Goal: Information Seeking & Learning: Learn about a topic

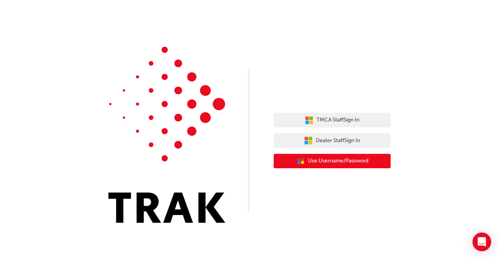
click at [337, 162] on span "Use Username/Password" at bounding box center [338, 161] width 60 height 9
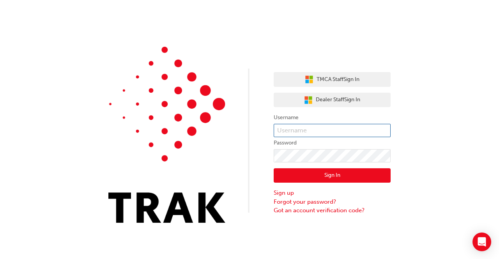
click at [330, 130] on input "text" at bounding box center [332, 130] width 117 height 13
type input "raazim.mohamed"
click at [329, 179] on button "Sign In" at bounding box center [332, 175] width 117 height 15
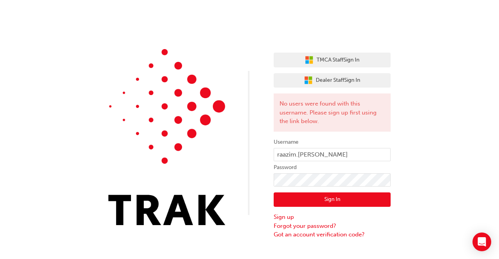
click at [326, 198] on button "Sign In" at bounding box center [332, 200] width 117 height 15
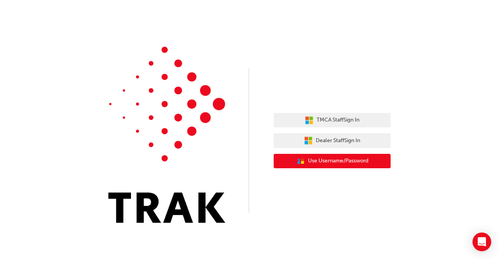
click at [340, 165] on span "Use Username/Password" at bounding box center [338, 161] width 60 height 9
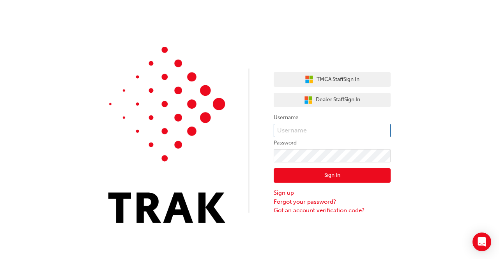
click at [329, 131] on input "text" at bounding box center [332, 130] width 117 height 13
type input "raazim.Mohamed"
click at [310, 182] on button "Sign In" at bounding box center [332, 175] width 117 height 15
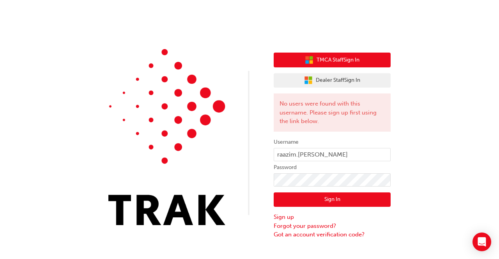
click at [342, 64] on button "TMCA Staff Sign In" at bounding box center [332, 60] width 117 height 15
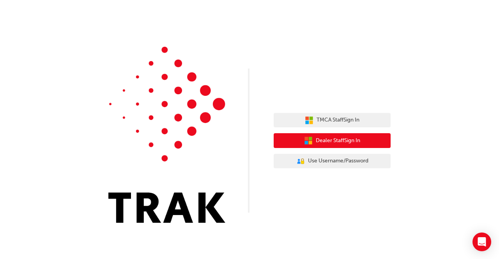
click at [356, 144] on span "Dealer Staff Sign In" at bounding box center [338, 140] width 44 height 9
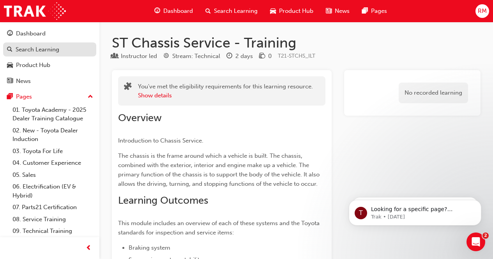
click at [68, 51] on div "Search Learning" at bounding box center [49, 50] width 85 height 10
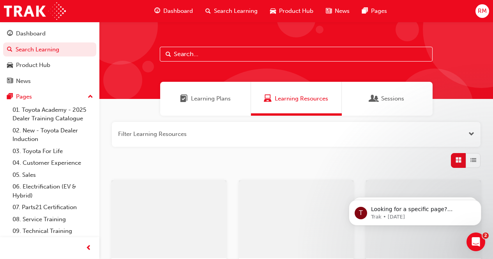
click at [395, 103] on span "Sessions" at bounding box center [392, 98] width 23 height 9
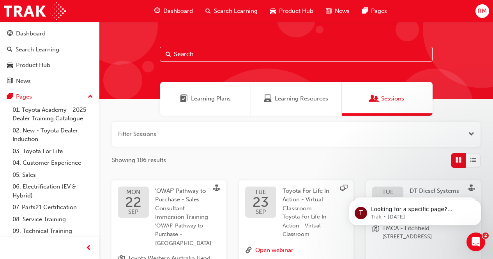
click at [305, 103] on span "Learning Resources" at bounding box center [301, 98] width 53 height 9
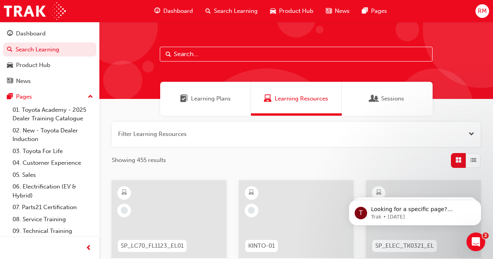
click at [209, 140] on button "button" at bounding box center [296, 134] width 369 height 25
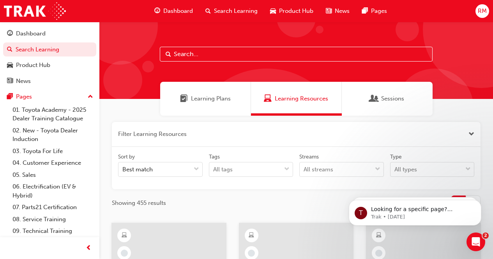
click at [251, 57] on input "text" at bounding box center [296, 54] width 273 height 15
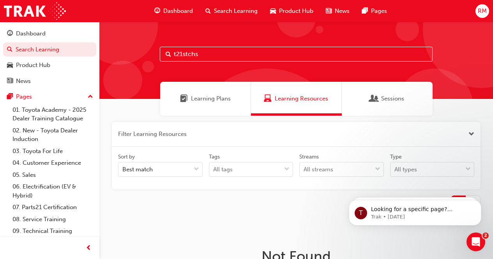
type input "t21stchs"
click at [382, 109] on div "Sessions" at bounding box center [387, 99] width 91 height 34
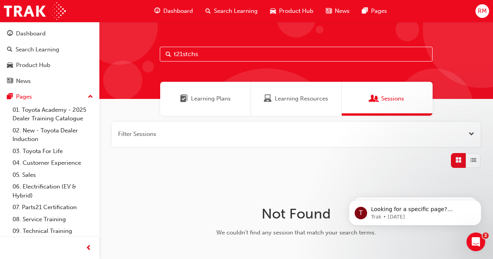
click at [223, 94] on span "Learning Plans" at bounding box center [211, 98] width 40 height 9
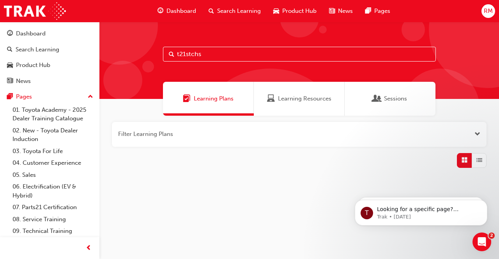
click at [222, 103] on span "Learning Plans" at bounding box center [214, 98] width 40 height 9
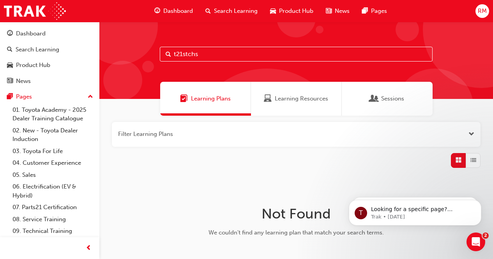
click at [186, 12] on span "Dashboard" at bounding box center [178, 11] width 30 height 9
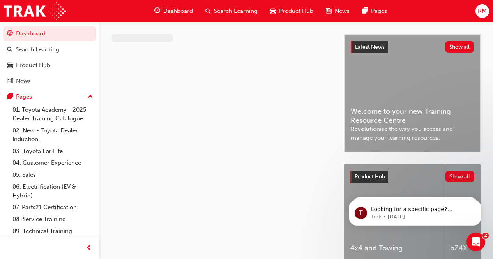
click at [235, 14] on span "Search Learning" at bounding box center [236, 11] width 44 height 9
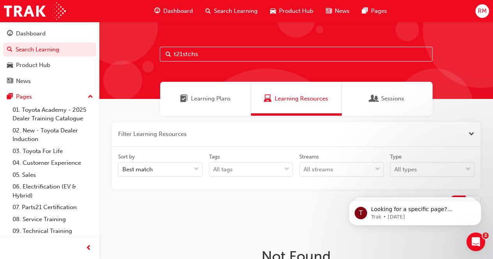
click at [290, 11] on span "Product Hub" at bounding box center [296, 11] width 34 height 9
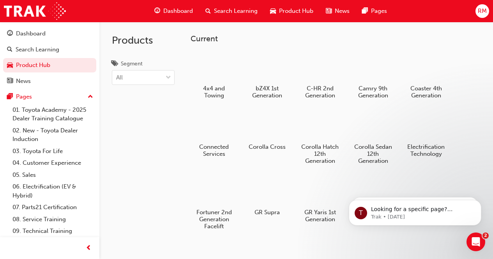
click at [250, 13] on span "Search Learning" at bounding box center [236, 11] width 44 height 9
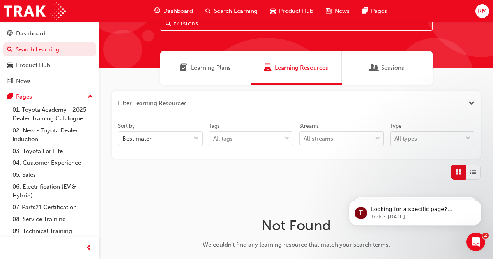
scroll to position [39, 0]
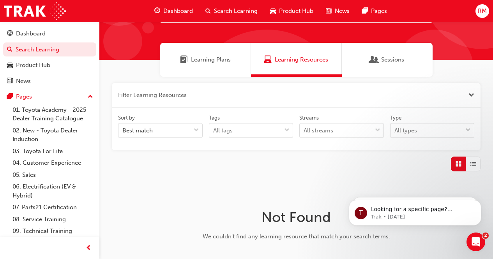
click at [387, 66] on div "Sessions" at bounding box center [387, 60] width 91 height 34
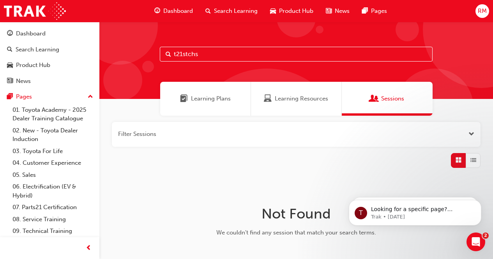
click at [178, 139] on button "button" at bounding box center [296, 134] width 369 height 25
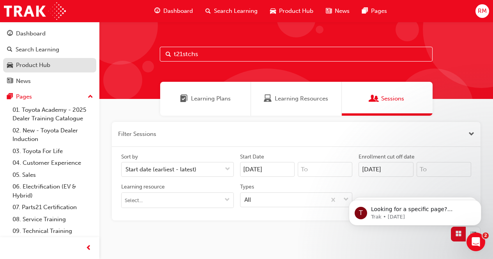
click at [40, 64] on div "Product Hub" at bounding box center [33, 65] width 34 height 9
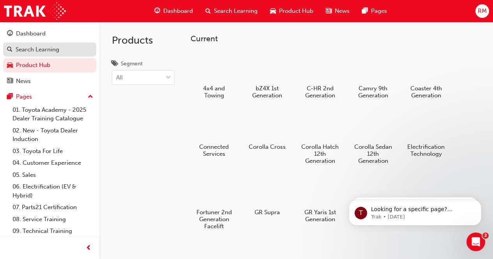
click at [44, 54] on div "Search Learning" at bounding box center [49, 50] width 85 height 10
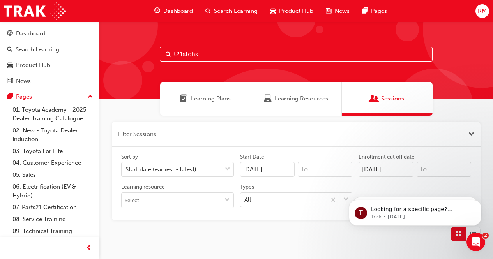
click at [228, 15] on span "Search Learning" at bounding box center [236, 11] width 44 height 9
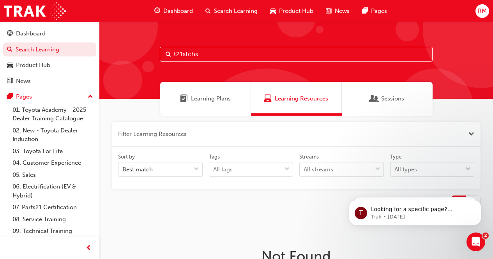
click at [229, 14] on span "Search Learning" at bounding box center [236, 11] width 44 height 9
click at [234, 61] on input "t21stchs" at bounding box center [296, 54] width 273 height 15
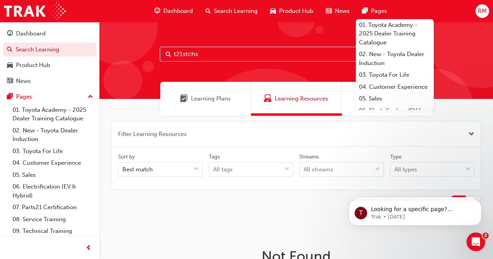
click at [372, 12] on span "Pages" at bounding box center [379, 11] width 16 height 9
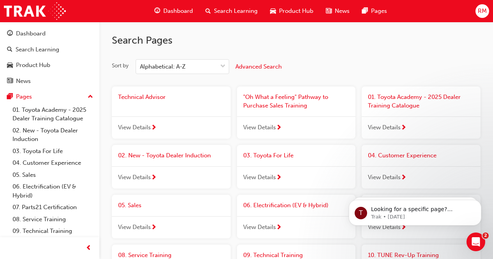
click at [337, 11] on span "News" at bounding box center [342, 11] width 15 height 9
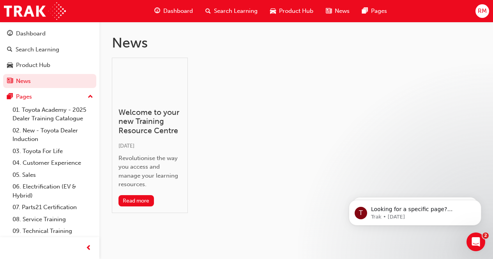
click at [295, 14] on span "Product Hub" at bounding box center [296, 11] width 34 height 9
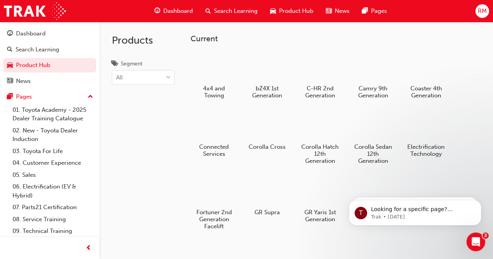
click at [252, 10] on span "Search Learning" at bounding box center [236, 11] width 44 height 9
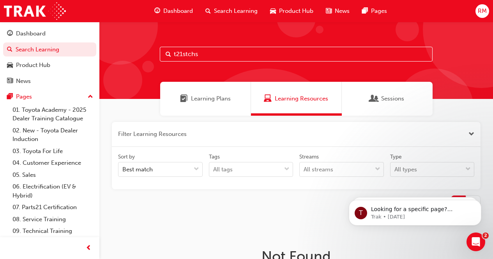
click at [225, 95] on span "Learning Plans" at bounding box center [211, 98] width 40 height 9
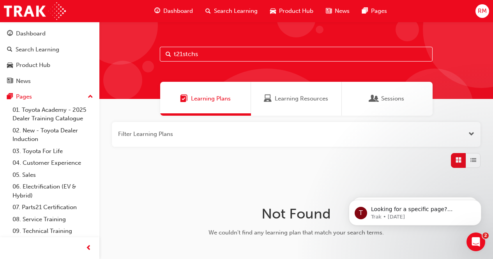
click at [311, 107] on div "Learning Resources" at bounding box center [296, 99] width 91 height 34
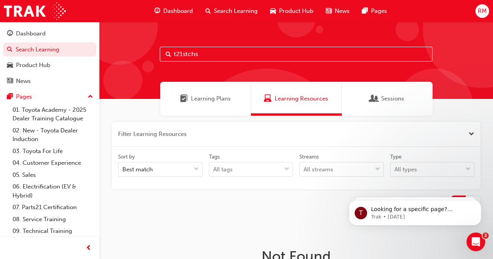
click at [234, 51] on input "t21stchs" at bounding box center [296, 54] width 273 height 15
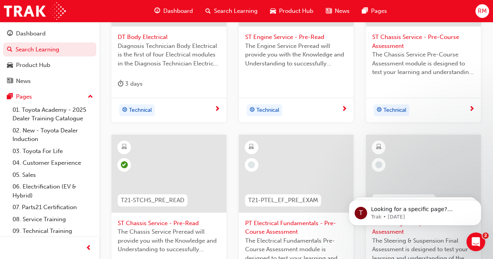
scroll to position [312, 0]
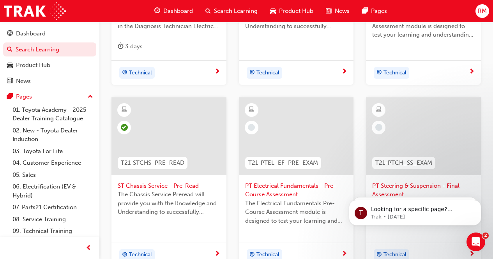
type input "t21"
click at [207, 142] on div at bounding box center [169, 136] width 115 height 78
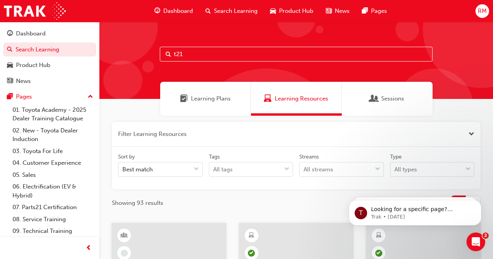
click at [225, 58] on input "t21" at bounding box center [296, 54] width 273 height 15
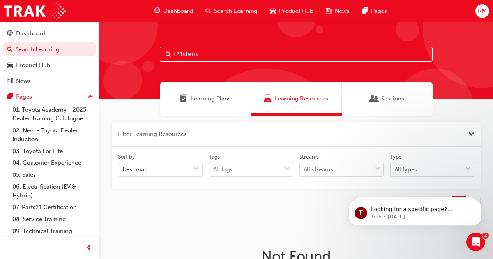
click at [182, 54] on input "t21stens" at bounding box center [296, 54] width 273 height 15
click at [184, 54] on input "t21 stens" at bounding box center [296, 54] width 273 height 15
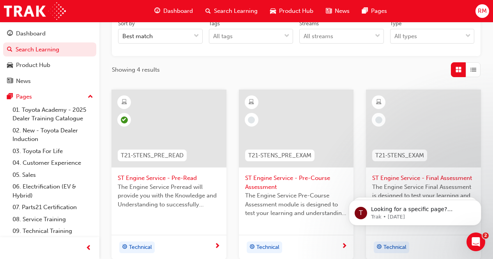
scroll to position [156, 0]
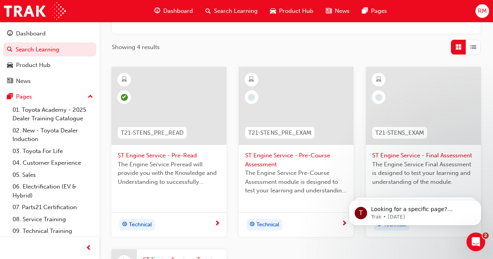
type input "t21-stens"
click at [307, 110] on div at bounding box center [296, 106] width 115 height 78
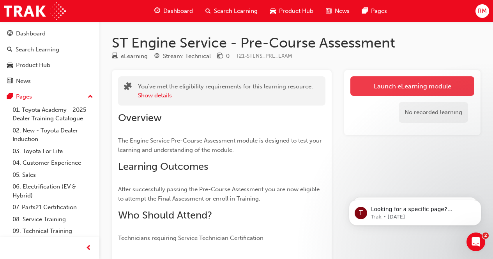
click at [396, 88] on link "Launch eLearning module" at bounding box center [413, 85] width 124 height 19
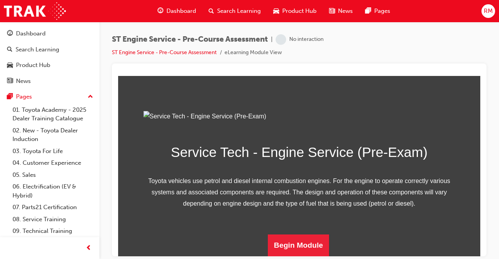
scroll to position [123, 0]
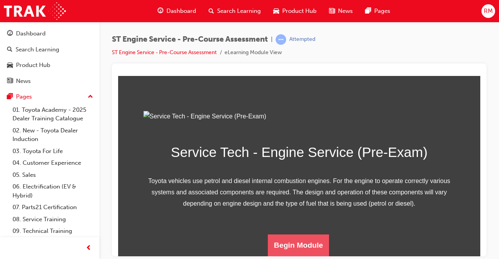
click at [315, 244] on button "Begin Module" at bounding box center [299, 245] width 62 height 22
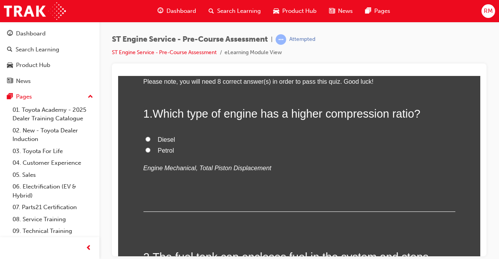
scroll to position [39, 0]
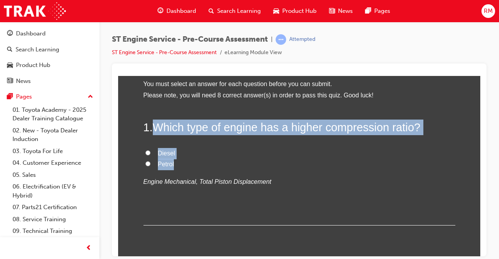
drag, startPoint x: 154, startPoint y: 128, endPoint x: 264, endPoint y: 158, distance: 114.4
click at [269, 163] on div "1 . Which type of engine has a higher compression ratio? Diesel Petrol Engine M…" at bounding box center [300, 172] width 312 height 106
copy div "Which type of engine has a higher compression ratio? Diesel Petrol"
click at [145, 152] on input "Diesel" at bounding box center [147, 152] width 5 height 5
radio input "true"
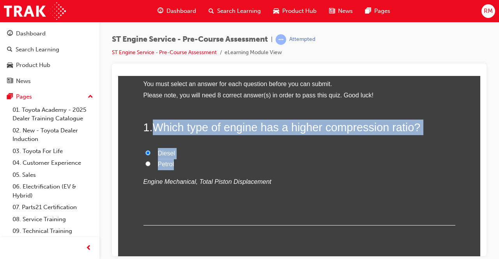
click at [243, 167] on label "Petrol" at bounding box center [300, 164] width 312 height 11
click at [151, 166] on input "Petrol" at bounding box center [147, 163] width 5 height 5
radio input "true"
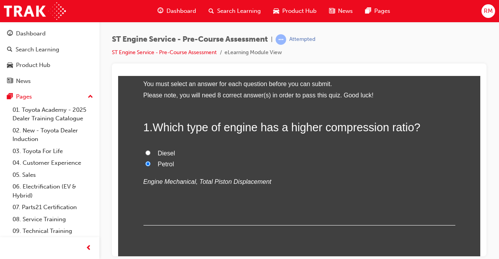
click at [147, 151] on input "Diesel" at bounding box center [147, 152] width 5 height 5
radio input "true"
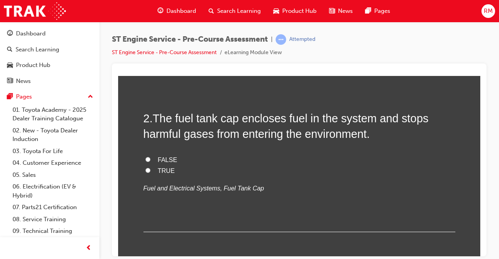
scroll to position [195, 0]
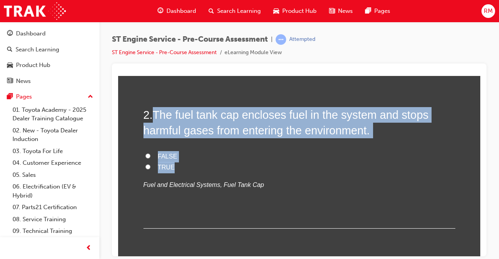
drag, startPoint x: 152, startPoint y: 115, endPoint x: 175, endPoint y: 168, distance: 57.8
click at [176, 169] on div "2 . The fuel tank cap encloses fuel in the system and stops harmful gases from …" at bounding box center [300, 168] width 312 height 122
copy div "The fuel tank cap encloses fuel in the system and stops harmful gases from ente…"
click at [145, 165] on input "TRUE" at bounding box center [147, 166] width 5 height 5
radio input "true"
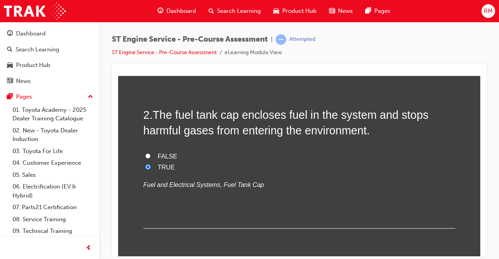
click at [276, 193] on div "2 . The fuel tank cap encloses fuel in the system and stops harmful gases from …" at bounding box center [300, 168] width 312 height 122
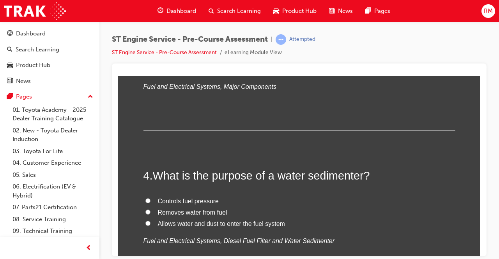
scroll to position [546, 0]
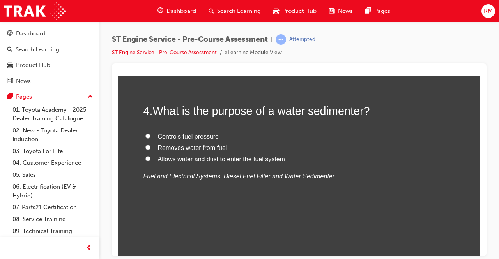
radio input "true"
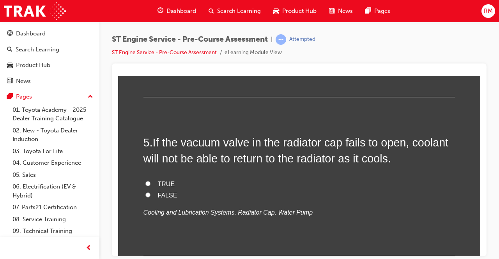
scroll to position [702, 0]
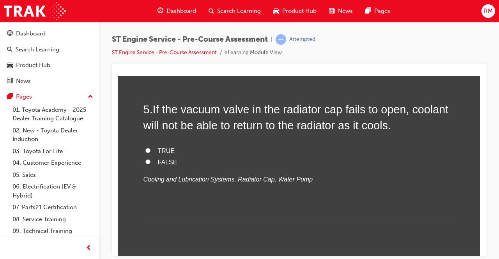
drag, startPoint x: 159, startPoint y: 155, endPoint x: 281, endPoint y: 205, distance: 131.7
click at [281, 64] on div "4 . What is the purpose of a water sedimenter? Controls fuel pressure Removes w…" at bounding box center [300, 5] width 312 height 117
copy div "What is the purpose of a water sedimenter? Controls fuel pressure Removes water…"
radio input "true"
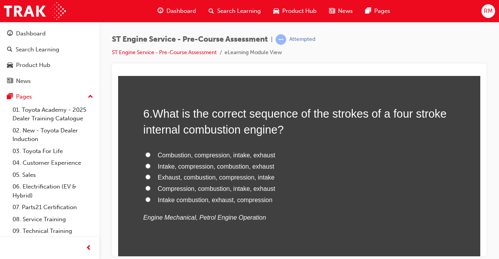
scroll to position [858, 0]
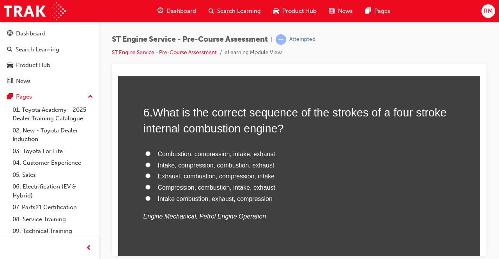
drag, startPoint x: 151, startPoint y: 156, endPoint x: 176, endPoint y: 207, distance: 57.2
click at [176, 67] on div "5 . If the vacuum valve in the radiator cap fails to open, coolant will not be …" at bounding box center [300, 6] width 312 height 122
radio input "true"
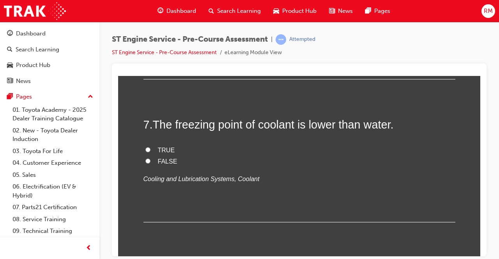
scroll to position [1053, 0]
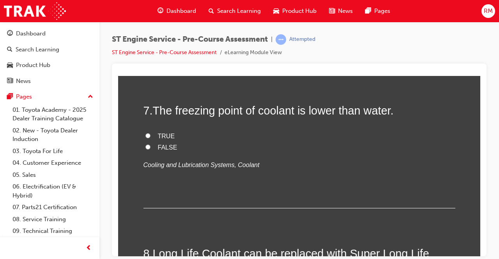
drag, startPoint x: 154, startPoint y: 119, endPoint x: 269, endPoint y: 204, distance: 143.5
copy div "What is the correct sequence of the strokes of a four stroke internal combustio…"
radio input "true"
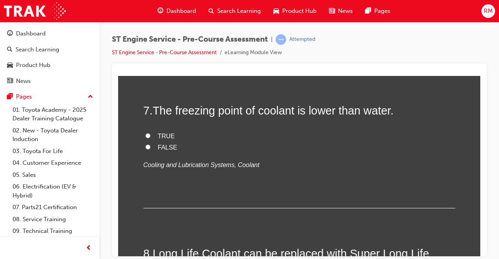
click at [358, 10] on label "Intake combustion, exhaust, compression" at bounding box center [300, 3] width 312 height 11
click at [151, 6] on input "Intake combustion, exhaust, compression" at bounding box center [147, 3] width 5 height 5
radio input "true"
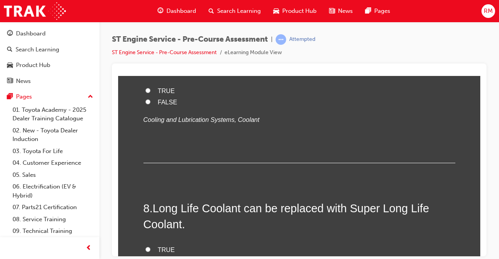
scroll to position [1170, 0]
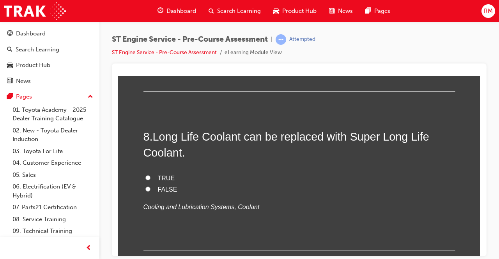
drag, startPoint x: 156, startPoint y: 196, endPoint x: 162, endPoint y: 227, distance: 31.8
click at [162, 92] on div "7 . The freezing point of coolant is lower than water. TRUE FALSE Cooling and L…" at bounding box center [300, 39] width 312 height 106
drag, startPoint x: 152, startPoint y: 193, endPoint x: 174, endPoint y: 230, distance: 42.7
click at [173, 92] on div "7 . The freezing point of coolant is lower than water. TRUE FALSE Cooling and L…" at bounding box center [300, 39] width 312 height 106
copy div "The freezing point of coolant is lower than water. TRUE FALSE"
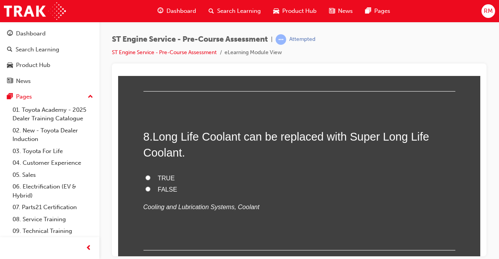
click at [145, 21] on input "TRUE" at bounding box center [147, 18] width 5 height 5
radio input "true"
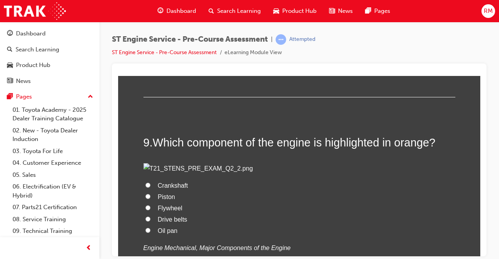
scroll to position [1362, 0]
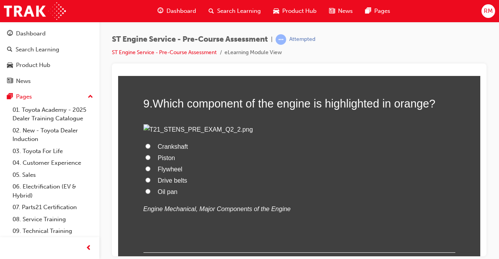
radio input "true"
drag, startPoint x: 149, startPoint y: 147, endPoint x: 173, endPoint y: 200, distance: 57.4
copy div "Long Life Coolant can be replaced with Super Long Life Coolant. TRUE FALSE"
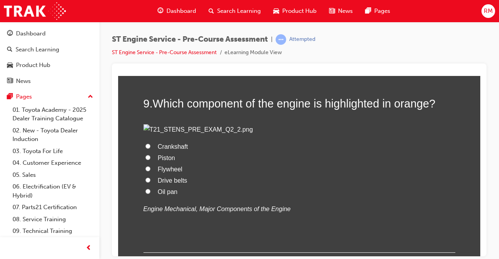
radio input "true"
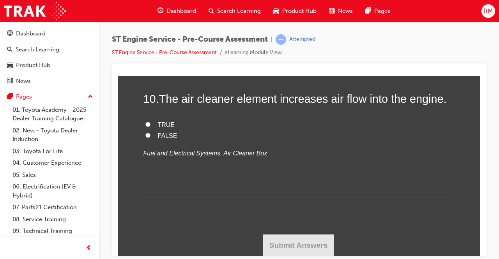
scroll to position [1791, 0]
radio input "true"
click at [146, 127] on input "TRUE" at bounding box center [147, 124] width 5 height 5
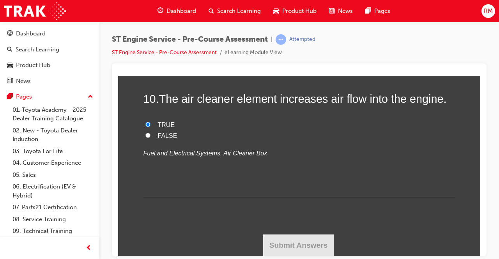
radio input "true"
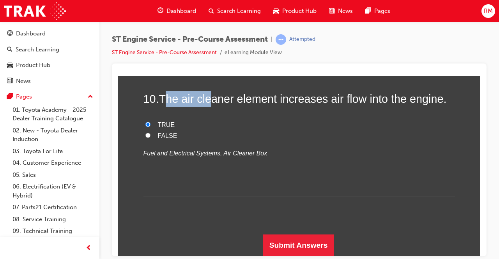
drag, startPoint x: 164, startPoint y: 175, endPoint x: 211, endPoint y: 181, distance: 47.2
click at [211, 105] on span "The air cleaner element increases air flow into the engine." at bounding box center [303, 98] width 288 height 12
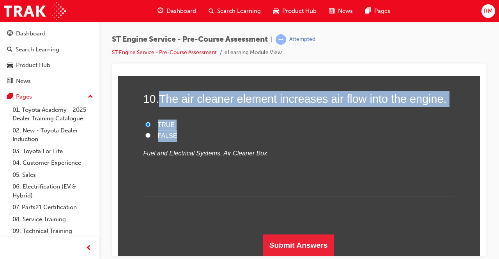
drag, startPoint x: 163, startPoint y: 183, endPoint x: 177, endPoint y: 208, distance: 28.6
click at [181, 197] on div "10 . The air cleaner element increases air flow into the engine. TRUE FALSE Fue…" at bounding box center [300, 144] width 312 height 106
copy div "The air cleaner element increases air flow into the engine. TRUE FALSE"
click at [149, 142] on label "FALSE" at bounding box center [300, 135] width 312 height 11
click at [149, 138] on input "FALSE" at bounding box center [147, 135] width 5 height 5
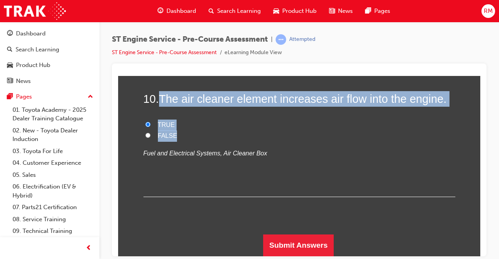
radio input "true"
click at [315, 131] on label "TRUE" at bounding box center [300, 124] width 312 height 11
click at [151, 127] on input "TRUE" at bounding box center [147, 124] width 5 height 5
radio input "true"
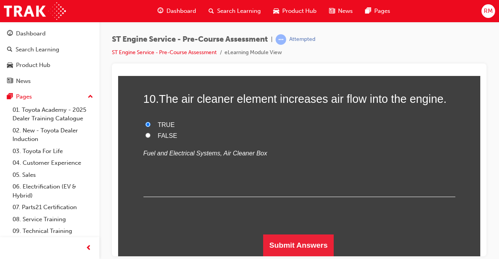
click at [184, 142] on label "FALSE" at bounding box center [300, 135] width 312 height 11
click at [151, 138] on input "FALSE" at bounding box center [147, 135] width 5 height 5
radio input "true"
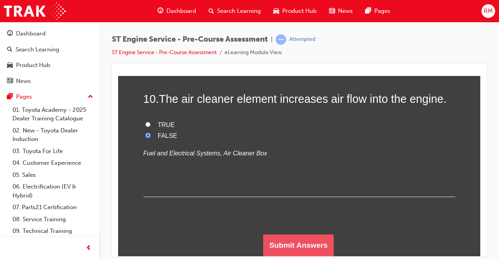
click at [314, 248] on button "Submit Answers" at bounding box center [298, 245] width 71 height 22
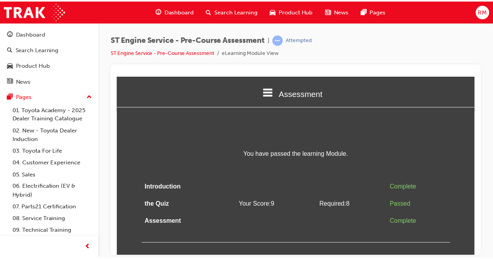
scroll to position [0, 0]
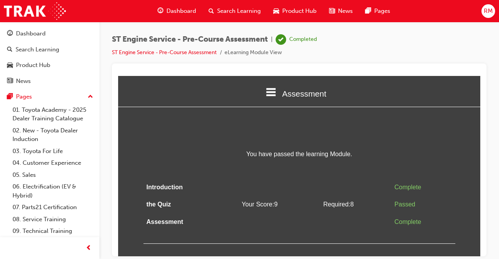
click at [278, 92] on div "Assessment" at bounding box center [299, 93] width 362 height 27
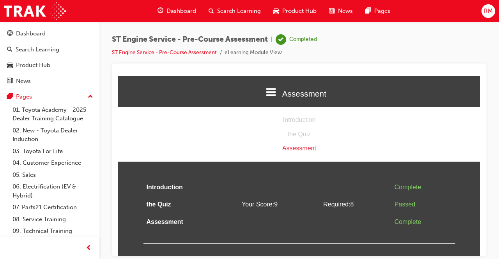
click at [295, 181] on td at bounding box center [280, 188] width 82 height 18
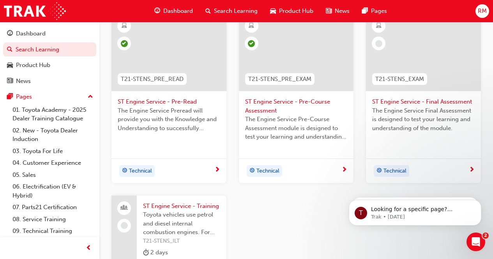
scroll to position [195, 0]
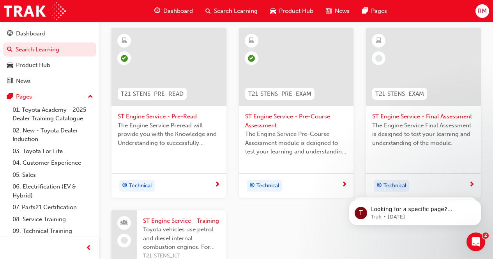
click at [404, 73] on div at bounding box center [423, 67] width 115 height 78
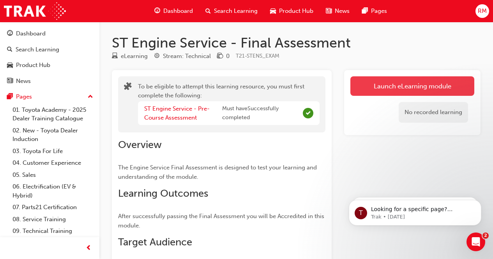
click at [392, 85] on button "Launch eLearning module" at bounding box center [413, 85] width 124 height 19
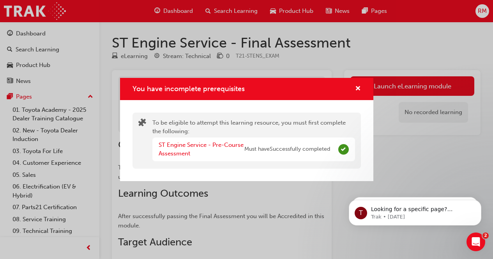
click at [397, 85] on div "You have incomplete prerequisites To be eligible to attempt this learning resou…" at bounding box center [246, 129] width 493 height 259
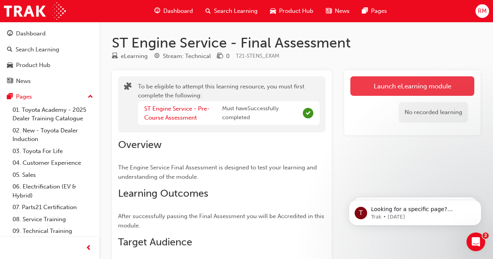
click at [397, 85] on button "Launch eLearning module" at bounding box center [413, 85] width 124 height 19
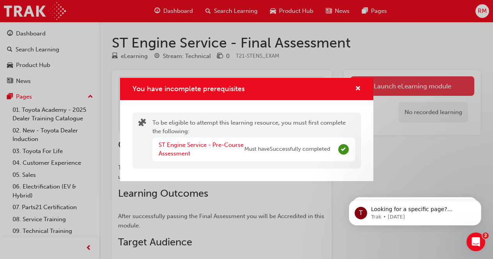
click at [396, 86] on div "You have incomplete prerequisites To be eligible to attempt this learning resou…" at bounding box center [246, 129] width 493 height 259
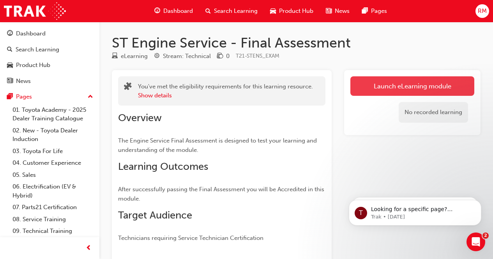
click at [388, 85] on link "Launch eLearning module" at bounding box center [413, 85] width 124 height 19
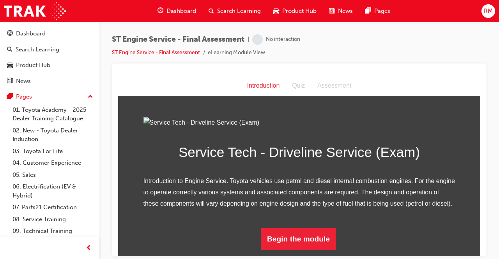
scroll to position [79, 0]
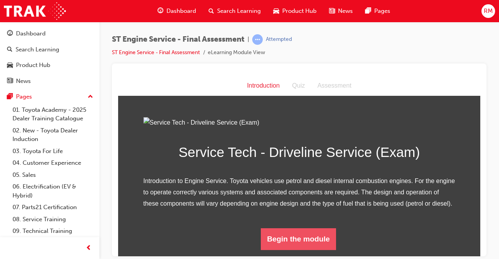
click at [301, 239] on button "Begin the module" at bounding box center [298, 239] width 75 height 22
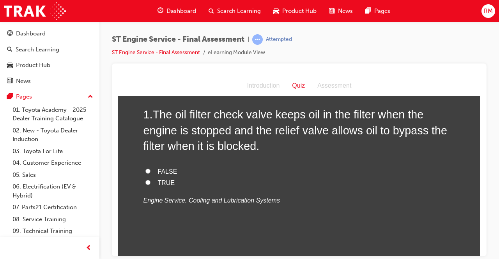
scroll to position [0, 0]
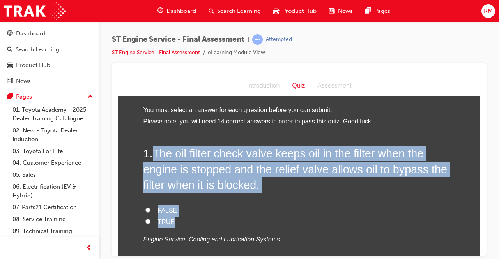
drag, startPoint x: 157, startPoint y: 156, endPoint x: 172, endPoint y: 221, distance: 66.4
click at [172, 221] on div "1 . The oil filter check valve keeps oil in the filter when the engine is stopp…" at bounding box center [300, 213] width 312 height 137
click at [145, 222] on input "TRUE" at bounding box center [147, 221] width 5 height 5
radio input "true"
click at [261, 219] on label "TRUE" at bounding box center [300, 221] width 312 height 11
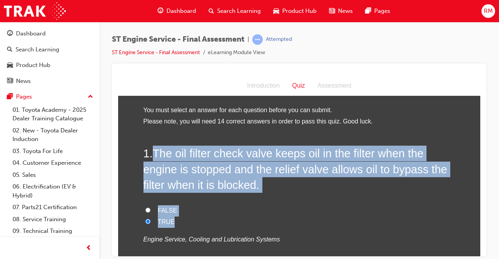
click at [151, 219] on input "TRUE" at bounding box center [147, 221] width 5 height 5
click at [275, 213] on label "FALSE" at bounding box center [300, 210] width 312 height 11
click at [151, 213] on input "FALSE" at bounding box center [147, 209] width 5 height 5
radio input "true"
click at [376, 225] on label "TRUE" at bounding box center [300, 221] width 312 height 11
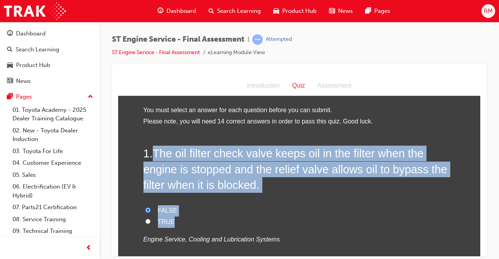
click at [151, 224] on input "TRUE" at bounding box center [147, 221] width 5 height 5
radio input "true"
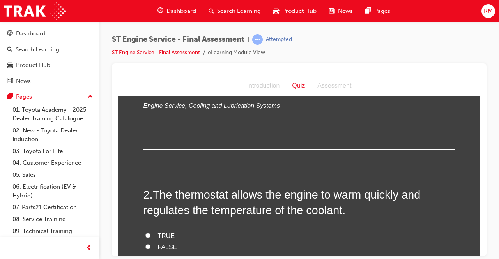
scroll to position [156, 0]
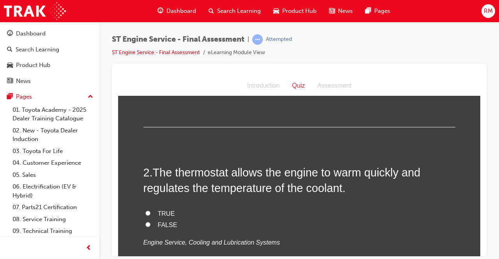
click at [145, 213] on input "TRUE" at bounding box center [147, 213] width 5 height 5
radio input "true"
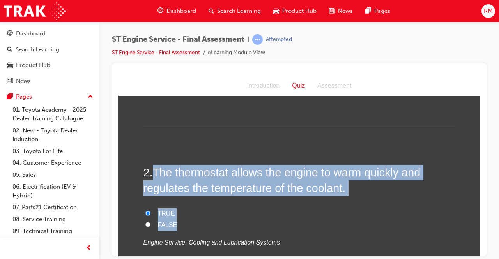
drag, startPoint x: 156, startPoint y: 173, endPoint x: 179, endPoint y: 225, distance: 56.9
click at [179, 225] on div "2 . The thermostat allows the engine to warm quickly and regulates the temperat…" at bounding box center [300, 226] width 312 height 122
click at [384, 218] on label "TRUE" at bounding box center [300, 213] width 312 height 11
click at [151, 216] on input "TRUE" at bounding box center [147, 213] width 5 height 5
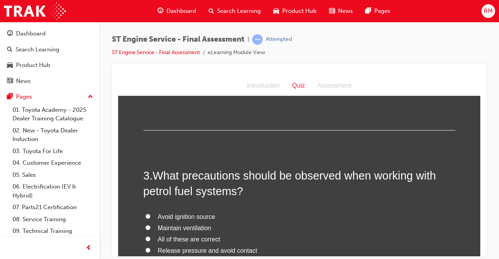
scroll to position [351, 0]
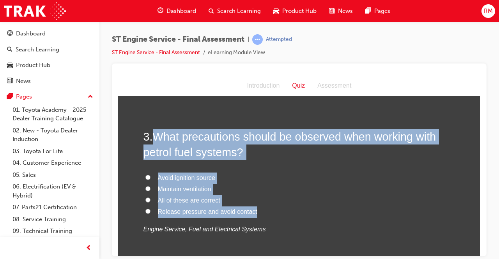
drag, startPoint x: 156, startPoint y: 136, endPoint x: 253, endPoint y: 211, distance: 122.9
click at [253, 211] on div "3 . What precautions should be observed when working with petrol fuel systems? …" at bounding box center [300, 201] width 312 height 144
copy div "What precautions should be observed when working with petrol fuel systems? Avoi…"
click at [145, 201] on input "All of these are correct" at bounding box center [147, 199] width 5 height 5
radio input "true"
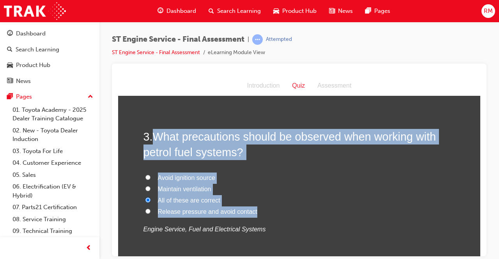
click at [273, 196] on label "All of these are correct" at bounding box center [300, 200] width 312 height 11
click at [151, 197] on input "All of these are correct" at bounding box center [147, 199] width 5 height 5
click at [315, 202] on label "All of these are correct" at bounding box center [300, 200] width 312 height 11
click at [151, 202] on input "All of these are correct" at bounding box center [147, 199] width 5 height 5
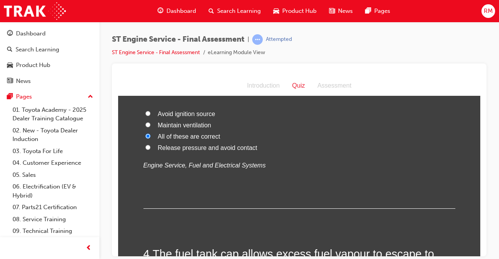
scroll to position [507, 0]
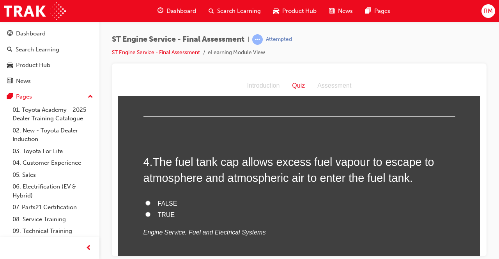
click at [147, 205] on input "FALSE" at bounding box center [147, 202] width 5 height 5
radio input "true"
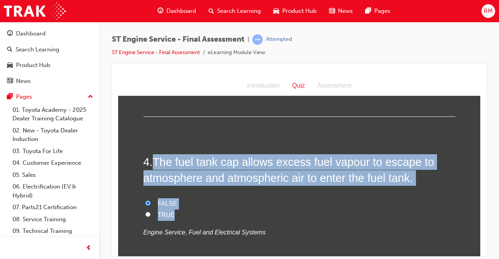
drag, startPoint x: 153, startPoint y: 161, endPoint x: 170, endPoint y: 216, distance: 56.7
click at [169, 216] on div "4 . The fuel tank cap allows excess fuel vapour to escape to atmosphere and atm…" at bounding box center [300, 215] width 312 height 122
copy div "The fuel tank cap allows excess fuel vapour to escape to atmosphere and atmosph…"
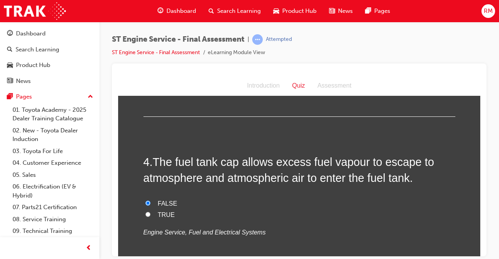
click at [326, 233] on p "Engine Service, Fuel and Electrical Systems" at bounding box center [300, 232] width 312 height 11
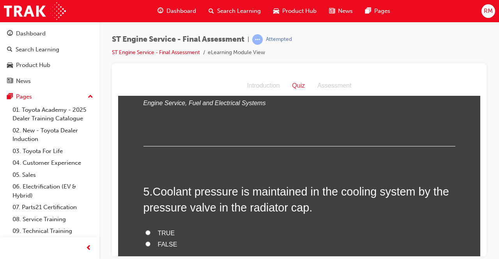
scroll to position [663, 0]
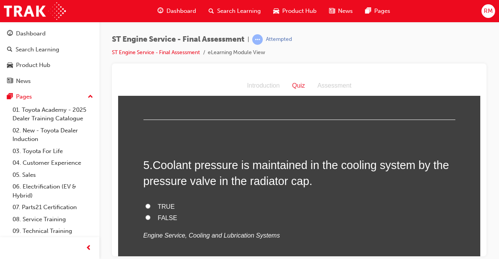
click at [147, 206] on label "TRUE" at bounding box center [300, 206] width 312 height 11
click at [147, 206] on input "TRUE" at bounding box center [147, 206] width 5 height 5
radio input "true"
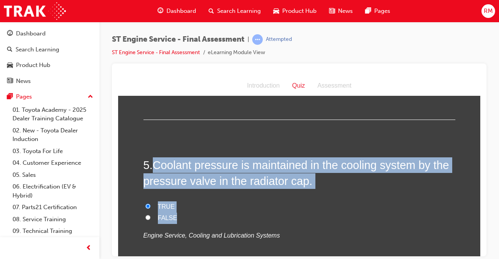
drag, startPoint x: 156, startPoint y: 165, endPoint x: 175, endPoint y: 214, distance: 52.0
click at [175, 215] on div "5 . Coolant pressure is maintained in the cooling system by the pressure valve …" at bounding box center [300, 218] width 312 height 122
copy div "Coolant pressure is maintained in the cooling system by the pressure valve in t…"
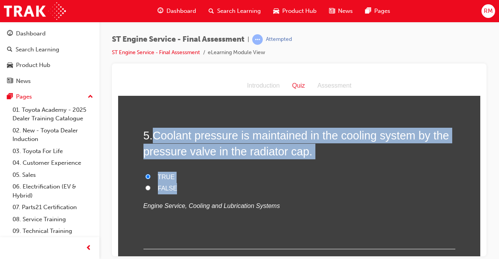
scroll to position [702, 0]
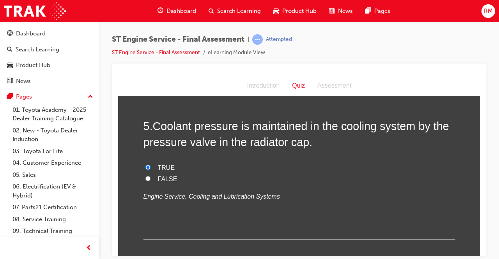
click at [308, 204] on div "5 . Coolant pressure is maintained in the cooling system by the pressure valve …" at bounding box center [300, 179] width 312 height 122
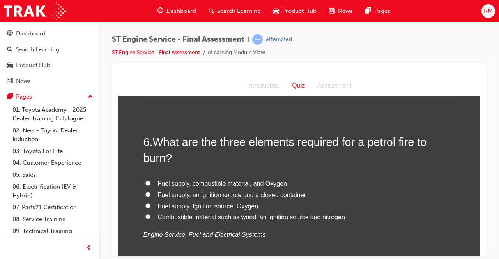
scroll to position [858, 0]
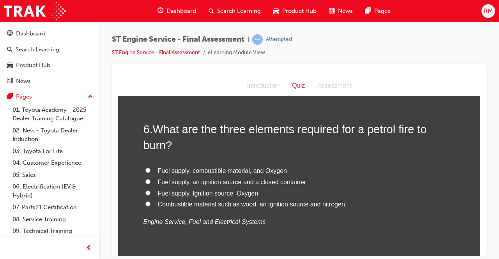
click at [146, 169] on input "Fuel supply, combustible material, and Oxygen" at bounding box center [147, 170] width 5 height 5
radio input "true"
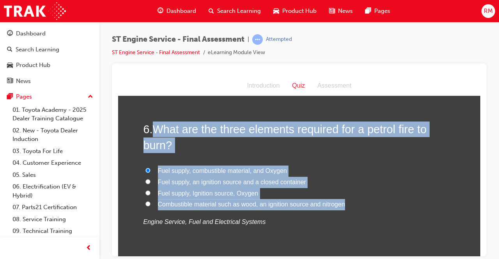
drag, startPoint x: 152, startPoint y: 129, endPoint x: 340, endPoint y: 202, distance: 202.2
click at [340, 202] on div "6 . What are the three elements required for a petrol fire to burn? Fuel supply…" at bounding box center [300, 193] width 312 height 144
copy div "What are the three elements required for a petrol fire to burn? Fuel supply, co…"
click at [451, 193] on label "Fuel supply, Ignition source, Oxygen" at bounding box center [300, 193] width 312 height 11
click at [151, 193] on input "Fuel supply, Ignition source, Oxygen" at bounding box center [147, 192] width 5 height 5
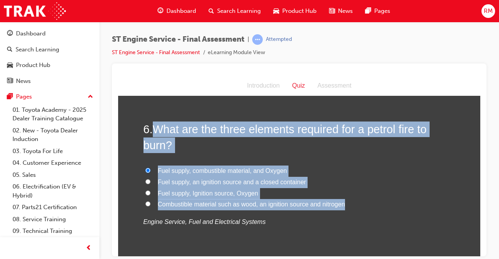
radio input "true"
click at [446, 194] on label "Fuel supply, Ignition source, Oxygen" at bounding box center [300, 193] width 312 height 11
click at [151, 194] on input "Fuel supply, Ignition source, Oxygen" at bounding box center [147, 192] width 5 height 5
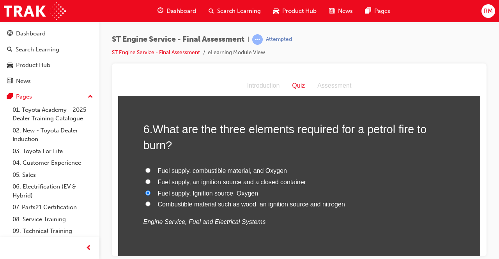
click at [227, 171] on span "Fuel supply, combustible material, and Oxygen" at bounding box center [222, 170] width 129 height 7
click at [151, 171] on input "Fuel supply, combustible material, and Oxygen" at bounding box center [147, 170] width 5 height 5
radio input "true"
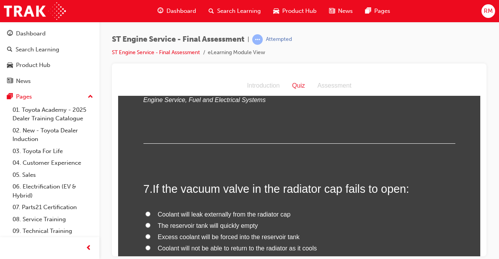
scroll to position [1014, 0]
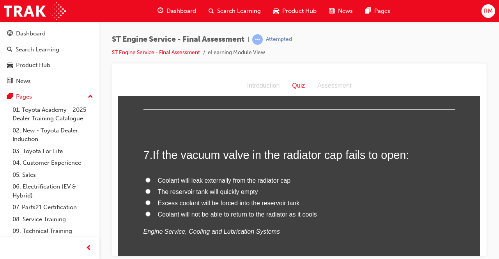
click at [145, 215] on input "Coolant will not be able to return to the radiator as it cools" at bounding box center [147, 213] width 5 height 5
radio input "true"
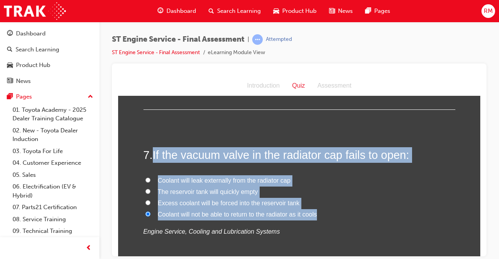
drag, startPoint x: 152, startPoint y: 155, endPoint x: 304, endPoint y: 210, distance: 162.2
click at [312, 213] on div "7 . If the vacuum valve in the radiator cap fails to open: Coolant will leak ex…" at bounding box center [300, 211] width 312 height 128
copy div "If the vacuum valve in the radiator cap fails to open: Coolant will leak extern…"
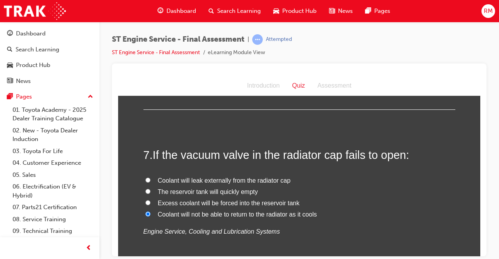
click at [324, 233] on p "Engine Service, Cooling and Lubrication Systems" at bounding box center [300, 231] width 312 height 11
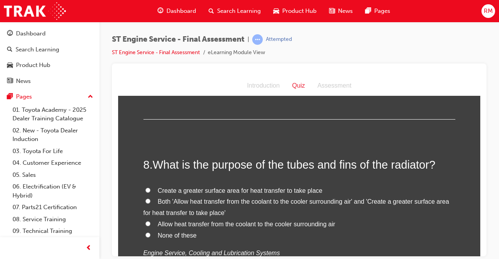
scroll to position [1209, 0]
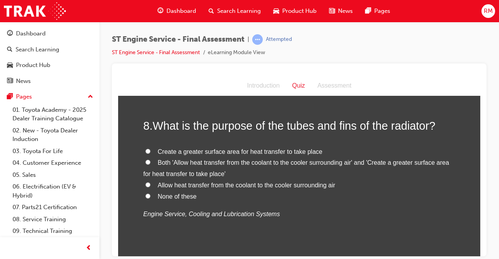
click at [144, 161] on label "Both 'Allow heat transfer from the coolant to the cooler surrounding air' and '…" at bounding box center [300, 168] width 312 height 23
click at [145, 161] on input "Both 'Allow heat transfer from the coolant to the cooler surrounding air' and '…" at bounding box center [147, 162] width 5 height 5
radio input "true"
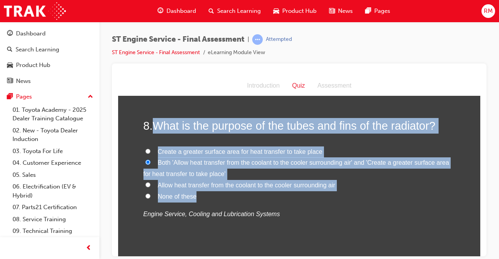
drag, startPoint x: 160, startPoint y: 125, endPoint x: 246, endPoint y: 195, distance: 111.5
click at [246, 195] on div "8 . What is the purpose of the tubes and fins of the radiator? Create a greater…" at bounding box center [300, 188] width 312 height 140
copy div "What is the purpose of the tubes and fins of the radiator? Create a greater sur…"
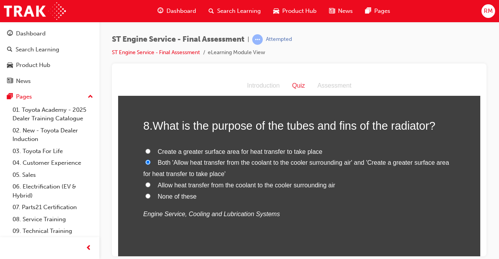
click at [325, 224] on div "8 . What is the purpose of the tubes and fins of the radiator? Create a greater…" at bounding box center [300, 188] width 312 height 140
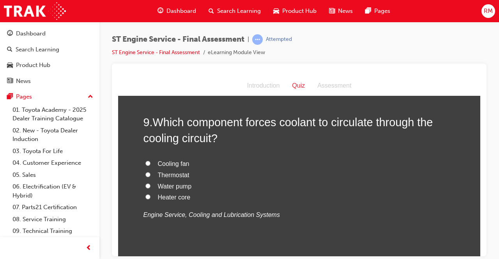
scroll to position [1404, 0]
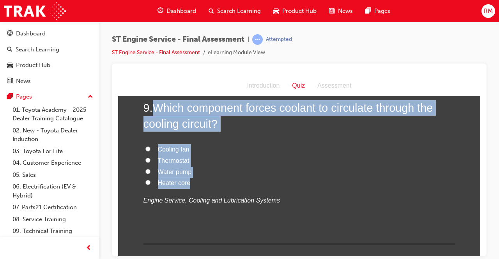
drag, startPoint x: 154, startPoint y: 112, endPoint x: 190, endPoint y: 184, distance: 79.9
click at [190, 184] on div "9 . Which component forces coolant to circulate through the cooling circuit? Co…" at bounding box center [300, 172] width 312 height 144
copy div "Which component forces coolant to circulate through the cooling circuit? Coolin…"
click at [149, 169] on label "Water pump" at bounding box center [300, 172] width 312 height 11
click at [149, 169] on input "Water pump" at bounding box center [147, 171] width 5 height 5
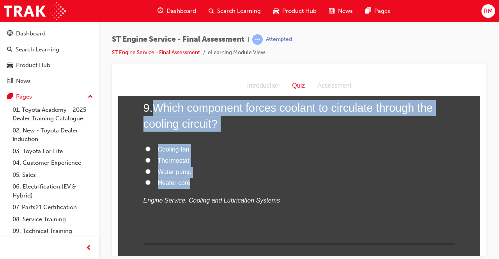
radio input "true"
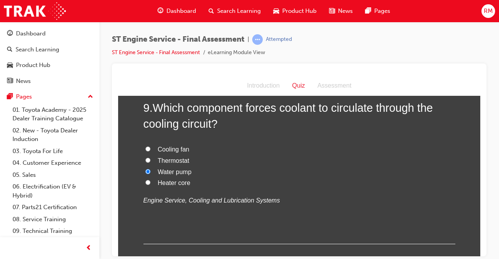
click at [226, 217] on div "9 . Which component forces coolant to circulate through the cooling circuit? Co…" at bounding box center [300, 172] width 312 height 144
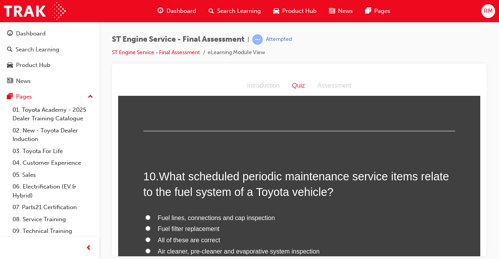
scroll to position [1560, 0]
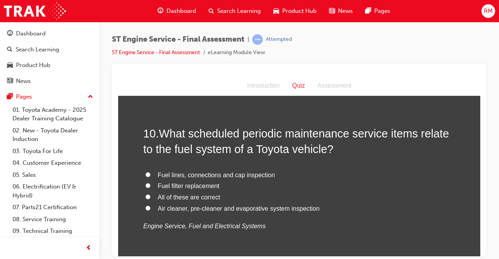
click at [149, 198] on label "All of these are correct" at bounding box center [300, 197] width 312 height 11
click at [149, 198] on input "All of these are correct" at bounding box center [147, 196] width 5 height 5
radio input "true"
click at [203, 136] on span "What scheduled periodic maintenance service items relate to the fuel system of …" at bounding box center [297, 141] width 306 height 28
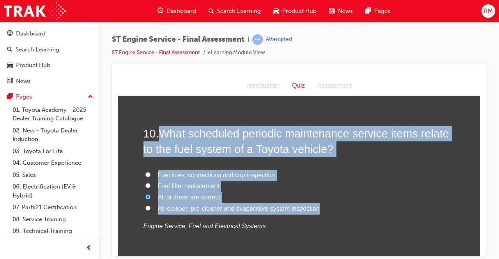
drag, startPoint x: 157, startPoint y: 134, endPoint x: 312, endPoint y: 206, distance: 171.0
click at [316, 209] on div "10 . What scheduled periodic maintenance service items relate to the fuel syste…" at bounding box center [300, 198] width 312 height 144
copy div "What scheduled periodic maintenance service items relate to the fuel system of …"
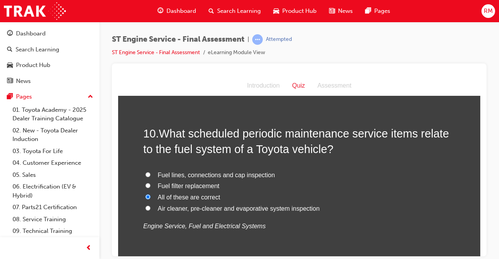
click at [342, 240] on div "10 . What scheduled periodic maintenance service items relate to the fuel syste…" at bounding box center [300, 198] width 312 height 144
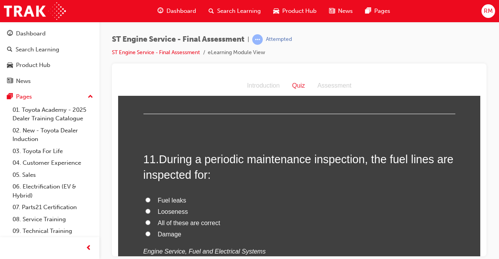
scroll to position [1755, 0]
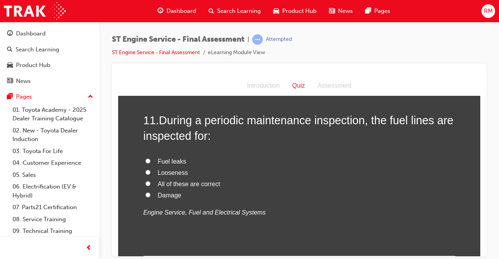
click at [146, 184] on input "All of these are correct" at bounding box center [147, 183] width 5 height 5
radio input "true"
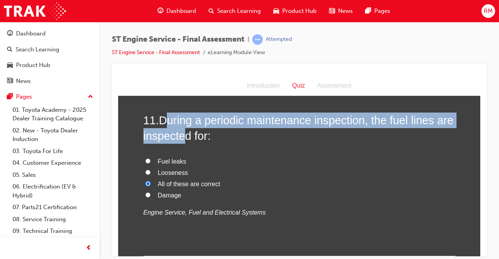
drag, startPoint x: 169, startPoint y: 124, endPoint x: 177, endPoint y: 135, distance: 13.0
click at [179, 135] on span "During a periodic maintenance inspection, the fuel lines are inspected for:" at bounding box center [299, 128] width 310 height 28
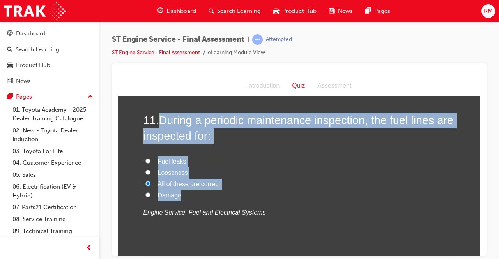
drag, startPoint x: 161, startPoint y: 118, endPoint x: 184, endPoint y: 197, distance: 82.1
click at [184, 197] on div "11 . During a periodic maintenance inspection, the fuel lines are inspected for…" at bounding box center [300, 184] width 312 height 144
copy div "During a periodic maintenance inspection, the fuel lines are inspected for: Fue…"
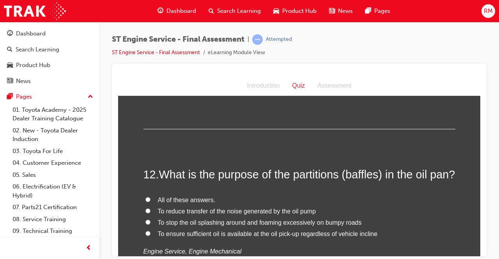
scroll to position [1911, 0]
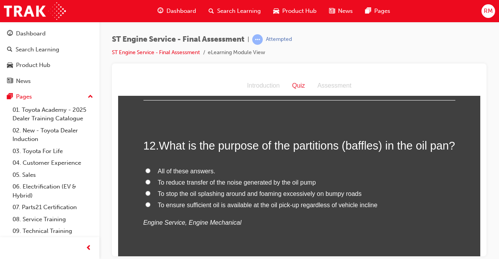
click at [390, 200] on label "To stop the oil splashing around and foaming excessively on bumpy roads" at bounding box center [300, 193] width 312 height 11
click at [151, 196] on input "To stop the oil splashing around and foaming excessively on bumpy roads" at bounding box center [147, 193] width 5 height 5
radio input "true"
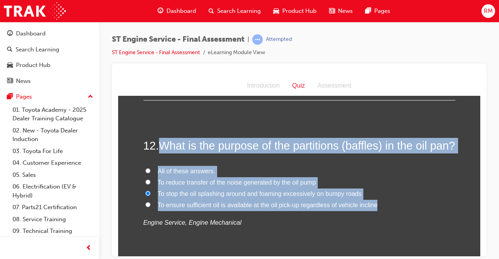
drag, startPoint x: 158, startPoint y: 144, endPoint x: 373, endPoint y: 217, distance: 227.5
click at [373, 217] on div "12 . What is the purpose of the partitions (baffles) in the oil pan? All of the…" at bounding box center [300, 202] width 312 height 128
copy div "What is the purpose of the partitions (baffles) in the oil pan? All of these an…"
click at [145, 173] on input "All of these answers." at bounding box center [147, 170] width 5 height 5
radio input "true"
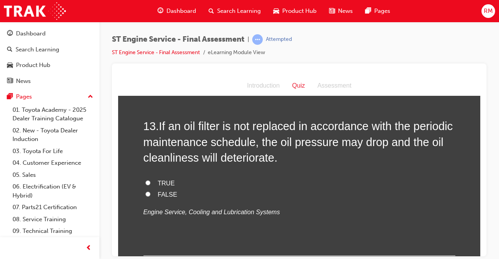
scroll to position [2106, 0]
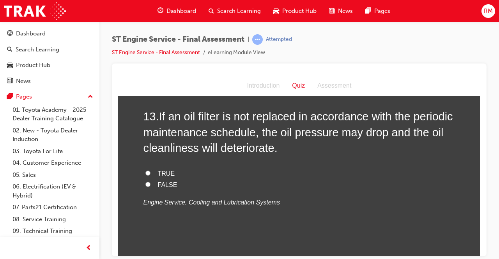
click at [149, 179] on label "TRUE" at bounding box center [300, 173] width 312 height 11
click at [149, 175] on input "TRUE" at bounding box center [147, 172] width 5 height 5
radio input "true"
drag, startPoint x: 163, startPoint y: 133, endPoint x: 179, endPoint y: 136, distance: 15.8
click at [209, 136] on span "If an oil filter is not replaced in accordance with the periodic maintenance sc…" at bounding box center [299, 132] width 310 height 44
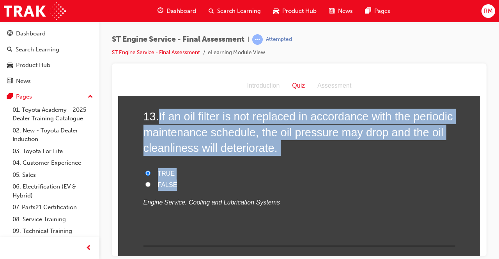
drag, startPoint x: 156, startPoint y: 135, endPoint x: 196, endPoint y: 198, distance: 75.1
click at [196, 198] on div "13 . If an oil filter is not replaced in accordance with the periodic maintenan…" at bounding box center [300, 176] width 312 height 137
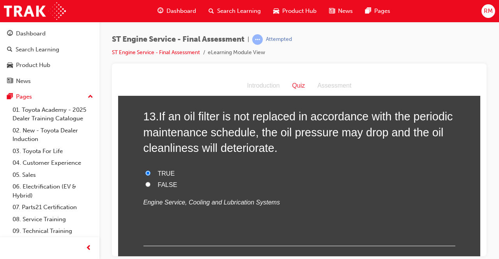
click at [345, 229] on div "13 . If an oil filter is not replaced in accordance with the periodic maintenan…" at bounding box center [300, 176] width 312 height 137
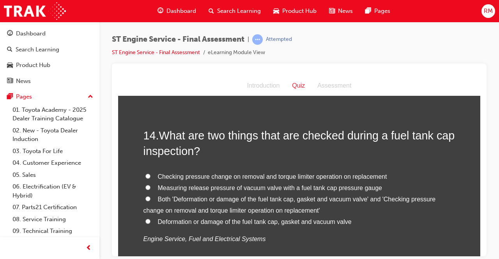
scroll to position [2301, 0]
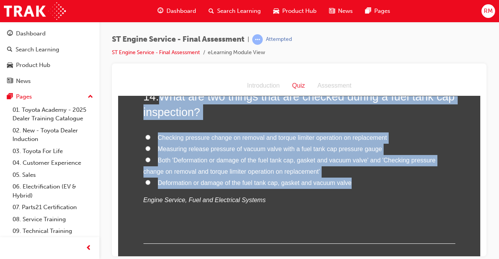
drag, startPoint x: 156, startPoint y: 110, endPoint x: 353, endPoint y: 202, distance: 216.8
click at [353, 202] on div "14 . What are two things that are checked during a fuel tank cap inspection? Ch…" at bounding box center [300, 166] width 312 height 155
click at [145, 162] on input "Both 'Deformation or damage of the fuel tank cap, gasket and vacuum valve' and …" at bounding box center [147, 159] width 5 height 5
radio input "true"
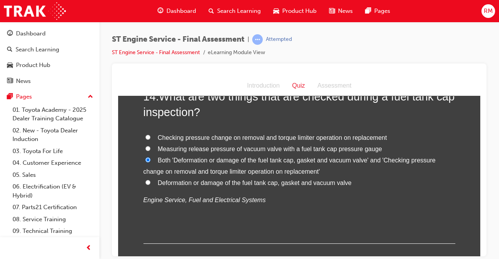
click at [346, 206] on p "Engine Service, Fuel and Electrical Systems" at bounding box center [300, 200] width 312 height 11
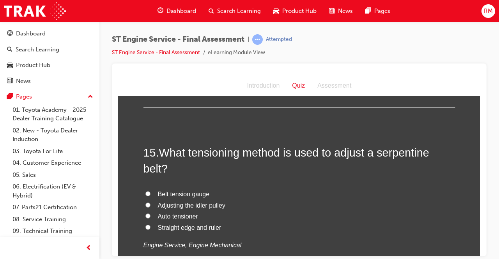
scroll to position [2457, 0]
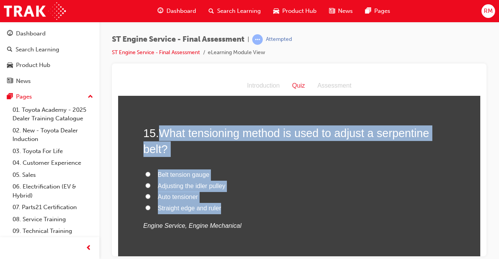
drag, startPoint x: 161, startPoint y: 146, endPoint x: 225, endPoint y: 219, distance: 96.4
click at [224, 223] on div "15 . What tensioning method is used to adjust a serpentine belt? Belt tension g…" at bounding box center [300, 197] width 312 height 144
click at [148, 203] on label "Auto tensioner" at bounding box center [300, 196] width 312 height 11
click at [148, 199] on input "Auto tensioner" at bounding box center [147, 196] width 5 height 5
radio input "true"
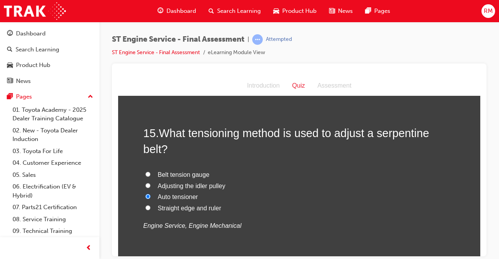
click at [357, 232] on div "Belt tension gauge Adjusting the idler pulley Auto tensioner Straight edge and …" at bounding box center [300, 200] width 312 height 62
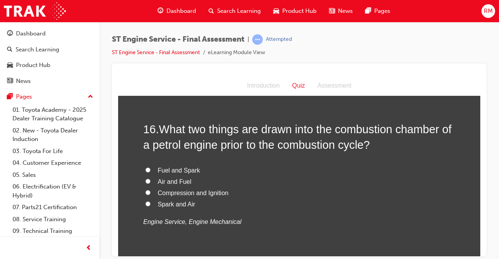
scroll to position [2652, 0]
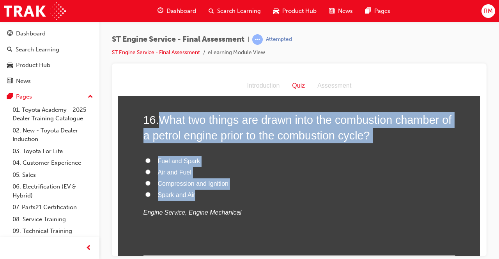
drag, startPoint x: 160, startPoint y: 137, endPoint x: 192, endPoint y: 209, distance: 79.1
click at [192, 209] on div "16 . What two things are drawn into the combustion chamber of a petrol engine p…" at bounding box center [300, 184] width 312 height 144
click at [289, 167] on label "Fuel and Spark" at bounding box center [300, 161] width 312 height 11
click at [151, 163] on input "Fuel and Spark" at bounding box center [147, 160] width 5 height 5
radio input "true"
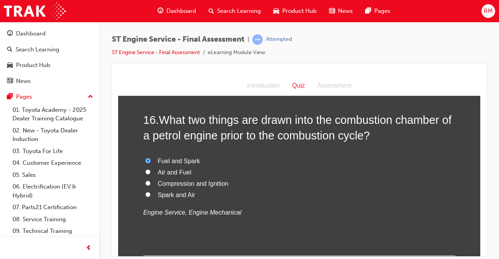
click at [319, 216] on div "Fuel and Spark Air and Fuel Compression and Ignition Spark and Air Engine Servi…" at bounding box center [300, 187] width 312 height 62
click at [152, 178] on label "Air and Fuel" at bounding box center [300, 172] width 312 height 11
click at [151, 174] on input "Air and Fuel" at bounding box center [147, 171] width 5 height 5
radio input "true"
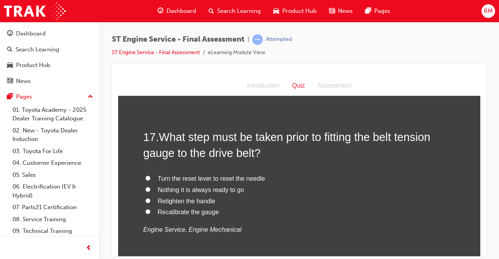
scroll to position [2855, 0]
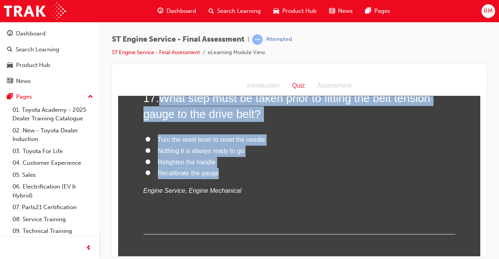
drag, startPoint x: 167, startPoint y: 112, endPoint x: 216, endPoint y: 186, distance: 89.0
click at [216, 186] on div "17 . What step must be taken prior to fitting the belt tension gauge to the dri…" at bounding box center [300, 162] width 312 height 144
click at [150, 145] on label "Turn the reset lever to reset the needle" at bounding box center [300, 139] width 312 height 11
click at [150, 142] on input "Turn the reset lever to reset the needle" at bounding box center [147, 138] width 5 height 5
radio input "true"
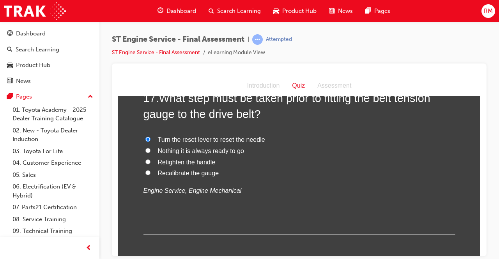
click at [262, 214] on div "17 . What step must be taken prior to fitting the belt tension gauge to the dri…" at bounding box center [300, 162] width 312 height 144
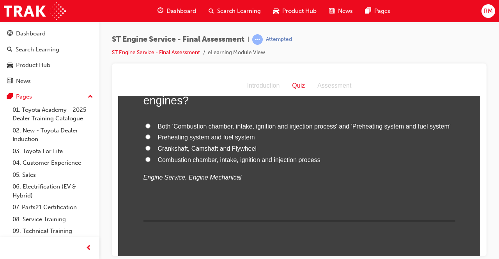
scroll to position [3011, 0]
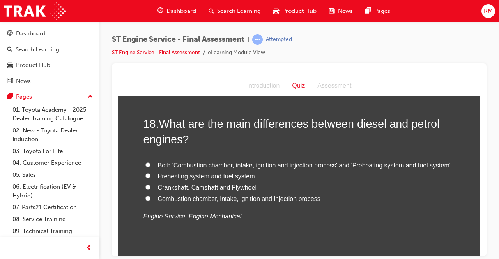
click at [147, 201] on input "Combustion chamber, intake, ignition and injection process" at bounding box center [147, 198] width 5 height 5
radio input "true"
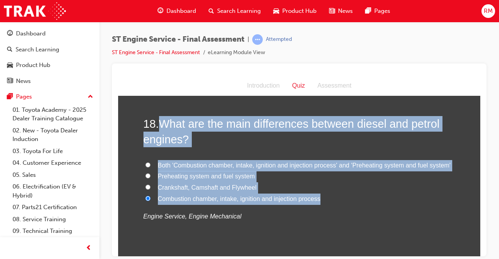
drag, startPoint x: 160, startPoint y: 136, endPoint x: 320, endPoint y: 212, distance: 177.6
click at [320, 212] on div "18 . What are the main differences between diesel and petrol engines? Both 'Com…" at bounding box center [300, 188] width 312 height 144
click at [145, 171] on label "Both 'Combustion chamber, intake, ignition and injection process' and 'Preheati…" at bounding box center [300, 165] width 312 height 11
click at [145, 167] on input "Both 'Combustion chamber, intake, ignition and injection process' and 'Preheati…" at bounding box center [147, 164] width 5 height 5
radio input "true"
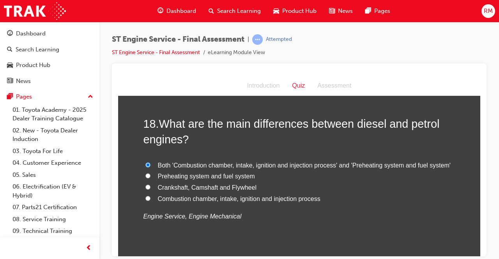
click at [307, 222] on p "Engine Service, Engine Mechanical" at bounding box center [300, 216] width 312 height 11
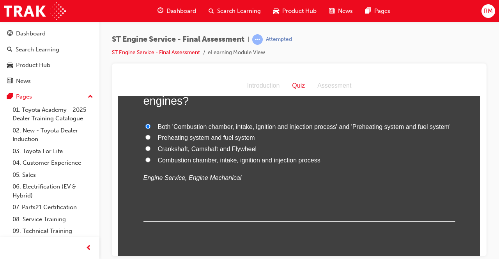
scroll to position [3089, 0]
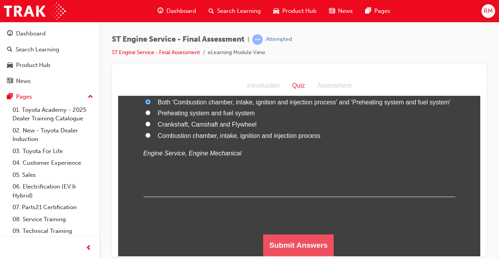
click at [304, 239] on button "Submit Answers" at bounding box center [298, 245] width 71 height 22
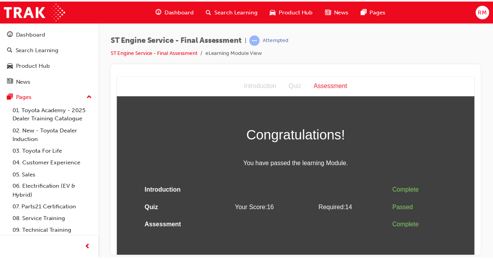
scroll to position [0, 0]
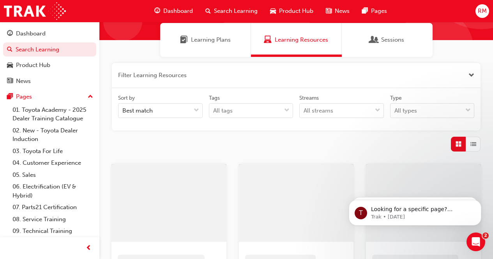
scroll to position [117, 0]
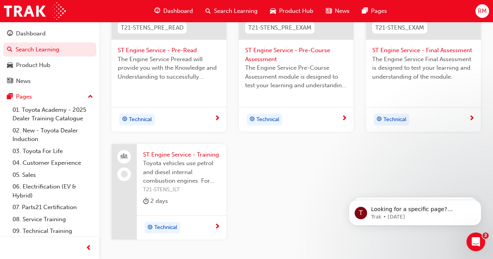
scroll to position [273, 0]
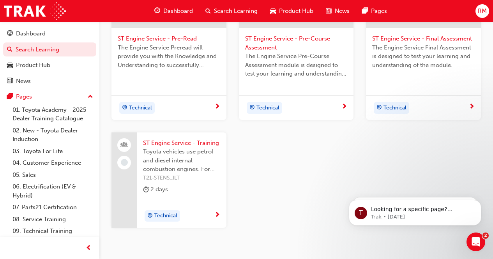
click at [192, 177] on span "T21-STENS_ILT" at bounding box center [181, 178] width 77 height 9
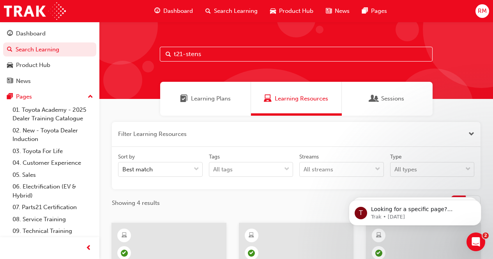
click at [230, 55] on input "t21-stens" at bounding box center [296, 54] width 273 height 15
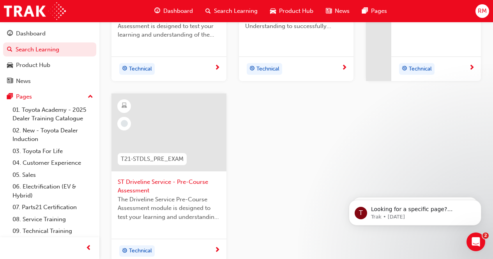
scroll to position [195, 0]
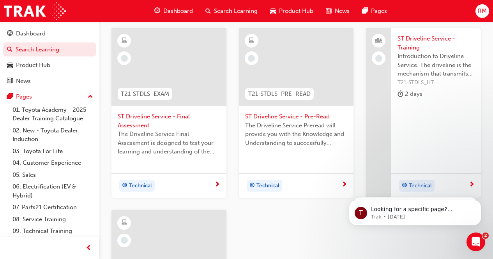
type input "t21-stdls"
click at [191, 67] on div at bounding box center [169, 67] width 115 height 78
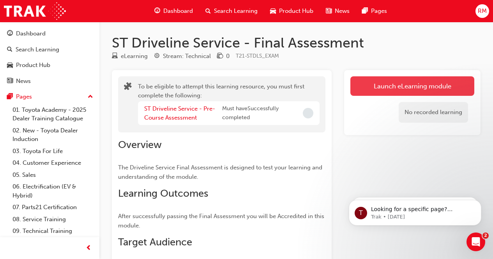
click at [365, 90] on button "Launch eLearning module" at bounding box center [413, 85] width 124 height 19
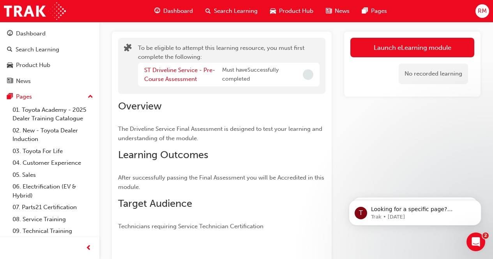
scroll to position [39, 0]
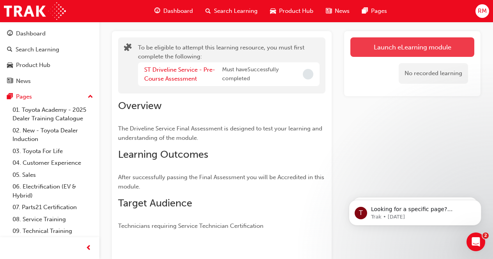
click at [370, 46] on button "Launch eLearning module" at bounding box center [413, 46] width 124 height 19
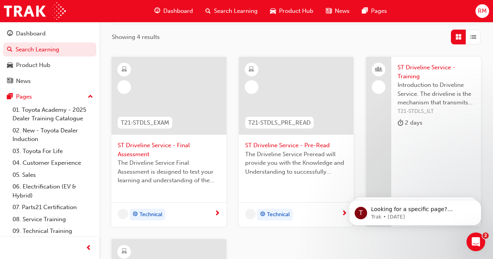
scroll to position [195, 0]
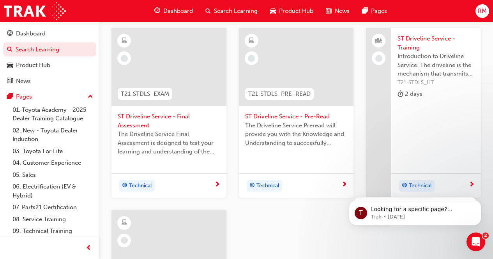
click at [291, 77] on div at bounding box center [296, 67] width 115 height 78
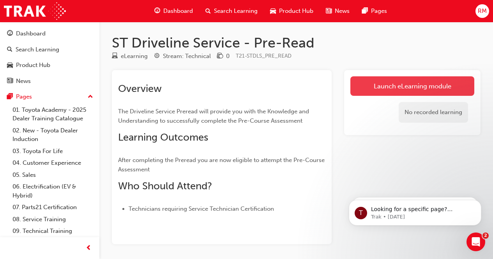
click at [367, 85] on link "Launch eLearning module" at bounding box center [413, 85] width 124 height 19
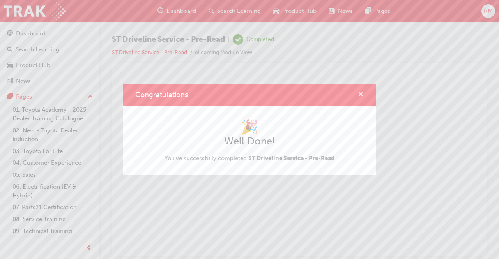
click at [363, 97] on span "cross-icon" at bounding box center [361, 95] width 6 height 7
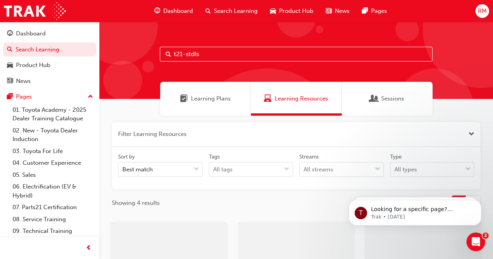
scroll to position [195, 0]
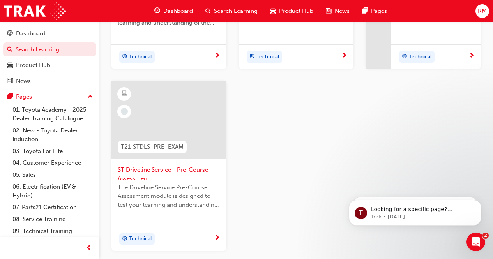
scroll to position [351, 0]
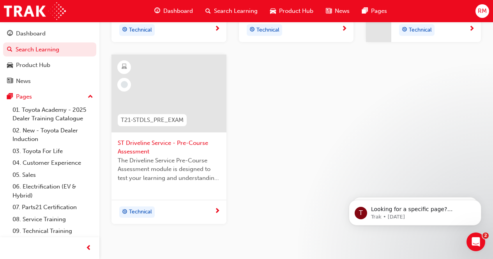
click at [180, 91] on div at bounding box center [169, 94] width 115 height 78
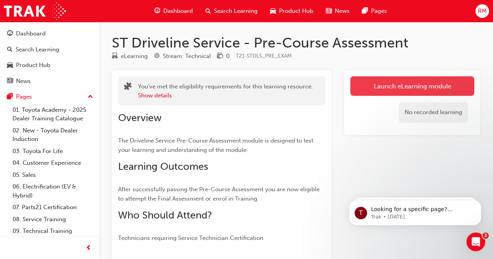
click at [406, 92] on link "Launch eLearning module" at bounding box center [413, 85] width 124 height 19
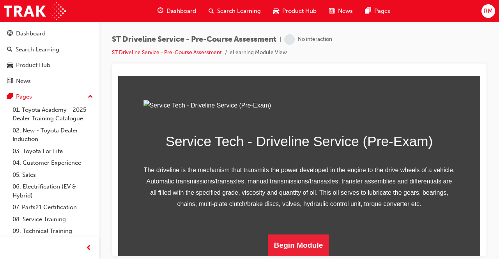
scroll to position [135, 0]
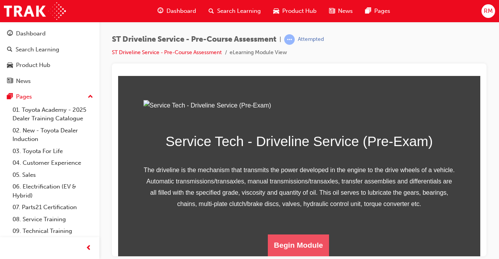
click at [305, 245] on button "Begin Module" at bounding box center [299, 245] width 62 height 22
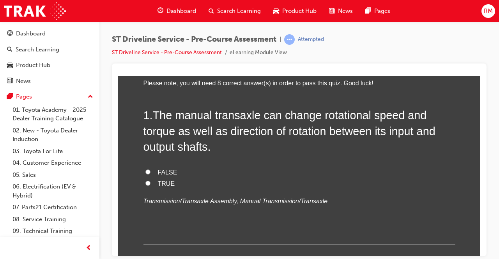
scroll to position [78, 0]
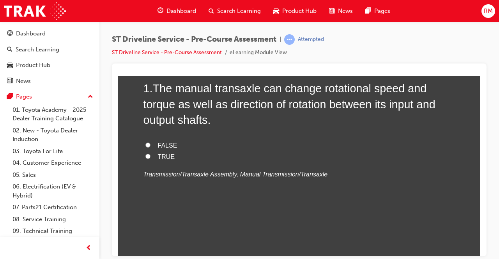
click at [149, 156] on label "TRUE" at bounding box center [300, 156] width 312 height 11
click at [149, 156] on input "TRUE" at bounding box center [147, 156] width 5 height 5
radio input "true"
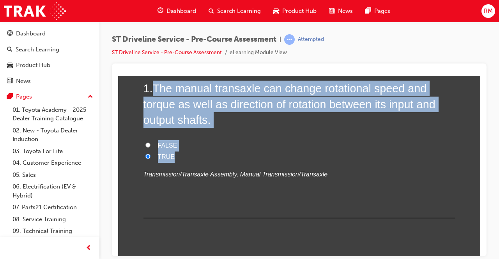
drag, startPoint x: 154, startPoint y: 90, endPoint x: 188, endPoint y: 154, distance: 72.2
click at [189, 154] on div "1 . The manual transaxle can change rotational speed and torque as well as dire…" at bounding box center [300, 148] width 312 height 137
copy div "The manual transaxle can change rotational speed and torque as well as directio…"
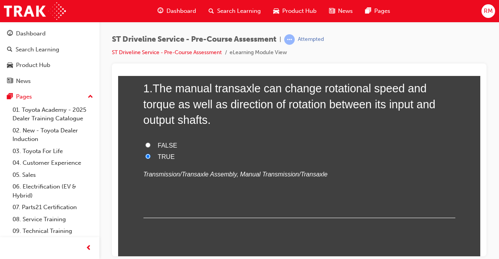
click at [277, 211] on div "1 . The manual transaxle can change rotational speed and torque as well as dire…" at bounding box center [300, 148] width 312 height 137
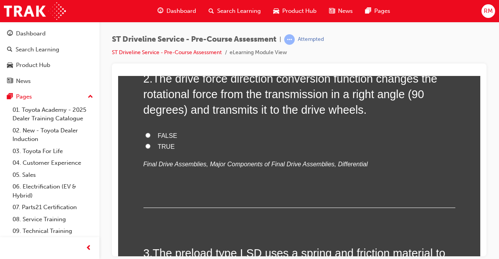
scroll to position [234, 0]
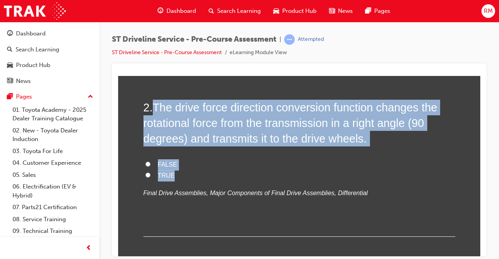
drag, startPoint x: 152, startPoint y: 107, endPoint x: 170, endPoint y: 173, distance: 68.0
click at [170, 173] on div "2 . The drive force direction conversion function changes the rotational force …" at bounding box center [300, 167] width 312 height 137
copy div "The drive force direction conversion function changes the rotational force from…"
click at [145, 174] on input "TRUE" at bounding box center [147, 174] width 5 height 5
radio input "true"
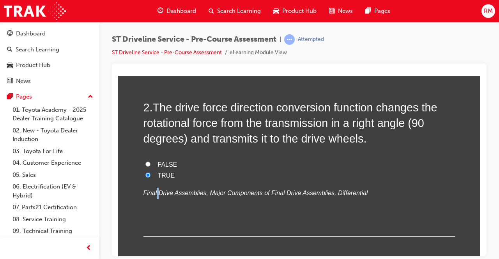
click at [154, 195] on em "Final Drive Assemblies, Major Components of Final Drive Assemblies, Differential" at bounding box center [256, 193] width 225 height 7
click at [202, 203] on div "2 . The drive force direction conversion function changes the rotational force …" at bounding box center [300, 167] width 312 height 137
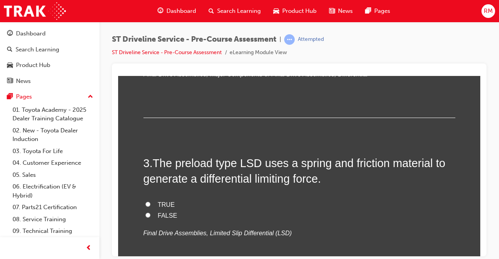
scroll to position [390, 0]
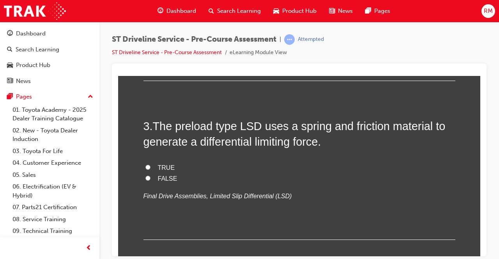
click at [146, 179] on input "FALSE" at bounding box center [147, 177] width 5 height 5
radio input "true"
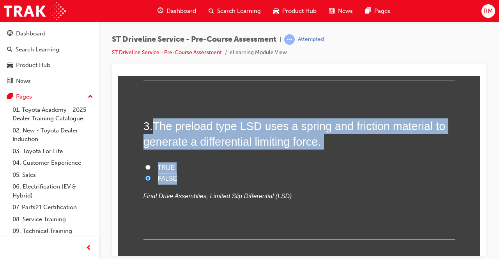
drag, startPoint x: 152, startPoint y: 128, endPoint x: 182, endPoint y: 175, distance: 56.3
click at [182, 175] on div "3 . The preload type LSD uses a spring and friction material to generate a diff…" at bounding box center [300, 179] width 312 height 122
copy div "The preload type LSD uses a spring and friction material to generate a differen…"
click at [147, 166] on input "TRUE" at bounding box center [147, 167] width 5 height 5
radio input "true"
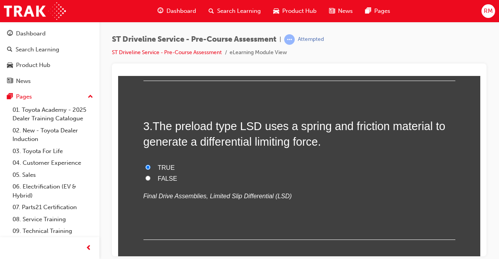
click at [213, 235] on div "3 . The preload type LSD uses a spring and friction material to generate a diff…" at bounding box center [300, 179] width 312 height 122
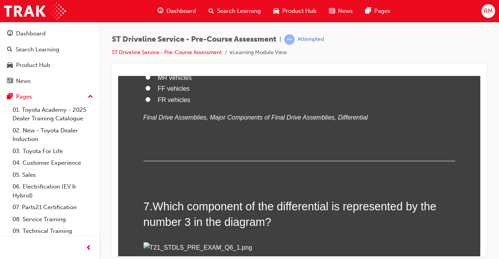
scroll to position [975, 0]
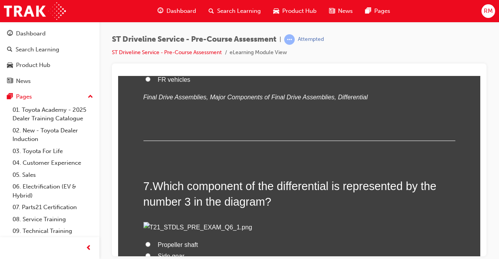
radio input "true"
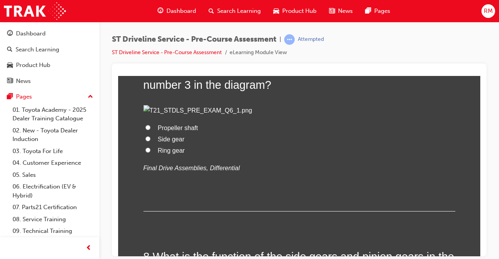
scroll to position [1131, 0]
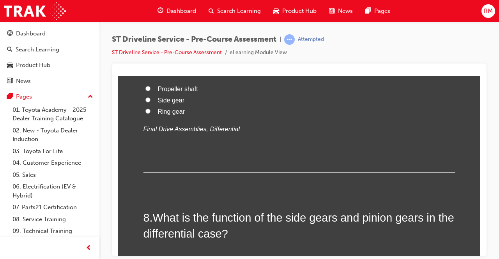
radio input "true"
drag, startPoint x: 149, startPoint y: 169, endPoint x: 225, endPoint y: 216, distance: 89.4
copy div "What may happen if the universal joint is worn? The vehicle may engage the clut…"
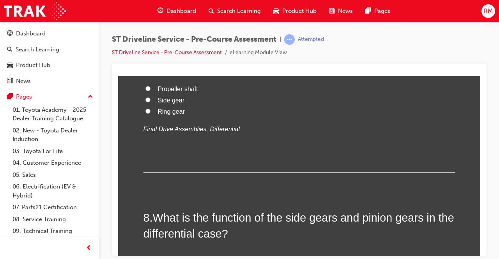
radio input "true"
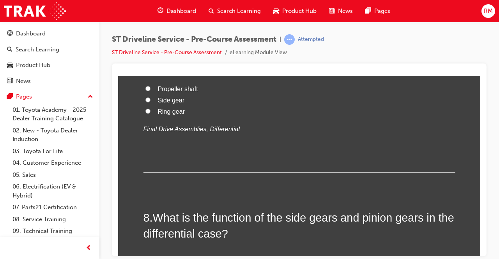
radio input "true"
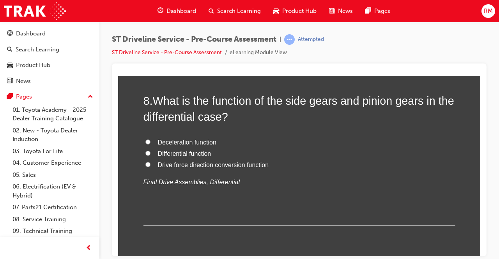
scroll to position [1326, 0]
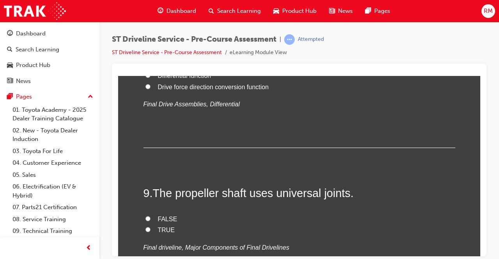
radio input "true"
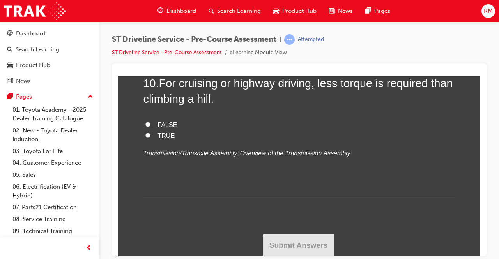
scroll to position [1794, 0]
radio input "true"
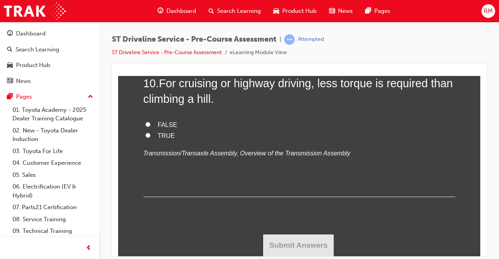
drag, startPoint x: 159, startPoint y: 112, endPoint x: 267, endPoint y: 173, distance: 124.4
copy div "What is the function of the side gears and pinion gears in the differential cas…"
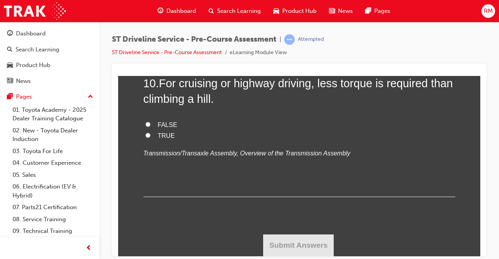
radio input "true"
drag, startPoint x: 156, startPoint y: 159, endPoint x: 166, endPoint y: 193, distance: 35.9
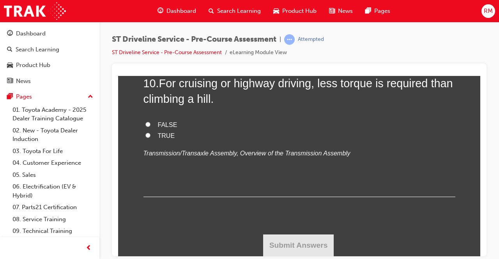
drag, startPoint x: 161, startPoint y: 194, endPoint x: 181, endPoint y: 195, distance: 19.5
radio input "true"
drag, startPoint x: 155, startPoint y: 158, endPoint x: 168, endPoint y: 194, distance: 38.6
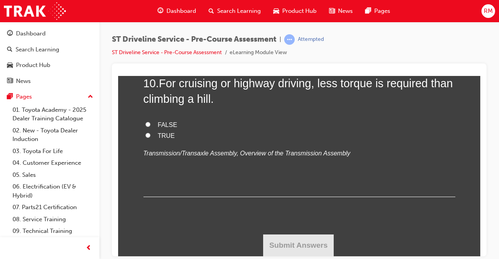
copy div "The propeller shaft uses universal joints. FALSE TRUE"
click at [147, 138] on input "TRUE" at bounding box center [147, 135] width 5 height 5
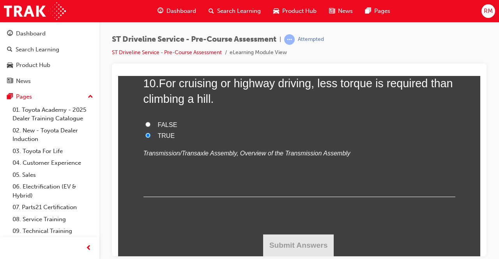
radio input "true"
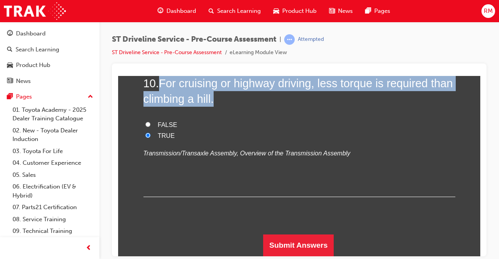
drag, startPoint x: 163, startPoint y: 145, endPoint x: 215, endPoint y: 165, distance: 55.6
click at [215, 107] on h2 "10 . For cruising or highway driving, less torque is required than climbing a h…" at bounding box center [300, 91] width 312 height 32
copy span "For cruising or highway driving, less torque is required than climbing a hill."
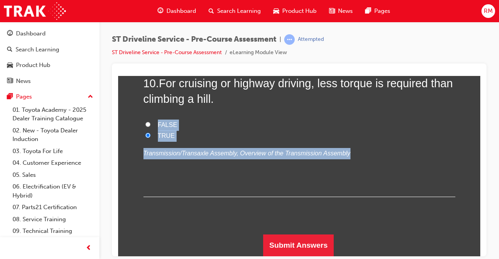
click at [400, 197] on div "10 . For cruising or highway driving, less torque is required than climbing a h…" at bounding box center [300, 136] width 312 height 122
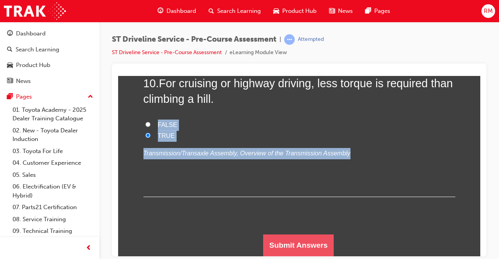
click at [326, 241] on button "Submit Answers" at bounding box center [298, 245] width 71 height 22
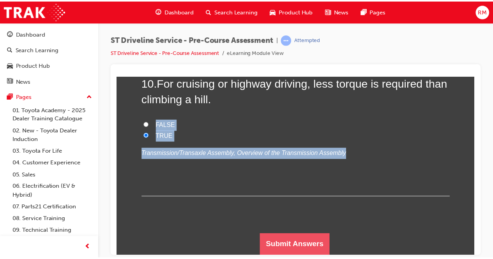
scroll to position [0, 0]
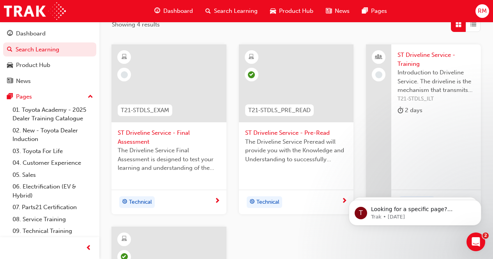
scroll to position [148, 0]
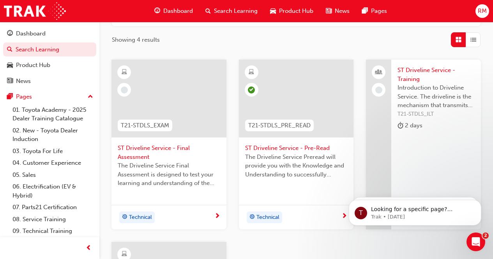
scroll to position [156, 0]
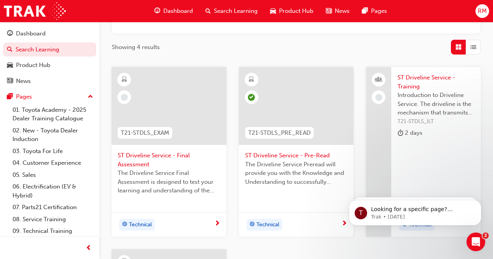
click at [180, 101] on div at bounding box center [169, 106] width 115 height 78
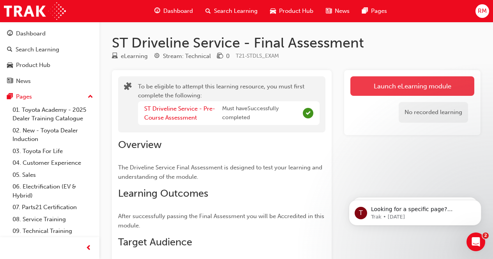
click at [407, 85] on button "Launch eLearning module" at bounding box center [413, 85] width 124 height 19
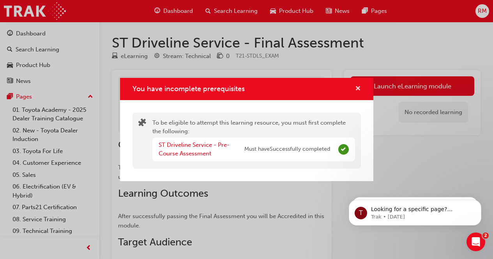
click at [358, 87] on span "cross-icon" at bounding box center [358, 89] width 6 height 7
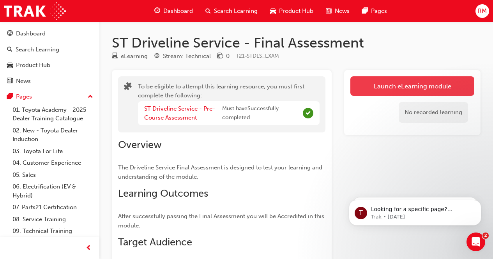
click at [376, 81] on button "Launch eLearning module" at bounding box center [413, 85] width 124 height 19
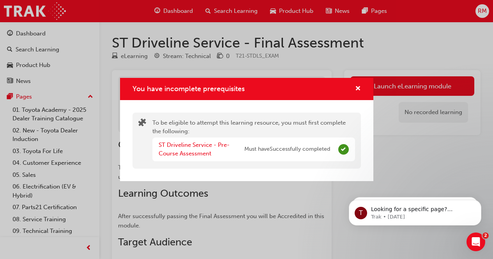
click at [401, 158] on div "You have incomplete prerequisites To be eligible to attempt this learning resou…" at bounding box center [246, 129] width 493 height 259
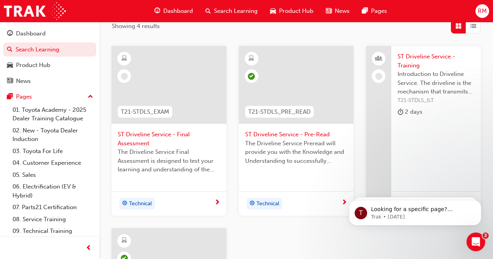
scroll to position [195, 0]
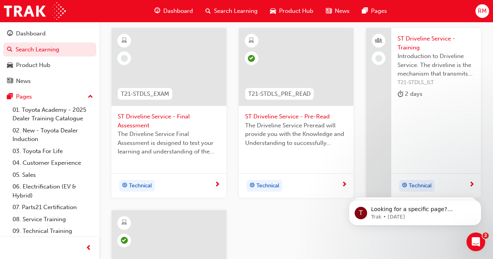
click at [136, 123] on span "ST Driveline Service - Final Assessment" at bounding box center [169, 121] width 103 height 18
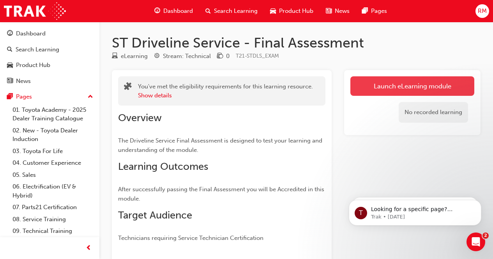
click at [396, 84] on button "Launch eLearning module" at bounding box center [413, 85] width 124 height 19
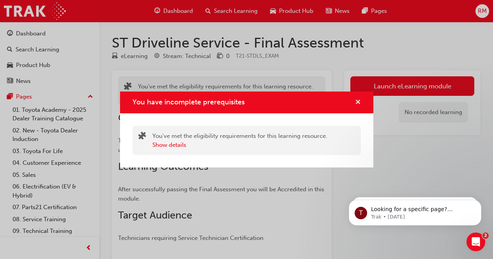
click at [359, 106] on span "cross-icon" at bounding box center [358, 102] width 6 height 7
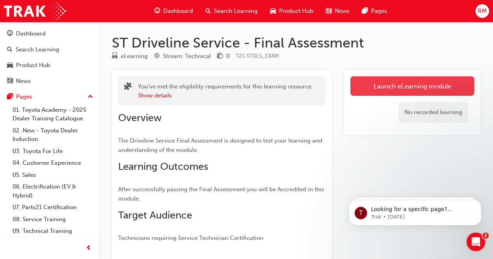
click at [404, 85] on link "Launch eLearning module" at bounding box center [413, 85] width 124 height 19
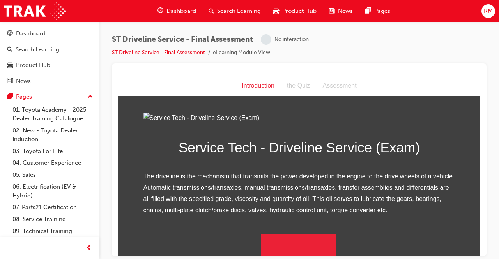
scroll to position [90, 0]
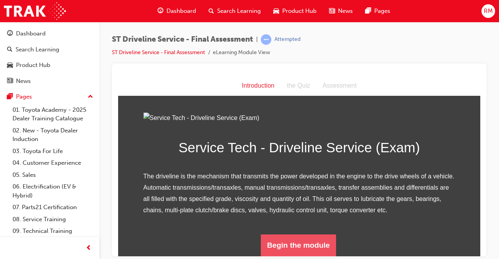
click at [285, 238] on button "Begin the module" at bounding box center [298, 245] width 75 height 22
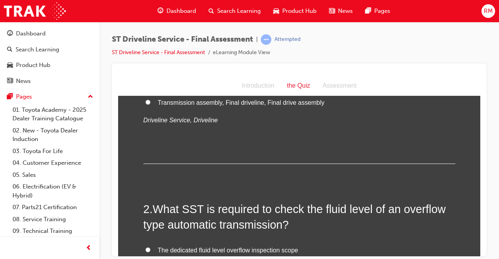
scroll to position [0, 0]
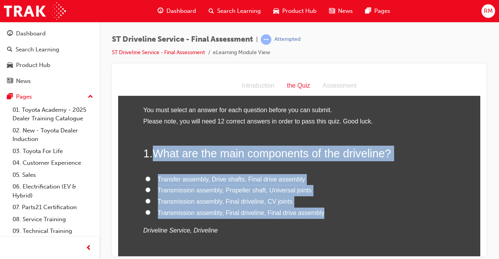
drag, startPoint x: 154, startPoint y: 156, endPoint x: 321, endPoint y: 213, distance: 176.1
click at [321, 213] on div "1 . What are the main components of the driveline? Transfer assembly, Drive sha…" at bounding box center [300, 209] width 312 height 128
click at [145, 180] on input "Transfer assembly, Drive shafts, Final drive assembly" at bounding box center [147, 178] width 5 height 5
radio input "true"
click at [370, 213] on label "Transmission assembly, Final driveline, Final drive assembly" at bounding box center [300, 212] width 312 height 11
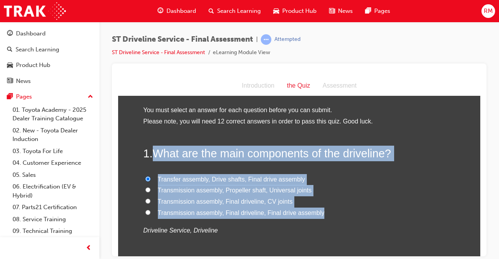
click at [151, 213] on input "Transmission assembly, Final driveline, Final drive assembly" at bounding box center [147, 212] width 5 height 5
radio input "true"
click at [145, 178] on input "Transfer assembly, Drive shafts, Final drive assembly" at bounding box center [147, 178] width 5 height 5
radio input "true"
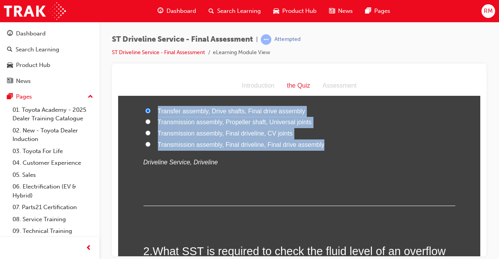
scroll to position [78, 0]
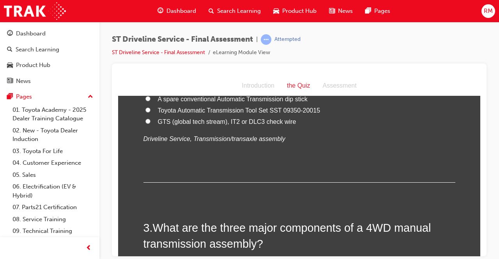
scroll to position [195, 0]
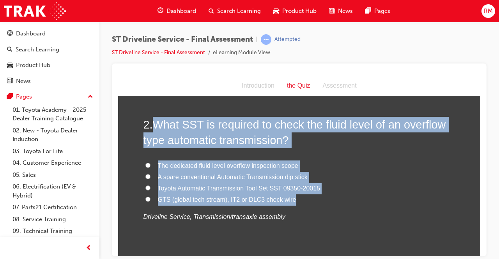
drag, startPoint x: 152, startPoint y: 125, endPoint x: 290, endPoint y: 198, distance: 156.0
click at [290, 198] on div "2 . What SST is required to check the fluid level of an overflow type automatic…" at bounding box center [300, 189] width 312 height 144
copy div "What SST is required to check the fluid level of an overflow type automatic tra…"
click at [145, 189] on input "Toyota Automatic Transmission Tool Set SST 09350-20015" at bounding box center [147, 187] width 5 height 5
radio input "true"
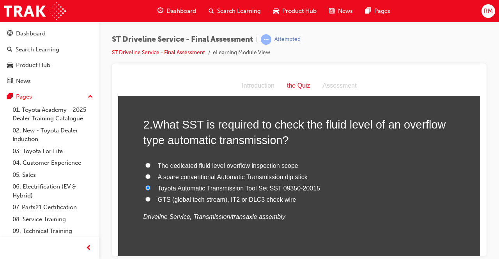
click at [180, 233] on div "2 . What SST is required to check the fluid level of an overflow type automatic…" at bounding box center [300, 189] width 312 height 144
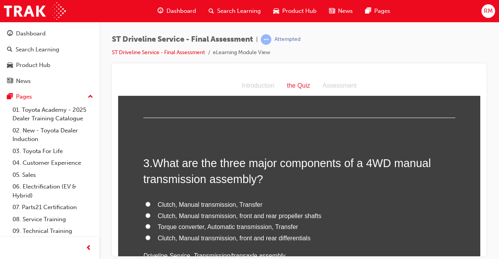
scroll to position [351, 0]
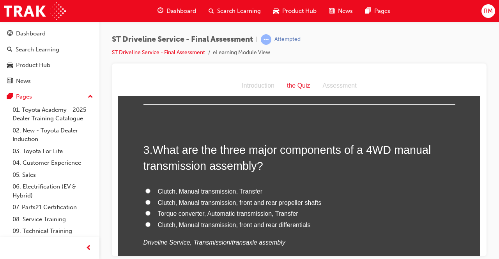
click at [148, 225] on label "Clutch, Manual transmission, front and rear differentials" at bounding box center [300, 225] width 312 height 11
click at [148, 225] on input "Clutch, Manual transmission, front and rear differentials" at bounding box center [147, 224] width 5 height 5
radio input "true"
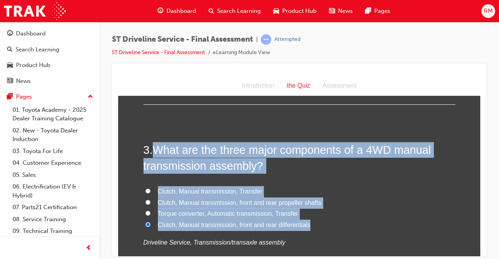
drag, startPoint x: 149, startPoint y: 151, endPoint x: 314, endPoint y: 223, distance: 180.1
click at [314, 223] on div "3 . What are the three major components of a 4WD manual transmission assembly? …" at bounding box center [300, 214] width 312 height 144
copy div "What are the three major components of a 4WD manual transmission assembly? Clut…"
click at [145, 186] on label "Clutch, Manual transmission, Transfer" at bounding box center [300, 191] width 312 height 11
click at [145, 188] on input "Clutch, Manual transmission, Transfer" at bounding box center [147, 190] width 5 height 5
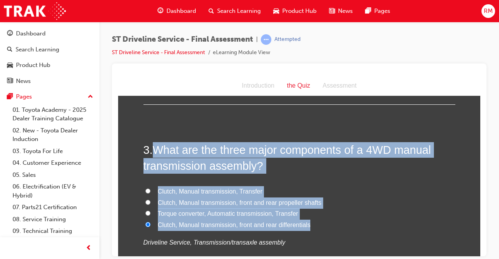
radio input "true"
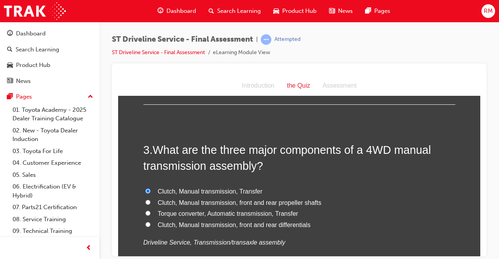
click at [353, 205] on label "Clutch, Manual transmission, front and rear propeller shafts" at bounding box center [300, 202] width 312 height 11
click at [151, 205] on input "Clutch, Manual transmission, front and rear propeller shafts" at bounding box center [147, 202] width 5 height 5
radio input "true"
click at [262, 194] on label "Clutch, Manual transmission, Transfer" at bounding box center [300, 191] width 312 height 11
click at [151, 193] on input "Clutch, Manual transmission, Transfer" at bounding box center [147, 190] width 5 height 5
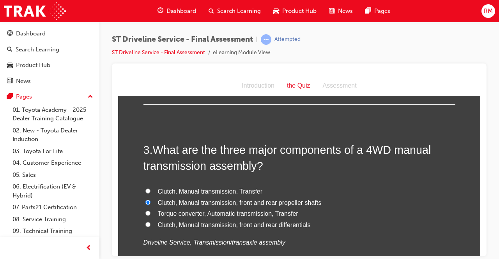
radio input "true"
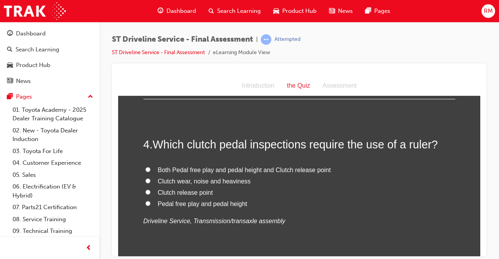
scroll to position [546, 0]
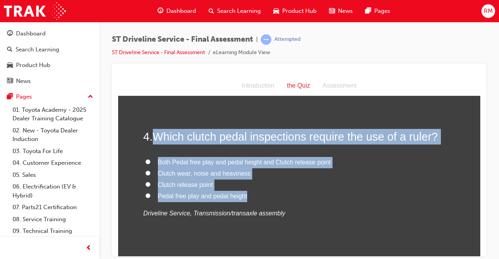
drag, startPoint x: 157, startPoint y: 142, endPoint x: 242, endPoint y: 196, distance: 100.5
click at [243, 197] on div "4 . Which clutch pedal inspections require the use of a ruler? Both Pedal free …" at bounding box center [300, 193] width 312 height 128
copy div "Which clutch pedal inspections require the use of a ruler? Both Pedal free play…"
click at [146, 195] on input "Pedal free play and pedal height" at bounding box center [147, 195] width 5 height 5
radio input "true"
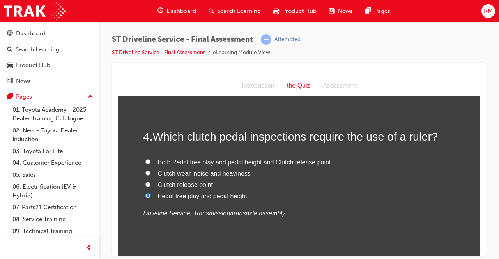
click at [174, 228] on div "4 . Which clutch pedal inspections require the use of a ruler? Both Pedal free …" at bounding box center [300, 193] width 312 height 128
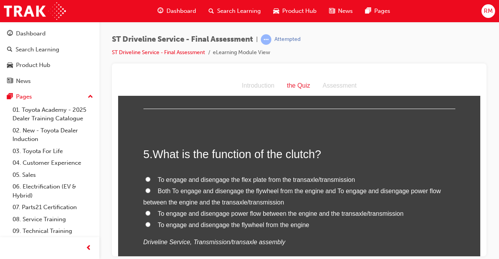
scroll to position [702, 0]
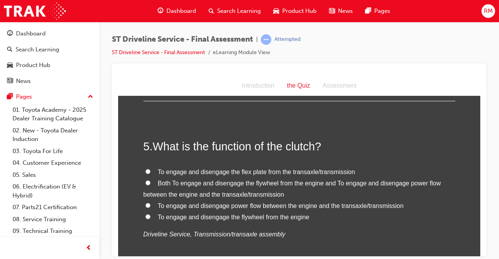
click at [145, 173] on input "To engage and disengage the flex plate from the transaxle/transmission" at bounding box center [147, 171] width 5 height 5
radio input "true"
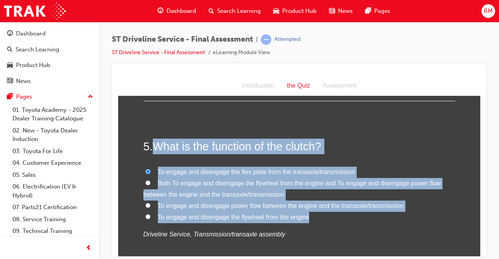
drag, startPoint x: 156, startPoint y: 149, endPoint x: 305, endPoint y: 216, distance: 163.4
click at [305, 216] on div "5 . What is the function of the clutch? To engage and disengage the flex plate …" at bounding box center [300, 208] width 312 height 140
copy div "What is the function of the clutch? To engage and disengage the flex plate from…"
click at [145, 184] on input "Both To engage and disengage the flywheel from the engine and To engage and dis…" at bounding box center [147, 182] width 5 height 5
radio input "true"
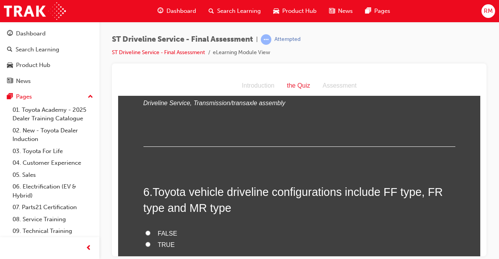
scroll to position [897, 0]
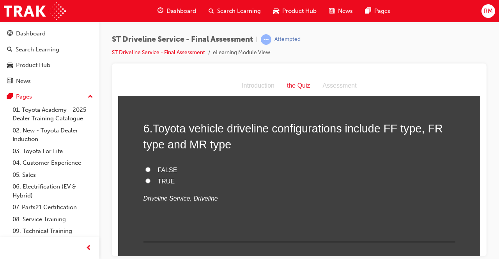
click at [147, 181] on input "TRUE" at bounding box center [147, 180] width 5 height 5
radio input "true"
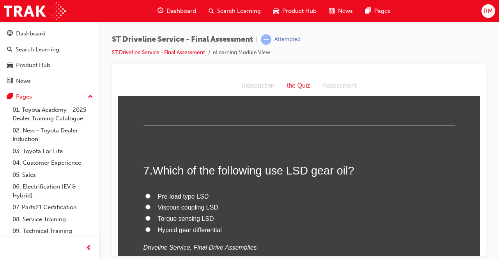
scroll to position [1053, 0]
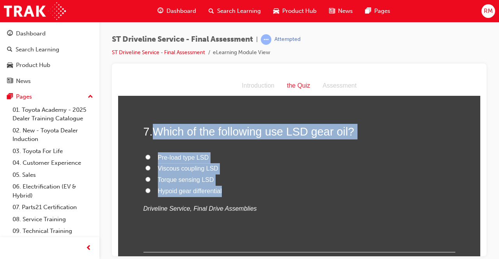
drag, startPoint x: 152, startPoint y: 131, endPoint x: 229, endPoint y: 190, distance: 96.4
click at [229, 190] on div "7 . Which of the following use LSD gear oil? Pre-load type LSD Viscous coupling…" at bounding box center [300, 188] width 312 height 128
copy div "Which of the following use LSD gear oil? Pre-load type LSD Viscous coupling LSD…"
click at [145, 157] on input "Pre-load type LSD" at bounding box center [147, 156] width 5 height 5
radio input "true"
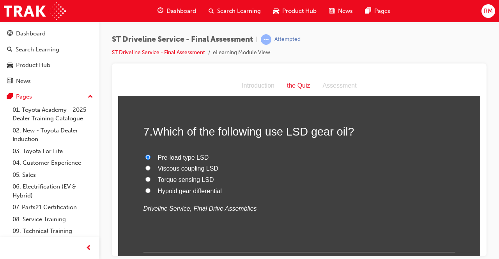
click at [151, 234] on div "7 . Which of the following use LSD gear oil? Pre-load type LSD Viscous coupling…" at bounding box center [300, 188] width 312 height 128
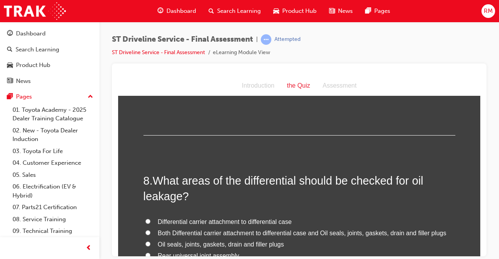
scroll to position [1209, 0]
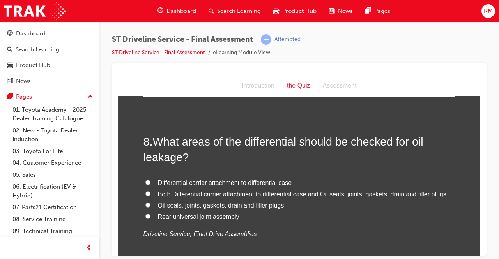
click at [148, 195] on label "Both Differential carrier attachment to differential case and Oil seals, joints…" at bounding box center [300, 194] width 312 height 11
click at [148, 195] on input "Both Differential carrier attachment to differential case and Oil seals, joints…" at bounding box center [147, 193] width 5 height 5
radio input "true"
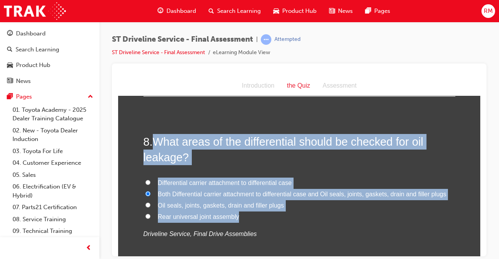
drag, startPoint x: 152, startPoint y: 144, endPoint x: 246, endPoint y: 214, distance: 117.5
click at [248, 218] on div "8 . What areas of the differential should be checked for oil leakage? Different…" at bounding box center [300, 206] width 312 height 144
copy div "What areas of the differential should be checked for oil leakage? Differential …"
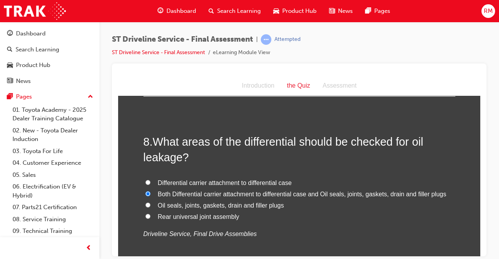
click at [308, 237] on p "Driveline Service, Final Drive Assemblies" at bounding box center [300, 234] width 312 height 11
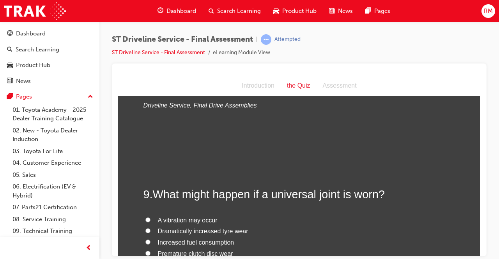
scroll to position [1404, 0]
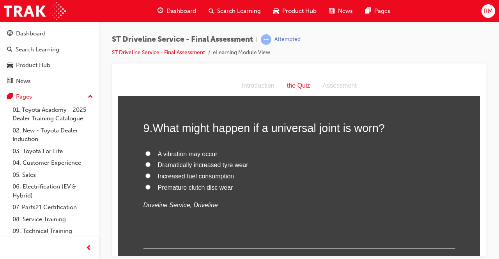
click at [147, 154] on label "A vibration may occur" at bounding box center [300, 154] width 312 height 11
click at [147, 154] on input "A vibration may occur" at bounding box center [147, 153] width 5 height 5
radio input "true"
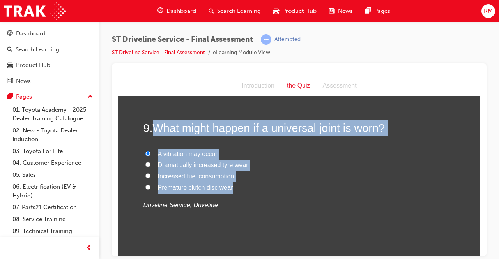
drag, startPoint x: 151, startPoint y: 128, endPoint x: 230, endPoint y: 189, distance: 100.3
click at [230, 189] on div "9 . What might happen if a universal joint is worn? A vibration may occur Drama…" at bounding box center [300, 184] width 312 height 128
copy div "What might happen if a universal joint is worn? A vibration may occur Dramatica…"
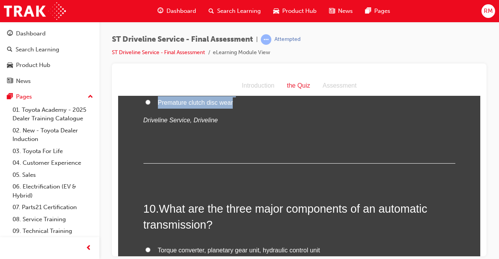
scroll to position [1560, 0]
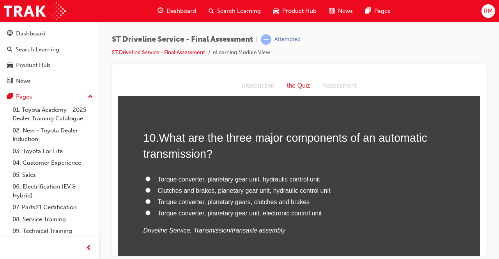
click at [318, 168] on div "10 . What are the three major components of an automatic transmission? Torque c…" at bounding box center [300, 202] width 312 height 144
click at [222, 181] on span "Torque converter, planetary gear unit, hydraulic control unit" at bounding box center [239, 179] width 162 height 7
click at [145, 183] on label "Torque converter, planetary gear unit, hydraulic control unit" at bounding box center [300, 179] width 312 height 11
click at [145, 181] on input "Torque converter, planetary gear unit, hydraulic control unit" at bounding box center [147, 178] width 5 height 5
radio input "true"
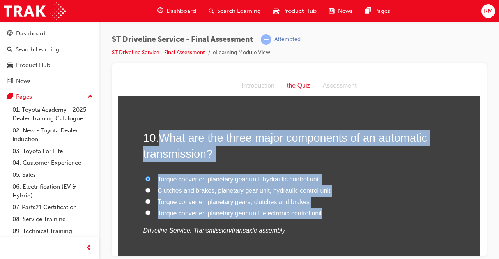
drag, startPoint x: 159, startPoint y: 139, endPoint x: 325, endPoint y: 212, distance: 180.9
click at [325, 211] on div "10 . What are the three major components of an automatic transmission? Torque c…" at bounding box center [300, 202] width 312 height 144
copy div "What are the three major components of an automatic transmission? Torque conver…"
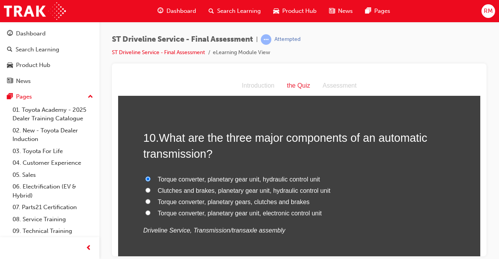
click at [350, 239] on div "10 . What are the three major components of an automatic transmission? Torque c…" at bounding box center [300, 202] width 312 height 144
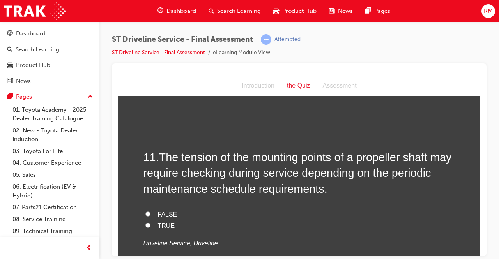
scroll to position [1755, 0]
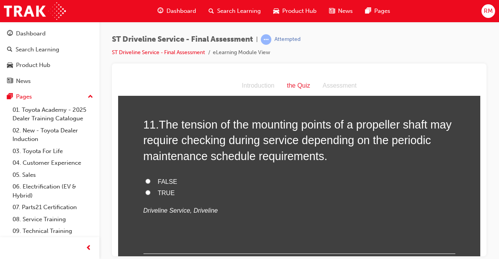
click at [148, 193] on label "TRUE" at bounding box center [300, 193] width 312 height 11
click at [148, 193] on input "TRUE" at bounding box center [147, 192] width 5 height 5
radio input "true"
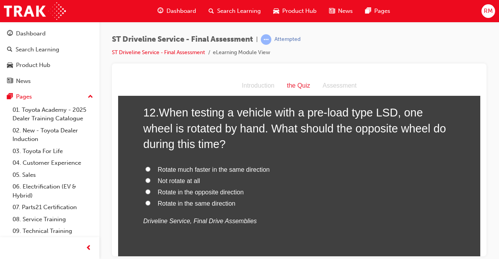
scroll to position [1950, 0]
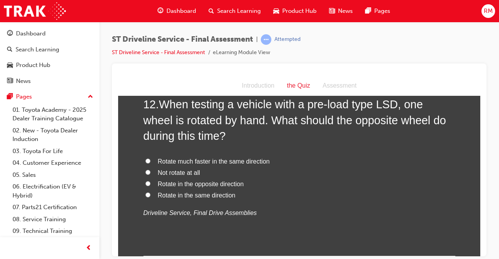
click at [165, 184] on span "Rotate in the opposite direction" at bounding box center [201, 184] width 86 height 7
click at [151, 184] on input "Rotate in the opposite direction" at bounding box center [147, 183] width 5 height 5
radio input "true"
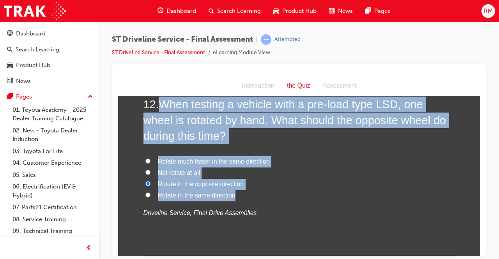
drag, startPoint x: 160, startPoint y: 110, endPoint x: 237, endPoint y: 197, distance: 115.8
click at [237, 197] on div "12 . When testing a vehicle with a pre-load type LSD, one wheel is rotated by h…" at bounding box center [300, 176] width 312 height 160
copy div "When testing a vehicle with a pre-load type LSD, one wheel is rotated by hand. …"
click at [145, 195] on input "Rotate in the same direction" at bounding box center [147, 194] width 5 height 5
radio input "true"
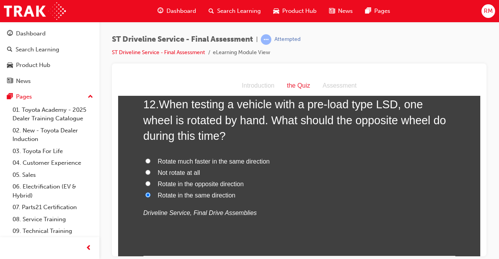
click at [329, 226] on div "12 . When testing a vehicle with a pre-load type LSD, one wheel is rotated by h…" at bounding box center [300, 176] width 312 height 160
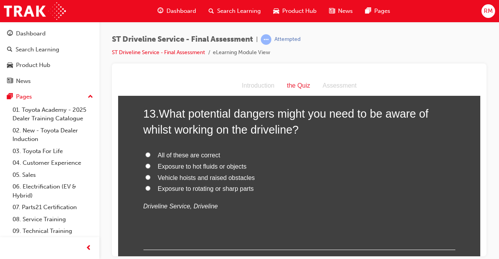
scroll to position [2145, 0]
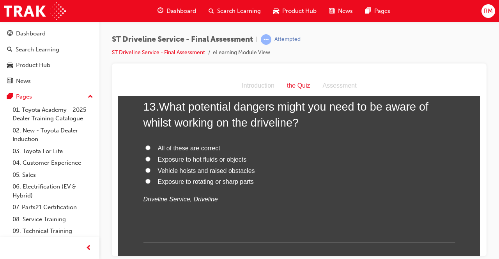
click at [166, 146] on span "All of these are correct" at bounding box center [189, 148] width 62 height 7
click at [151, 146] on input "All of these are correct" at bounding box center [147, 147] width 5 height 5
radio input "true"
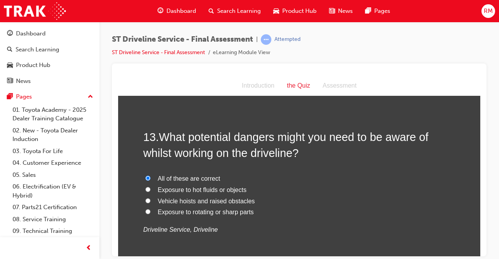
scroll to position [2106, 0]
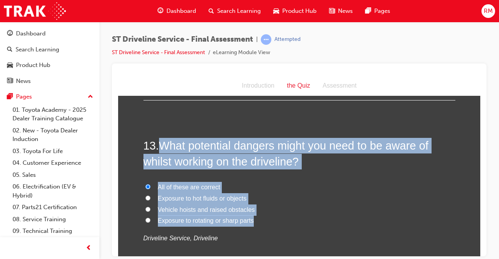
drag, startPoint x: 175, startPoint y: 151, endPoint x: 255, endPoint y: 222, distance: 107.8
click at [255, 222] on div "13 . What potential dangers might you need to be aware of whilst working on the…" at bounding box center [300, 210] width 312 height 144
copy div "What potential dangers might you need to be aware of whilst working on the driv…"
click at [308, 225] on label "Exposure to rotating or sharp parts" at bounding box center [300, 220] width 312 height 11
click at [151, 223] on input "Exposure to rotating or sharp parts" at bounding box center [147, 220] width 5 height 5
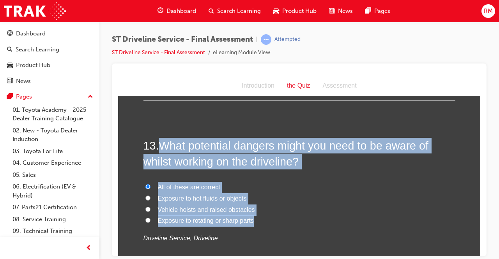
radio input "true"
click at [328, 202] on label "Exposure to hot fluids or objects" at bounding box center [300, 198] width 312 height 11
click at [151, 200] on input "Exposure to hot fluids or objects" at bounding box center [147, 197] width 5 height 5
radio input "true"
click at [291, 195] on label "Exposure to hot fluids or objects" at bounding box center [300, 198] width 312 height 11
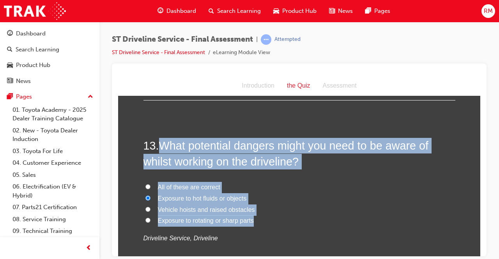
click at [151, 195] on input "Exposure to hot fluids or objects" at bounding box center [147, 197] width 5 height 5
click at [216, 186] on span "All of these are correct" at bounding box center [189, 187] width 62 height 7
click at [151, 186] on input "All of these are correct" at bounding box center [147, 186] width 5 height 5
radio input "true"
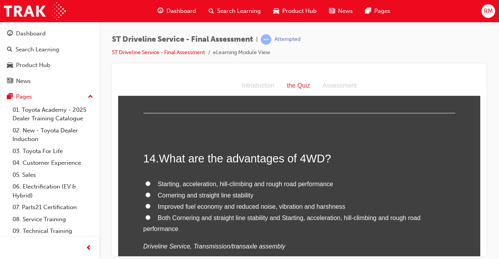
scroll to position [2301, 0]
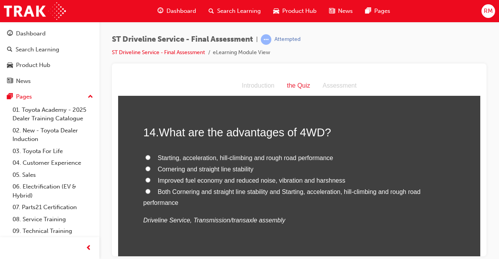
click at [145, 192] on input "Both Cornering and straight line stability and Starting, acceleration, hill-cli…" at bounding box center [147, 191] width 5 height 5
radio input "true"
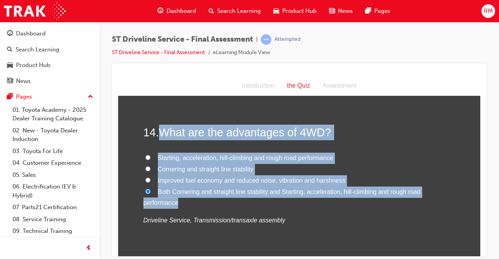
drag, startPoint x: 162, startPoint y: 133, endPoint x: 209, endPoint y: 206, distance: 86.7
click at [209, 206] on div "14 . What are the advantages of 4WD? Starting, acceleration, hill-climbing and …" at bounding box center [300, 194] width 312 height 140
drag, startPoint x: 208, startPoint y: 206, endPoint x: 202, endPoint y: 207, distance: 6.0
click at [149, 158] on label "Starting, acceleration, hill-climbing and rough road performance" at bounding box center [300, 157] width 312 height 11
click at [149, 158] on input "Starting, acceleration, hill-climbing and rough road performance" at bounding box center [147, 157] width 5 height 5
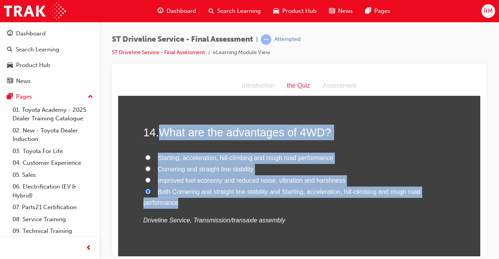
radio input "true"
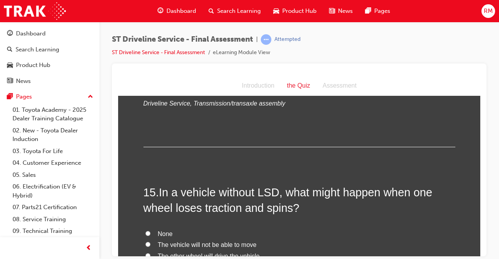
scroll to position [2496, 0]
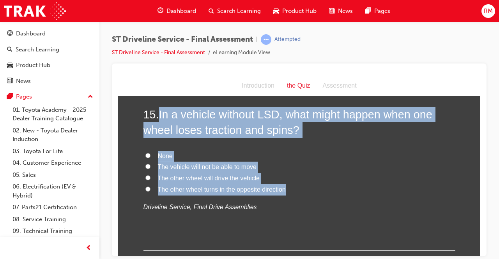
drag, startPoint x: 159, startPoint y: 117, endPoint x: 283, endPoint y: 189, distance: 143.7
click at [283, 189] on div "15 . In a vehicle without LSD, what might happen when one wheel loses traction …" at bounding box center [300, 178] width 312 height 144
click at [149, 167] on label "The vehicle will not be able to move" at bounding box center [300, 166] width 312 height 11
click at [149, 167] on input "The vehicle will not be able to move" at bounding box center [147, 166] width 5 height 5
radio input "true"
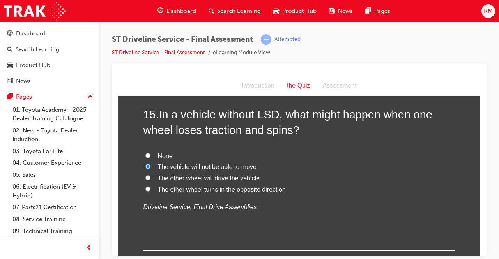
click at [301, 208] on p "Driveline Service, Final Drive Assemblies" at bounding box center [300, 207] width 312 height 11
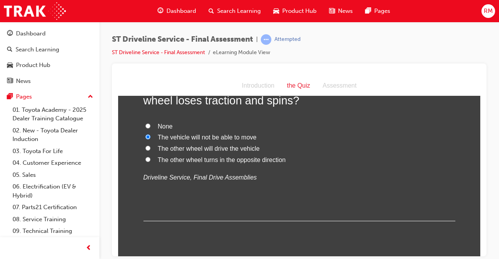
scroll to position [2549, 0]
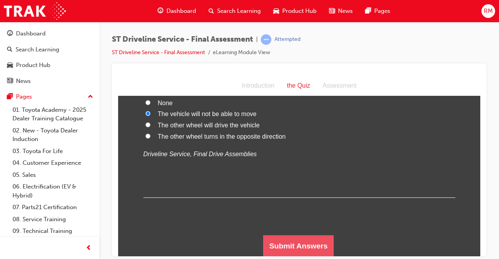
click at [292, 240] on button "Submit Answers" at bounding box center [298, 246] width 71 height 22
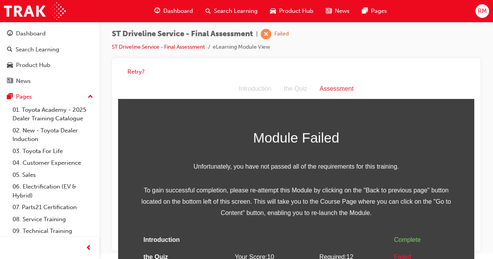
scroll to position [23, 0]
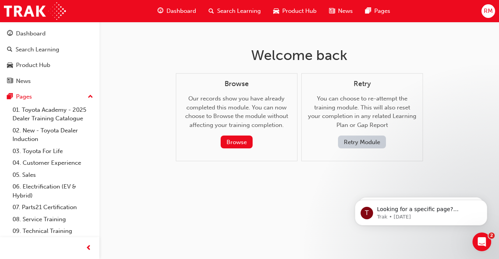
click at [366, 140] on button "Retry Module" at bounding box center [362, 142] width 48 height 13
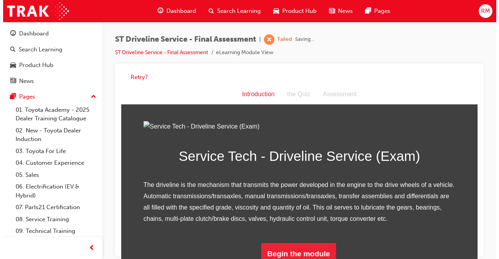
scroll to position [90, 0]
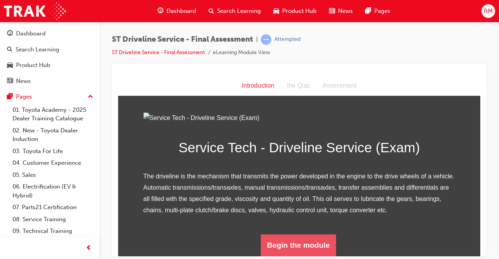
click at [297, 236] on button "Begin the module" at bounding box center [298, 245] width 75 height 22
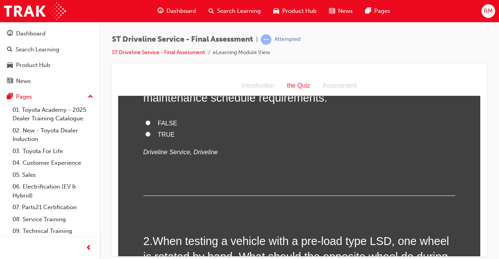
scroll to position [0, 0]
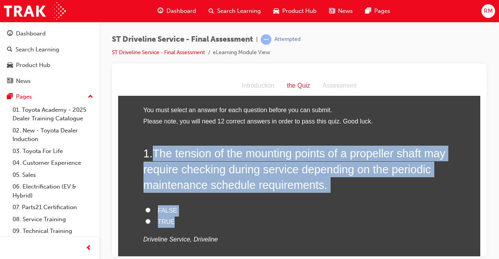
drag, startPoint x: 152, startPoint y: 154, endPoint x: 219, endPoint y: 223, distance: 96.8
click at [217, 223] on div "1 . The tension of the mounting points of a propeller shaft may require checkin…" at bounding box center [300, 213] width 312 height 137
copy div "The tension of the mounting points of a propeller shaft may require checking du…"
click at [146, 220] on input "TRUE" at bounding box center [147, 221] width 5 height 5
radio input "true"
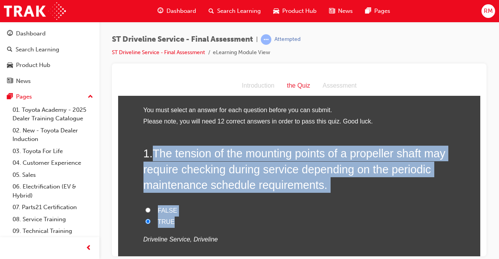
click at [266, 221] on label "TRUE" at bounding box center [300, 221] width 312 height 11
click at [151, 221] on input "TRUE" at bounding box center [147, 221] width 5 height 5
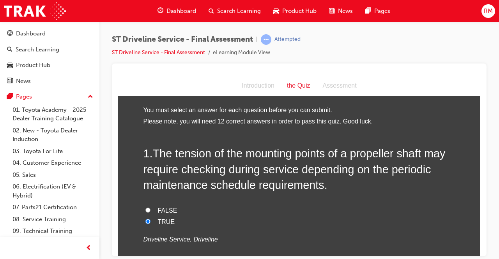
click at [374, 243] on p "Driveline Service, Driveline" at bounding box center [300, 239] width 312 height 11
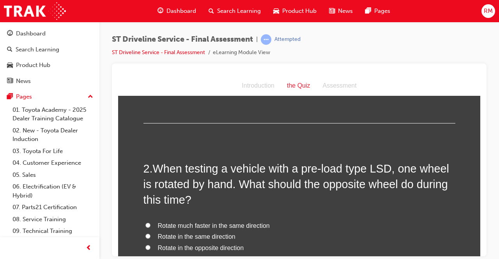
scroll to position [195, 0]
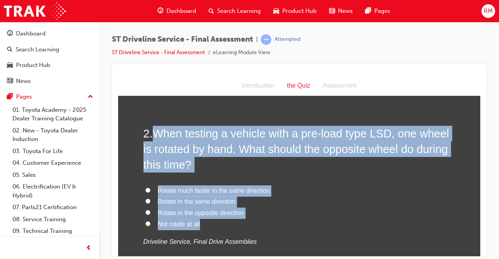
drag, startPoint x: 161, startPoint y: 134, endPoint x: 214, endPoint y: 225, distance: 105.1
click at [214, 225] on div "2 . When testing a vehicle with a pre-load type LSD, one wheel is rotated by ha…" at bounding box center [300, 206] width 312 height 160
copy div "When testing a vehicle with a pre-load type LSD, one wheel is rotated by hand. …"
click at [148, 201] on label "Rotate in the same direction" at bounding box center [300, 201] width 312 height 11
click at [148, 201] on input "Rotate in the same direction" at bounding box center [147, 201] width 5 height 5
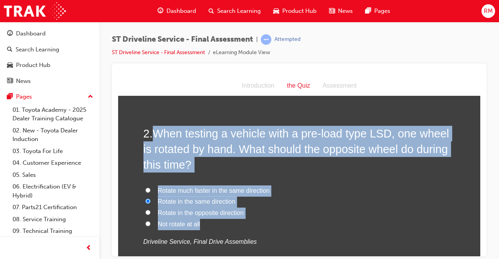
radio input "true"
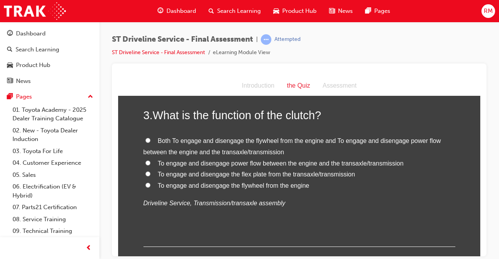
scroll to position [390, 0]
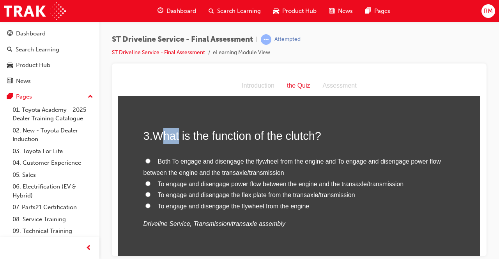
drag, startPoint x: 161, startPoint y: 138, endPoint x: 134, endPoint y: 138, distance: 26.9
click at [177, 138] on span "What is the function of the clutch?" at bounding box center [237, 135] width 168 height 12
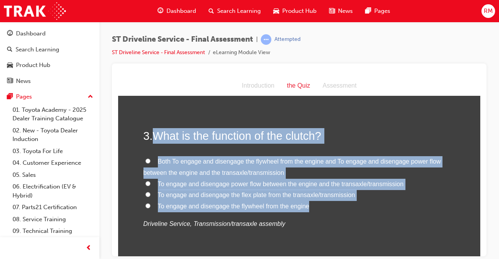
drag, startPoint x: 161, startPoint y: 138, endPoint x: 305, endPoint y: 207, distance: 159.6
click at [309, 209] on div "3 . What is the function of the clutch? Both To engage and disengage the flywhe…" at bounding box center [300, 198] width 312 height 140
copy div "What is the function of the clutch? Both To engage and disengage the flywheel f…"
click at [147, 160] on input "Both To engage and disengage the flywheel from the engine and To engage and dis…" at bounding box center [147, 160] width 5 height 5
radio input "true"
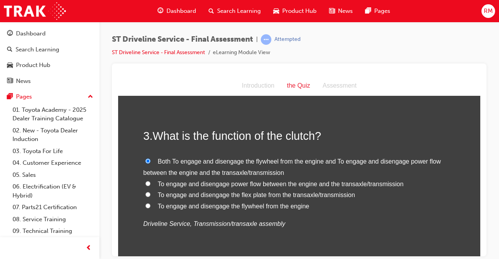
click at [294, 238] on div "3 . What is the function of the clutch? Both To engage and disengage the flywhe…" at bounding box center [300, 198] width 312 height 140
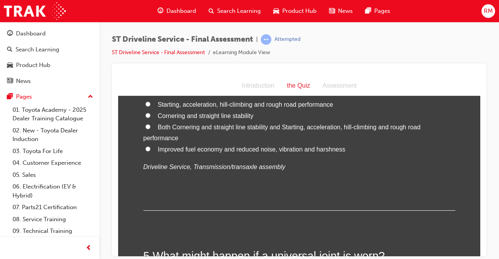
scroll to position [585, 0]
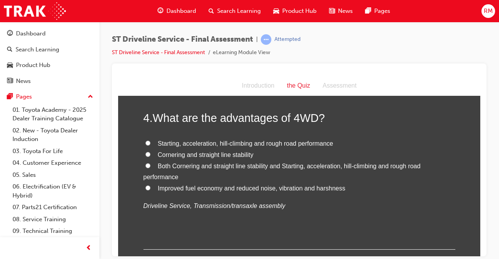
click at [149, 142] on label "Starting, acceleration, hill-climbing and rough road performance" at bounding box center [300, 143] width 312 height 11
click at [149, 142] on input "Starting, acceleration, hill-climbing and rough road performance" at bounding box center [147, 142] width 5 height 5
radio input "true"
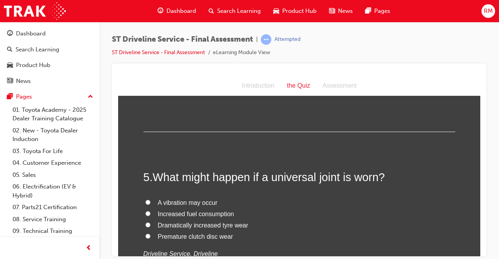
scroll to position [741, 0]
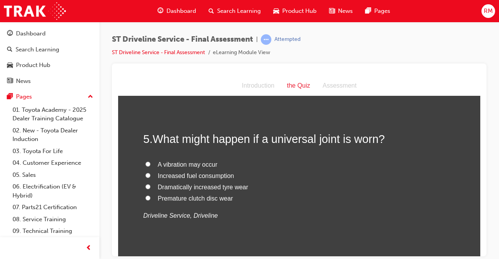
click at [147, 167] on label "A vibration may occur" at bounding box center [300, 164] width 312 height 11
click at [147, 167] on input "A vibration may occur" at bounding box center [147, 163] width 5 height 5
radio input "true"
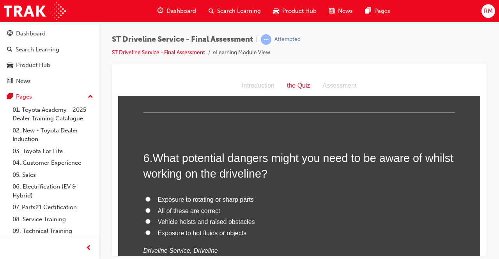
scroll to position [897, 0]
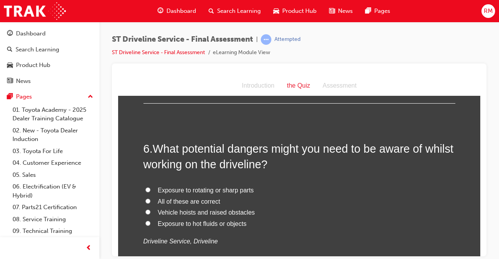
click at [148, 202] on label "All of these are correct" at bounding box center [300, 201] width 312 height 11
click at [148, 202] on input "All of these are correct" at bounding box center [147, 201] width 5 height 5
radio input "true"
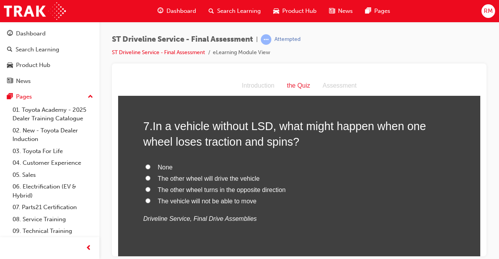
scroll to position [1092, 0]
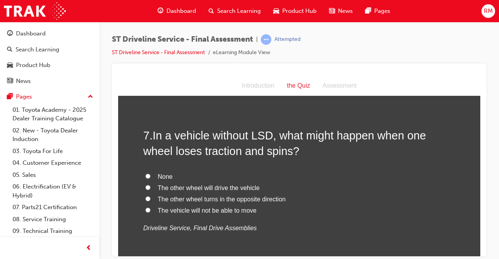
click at [158, 211] on span "The vehicle will not be able to move" at bounding box center [207, 210] width 99 height 7
click at [151, 211] on input "The vehicle will not be able to move" at bounding box center [147, 209] width 5 height 5
radio input "true"
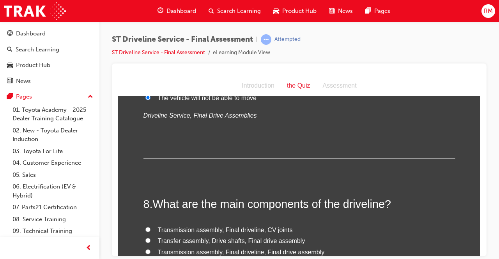
scroll to position [1248, 0]
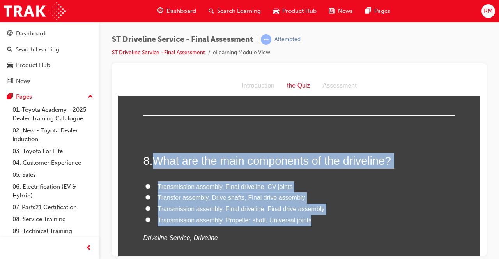
drag, startPoint x: 153, startPoint y: 158, endPoint x: 312, endPoint y: 224, distance: 172.2
click at [312, 225] on div "8 . What are the main components of the driveline? Transmission assembly, Final…" at bounding box center [300, 217] width 312 height 128
copy div "What are the main components of the driveline? Transmission assembly, Final dri…"
click at [147, 197] on label "Transfer assembly, Drive shafts, Final drive assembly" at bounding box center [300, 197] width 312 height 11
click at [147, 197] on input "Transfer assembly, Drive shafts, Final drive assembly" at bounding box center [147, 197] width 5 height 5
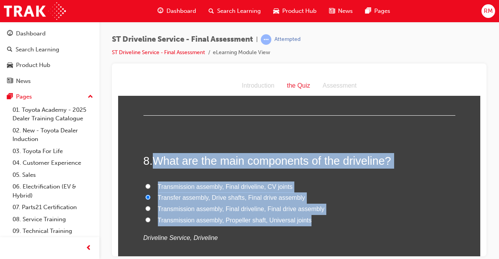
radio input "true"
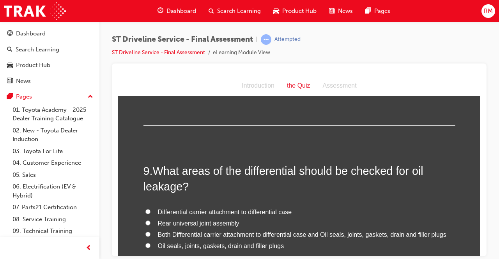
scroll to position [1443, 0]
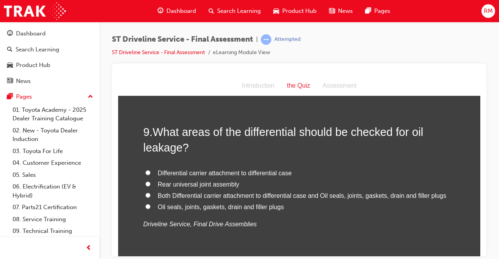
click at [170, 200] on label "Both Differential carrier attachment to differential case and Oil seals, joints…" at bounding box center [300, 195] width 312 height 11
click at [151, 198] on input "Both Differential carrier attachment to differential case and Oil seals, joints…" at bounding box center [147, 195] width 5 height 5
radio input "true"
drag, startPoint x: 149, startPoint y: 139, endPoint x: 167, endPoint y: 150, distance: 20.9
click at [172, 154] on h2 "9 . What areas of the differential should be checked for oil leakage?" at bounding box center [300, 140] width 312 height 32
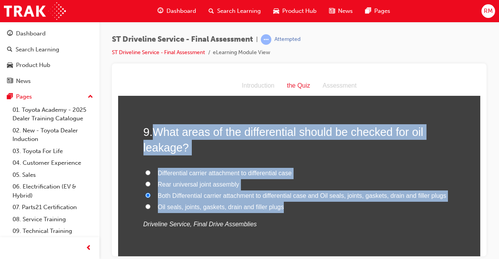
drag, startPoint x: 150, startPoint y: 128, endPoint x: 281, endPoint y: 207, distance: 153.1
click at [281, 207] on div "9 . What areas of the differential should be checked for oil leakage? Different…" at bounding box center [300, 196] width 312 height 144
copy div "What areas of the differential should be checked for oil leakage? Differential …"
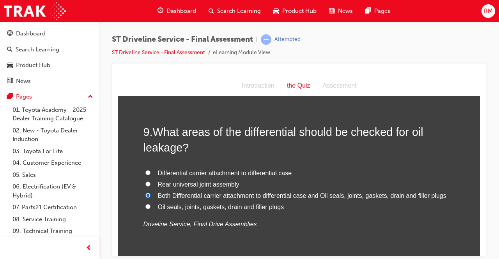
click at [264, 229] on p "Driveline Service, Final Drive Assemblies" at bounding box center [300, 224] width 312 height 11
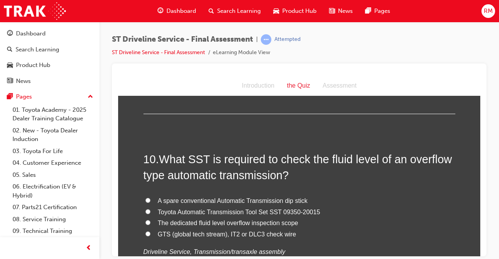
scroll to position [1599, 0]
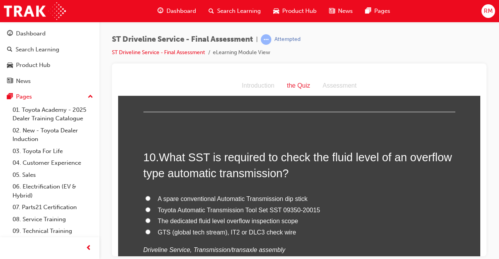
click at [216, 211] on span "Toyota Automatic Transmission Tool Set SST 09350-20015" at bounding box center [239, 210] width 163 height 7
click at [151, 211] on input "Toyota Automatic Transmission Tool Set SST 09350-20015" at bounding box center [147, 209] width 5 height 5
radio input "true"
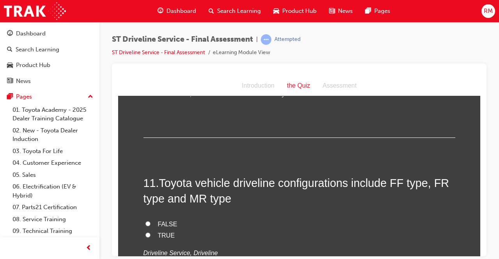
scroll to position [1794, 0]
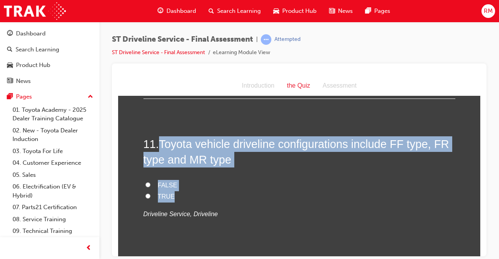
drag, startPoint x: 161, startPoint y: 144, endPoint x: 197, endPoint y: 194, distance: 61.5
click at [197, 194] on div "11 . Toyota vehicle driveline configurations include FF type, FR type and MR ty…" at bounding box center [300, 197] width 312 height 122
copy div "Toyota vehicle driveline configurations include FF type, FR type and MR type FA…"
click at [149, 184] on label "FALSE" at bounding box center [300, 185] width 312 height 11
click at [149, 184] on input "FALSE" at bounding box center [147, 184] width 5 height 5
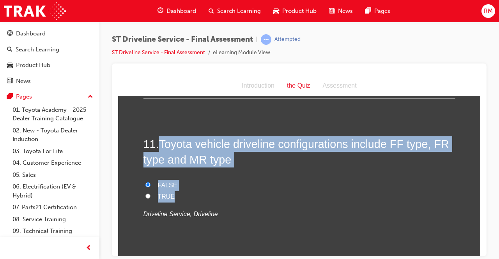
radio input "true"
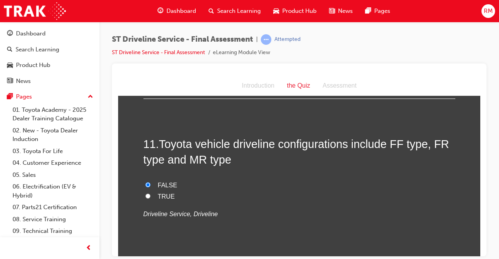
click at [230, 228] on div "11 . Toyota vehicle driveline configurations include FF type, FR type and MR ty…" at bounding box center [300, 197] width 312 height 122
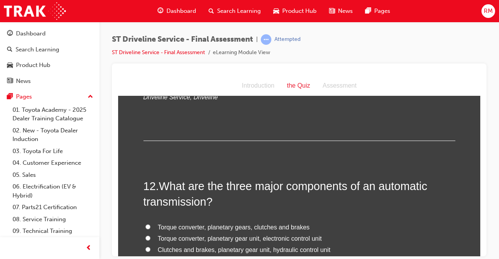
scroll to position [1950, 0]
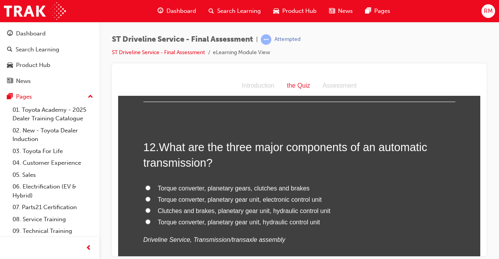
click at [145, 220] on input "Torque converter, planetary gear unit, hydraulic control unit" at bounding box center [147, 221] width 5 height 5
radio input "true"
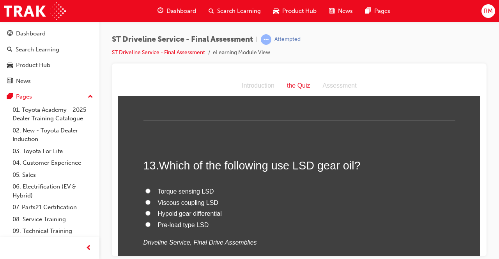
scroll to position [2145, 0]
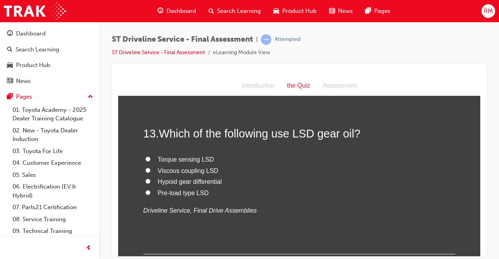
click at [172, 197] on label "Pre-load type LSD" at bounding box center [300, 193] width 312 height 11
click at [151, 195] on input "Pre-load type LSD" at bounding box center [147, 192] width 5 height 5
radio input "true"
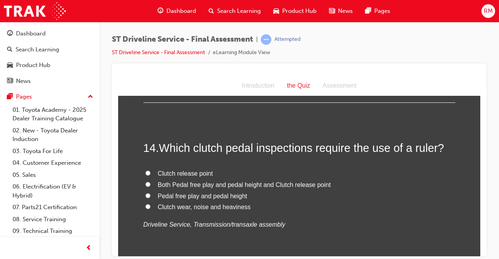
scroll to position [2301, 0]
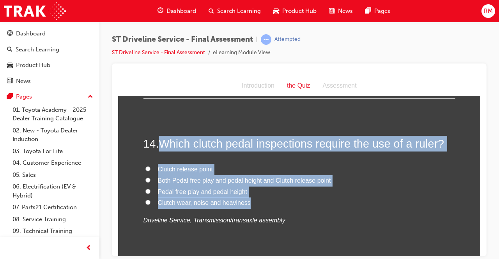
drag, startPoint x: 165, startPoint y: 146, endPoint x: 258, endPoint y: 200, distance: 107.8
click at [258, 200] on div "14 . Which clutch pedal inspections require the use of a ruler? Clutch release …" at bounding box center [300, 200] width 312 height 128
copy div "Which clutch pedal inspections require the use of a ruler? Clutch release point…"
click at [148, 191] on label "Pedal free play and pedal height" at bounding box center [300, 191] width 312 height 11
click at [148, 191] on input "Pedal free play and pedal height" at bounding box center [147, 191] width 5 height 5
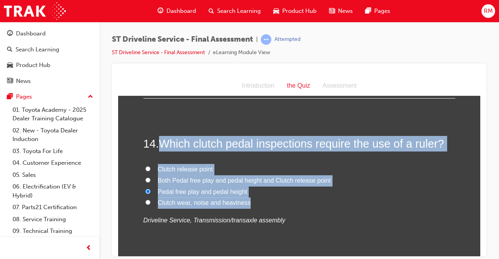
radio input "true"
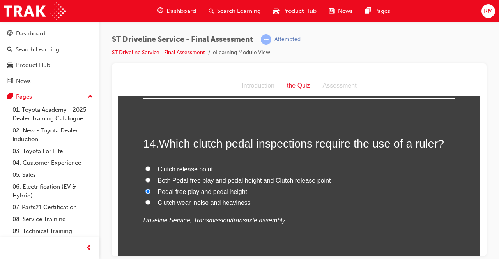
click at [176, 225] on p "Driveline Service, Transmission/transaxle assembly" at bounding box center [300, 220] width 312 height 11
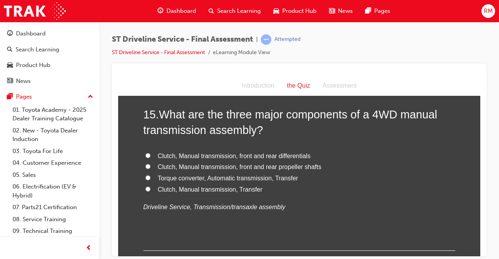
scroll to position [2457, 0]
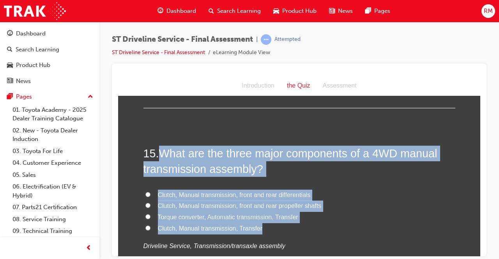
drag, startPoint x: 156, startPoint y: 149, endPoint x: 280, endPoint y: 229, distance: 147.1
click at [280, 229] on div "15 . What are the three major components of a 4WD manual transmission assembly?…" at bounding box center [300, 217] width 312 height 144
copy div "What are the three major components of a 4WD manual transmission assembly? Clut…"
click at [154, 230] on label "Clutch, Manual transmission, Transfer" at bounding box center [300, 228] width 312 height 11
click at [151, 230] on input "Clutch, Manual transmission, Transfer" at bounding box center [147, 227] width 5 height 5
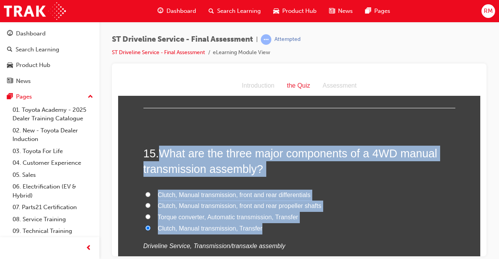
radio input "true"
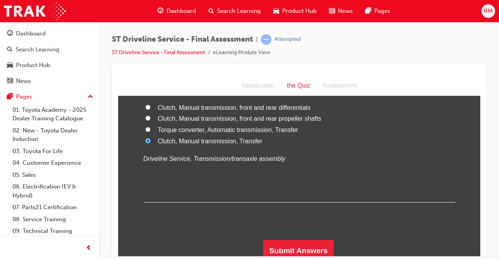
scroll to position [2549, 0]
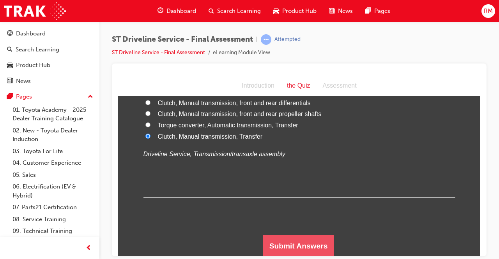
click at [304, 241] on button "Submit Answers" at bounding box center [298, 246] width 71 height 22
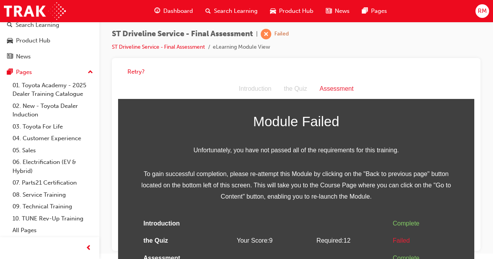
scroll to position [23, 0]
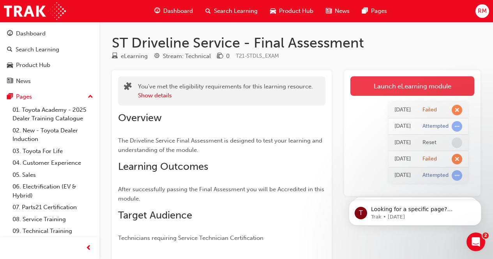
click at [446, 88] on link "Launch eLearning module" at bounding box center [413, 85] width 124 height 19
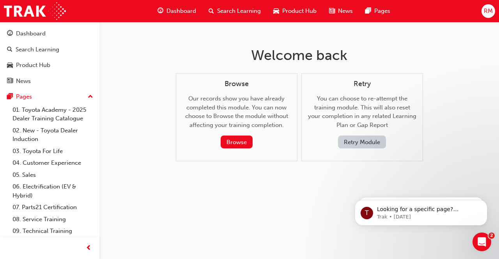
click at [359, 144] on button "Retry Module" at bounding box center [362, 142] width 48 height 13
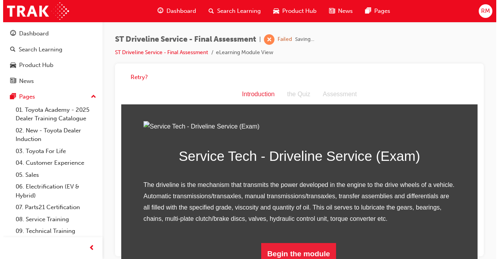
scroll to position [90, 0]
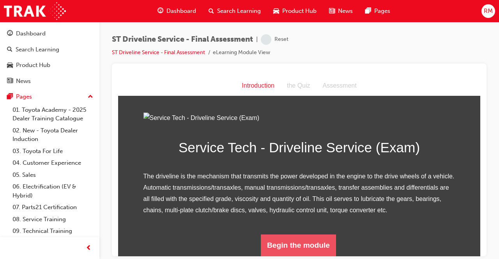
click at [309, 242] on button "Begin the module" at bounding box center [298, 245] width 75 height 22
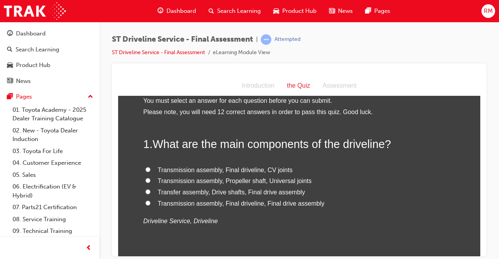
scroll to position [0, 0]
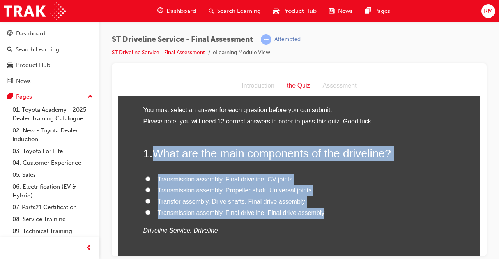
drag, startPoint x: 165, startPoint y: 158, endPoint x: 327, endPoint y: 214, distance: 171.6
click at [327, 214] on div "1 . What are the main components of the driveline? Transmission assembly, Final…" at bounding box center [300, 209] width 312 height 128
click at [145, 201] on input "Transfer assembly, Drive shafts, Final drive assembly" at bounding box center [147, 201] width 5 height 5
radio input "true"
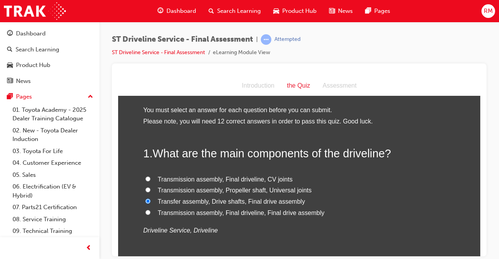
click at [269, 229] on p "Driveline Service, Driveline" at bounding box center [300, 230] width 312 height 11
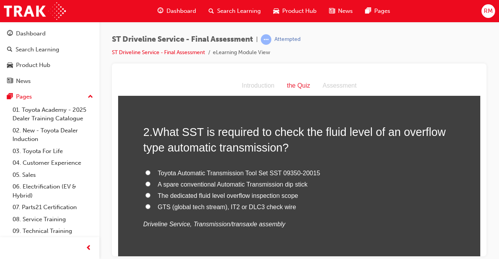
scroll to position [195, 0]
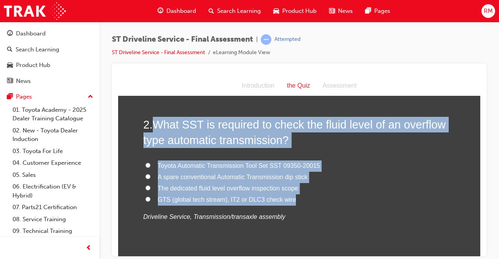
drag, startPoint x: 152, startPoint y: 125, endPoint x: 288, endPoint y: 203, distance: 157.4
click at [288, 203] on div "2 . What SST is required to check the fluid level of an overflow type automatic…" at bounding box center [300, 189] width 312 height 144
copy div "What SST is required to check the fluid level of an overflow type automatic tra…"
click at [158, 167] on span "Toyota Automatic Transmission Tool Set SST 09350-20015" at bounding box center [239, 165] width 163 height 7
click at [151, 167] on input "Toyota Automatic Transmission Tool Set SST 09350-20015" at bounding box center [147, 165] width 5 height 5
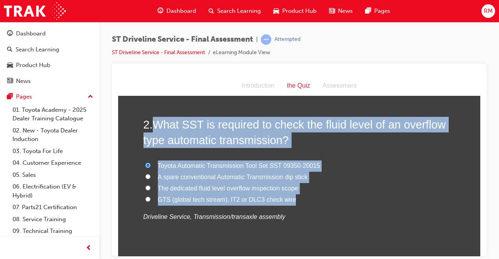
radio input "true"
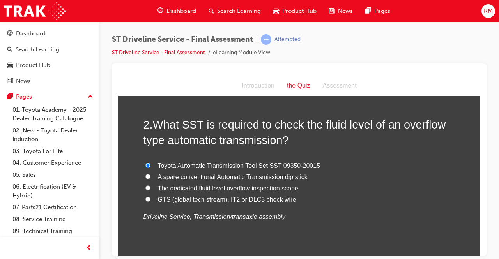
click at [204, 232] on div "2 . What SST is required to check the fluid level of an overflow type automatic…" at bounding box center [300, 189] width 312 height 144
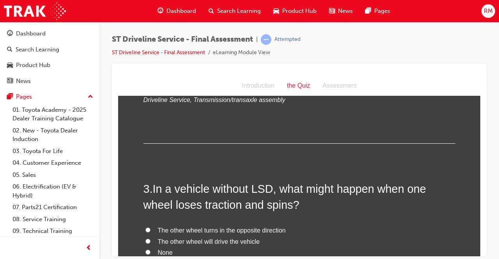
scroll to position [351, 0]
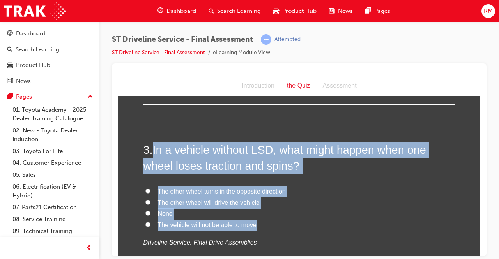
drag, startPoint x: 153, startPoint y: 153, endPoint x: 252, endPoint y: 230, distance: 125.7
click at [252, 230] on div "3 . In a vehicle without LSD, what might happen when one wheel loses traction a…" at bounding box center [300, 214] width 312 height 144
copy div "In a vehicle without LSD, what might happen when one wheel loses traction and s…"
click at [151, 222] on label "The vehicle will not be able to move" at bounding box center [300, 225] width 312 height 11
click at [151, 222] on input "The vehicle will not be able to move" at bounding box center [147, 224] width 5 height 5
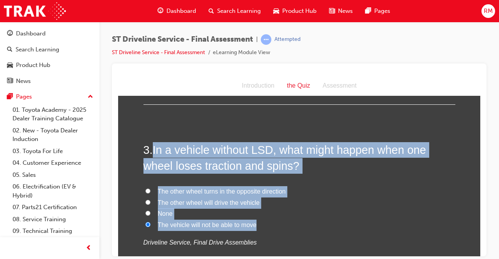
radio input "true"
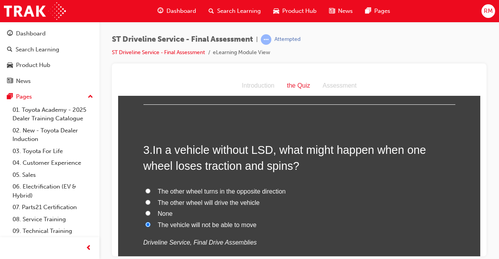
click at [266, 236] on div "The other wheel turns in the opposite direction The other wheel will drive the …" at bounding box center [300, 217] width 312 height 62
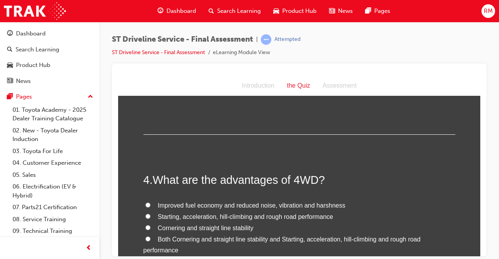
scroll to position [546, 0]
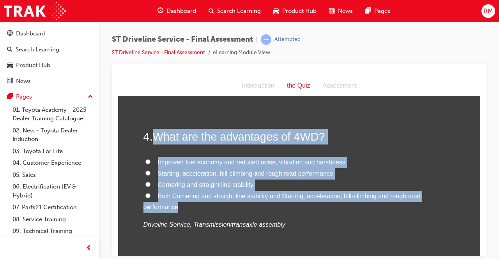
drag, startPoint x: 153, startPoint y: 138, endPoint x: 209, endPoint y: 211, distance: 92.1
click at [209, 211] on div "4 . What are the advantages of 4WD? Improved fuel economy and reduced noise, vi…" at bounding box center [300, 199] width 312 height 140
copy div "What are the advantages of 4WD? Improved fuel economy and reduced noise, vibrat…"
click at [158, 172] on span "Starting, acceleration, hill-climbing and rough road performance" at bounding box center [245, 173] width 175 height 7
click at [151, 172] on input "Starting, acceleration, hill-climbing and rough road performance" at bounding box center [147, 172] width 5 height 5
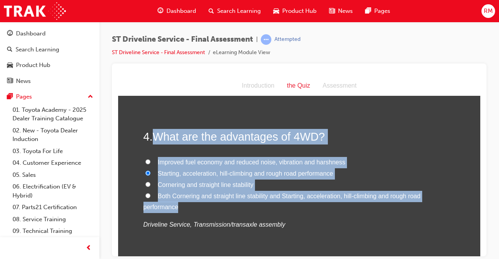
radio input "true"
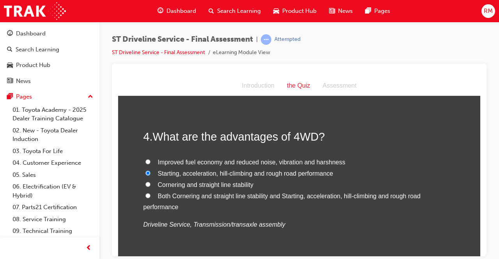
click at [195, 232] on div "4 . What are the advantages of 4WD? Improved fuel economy and reduced noise, vi…" at bounding box center [300, 199] width 312 height 140
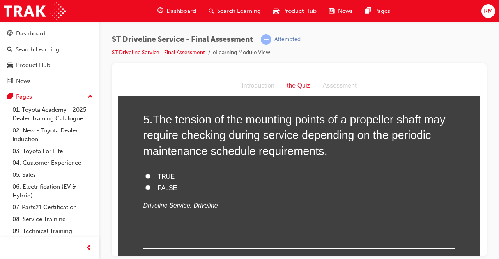
scroll to position [741, 0]
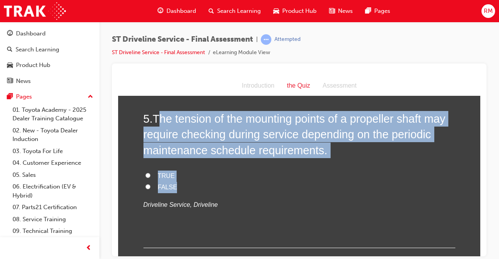
drag, startPoint x: 158, startPoint y: 122, endPoint x: 222, endPoint y: 185, distance: 89.6
click at [222, 185] on div "5 . The tension of the mounting points of a propeller shaft may require checkin…" at bounding box center [300, 179] width 312 height 137
copy div "he tension of the mounting points of a propeller shaft may require checking dur…"
click at [159, 178] on span "TRUE" at bounding box center [166, 175] width 17 height 7
click at [151, 178] on input "TRUE" at bounding box center [147, 175] width 5 height 5
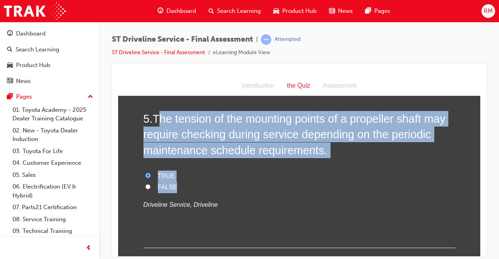
radio input "true"
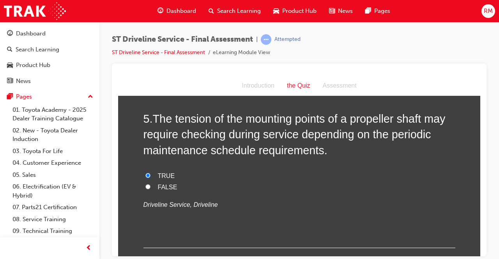
click at [167, 216] on div "5 . The tension of the mounting points of a propeller shaft may require checkin…" at bounding box center [300, 179] width 312 height 137
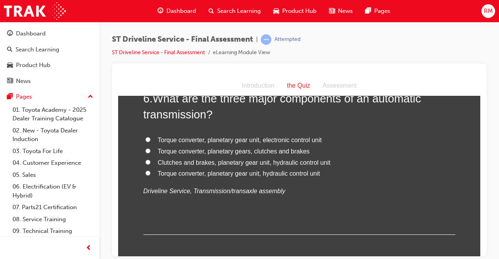
scroll to position [897, 0]
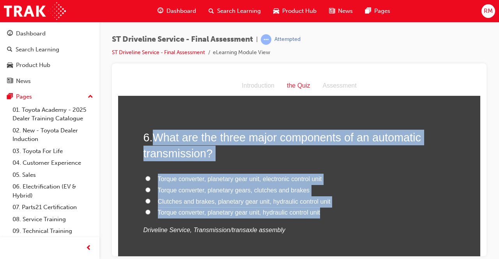
drag, startPoint x: 160, startPoint y: 139, endPoint x: 326, endPoint y: 213, distance: 181.8
click at [326, 213] on div "6 . What are the three major components of an automatic transmission? Torque co…" at bounding box center [300, 201] width 312 height 144
copy div "What are the three major components of an automatic transmission? Torque conver…"
click at [149, 209] on label "Torque converter, planetary gear unit, hydraulic control unit" at bounding box center [300, 212] width 312 height 11
click at [149, 209] on input "Torque converter, planetary gear unit, hydraulic control unit" at bounding box center [147, 211] width 5 height 5
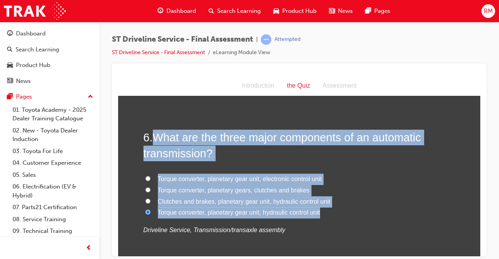
radio input "true"
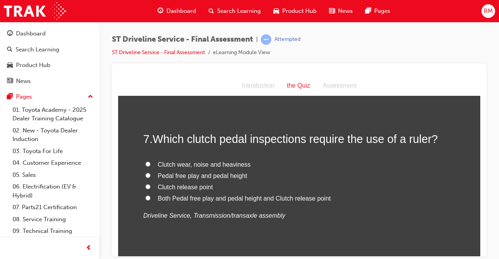
scroll to position [1092, 0]
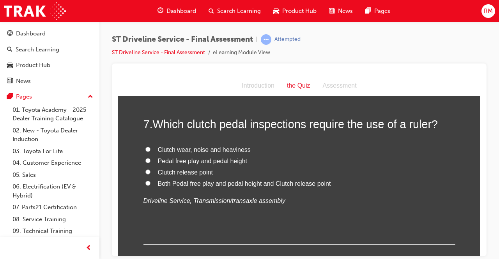
click at [153, 161] on label "Pedal free play and pedal height" at bounding box center [300, 161] width 312 height 11
click at [151, 161] on input "Pedal free play and pedal height" at bounding box center [147, 160] width 5 height 5
radio input "true"
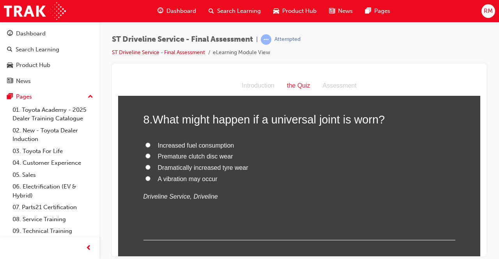
scroll to position [1248, 0]
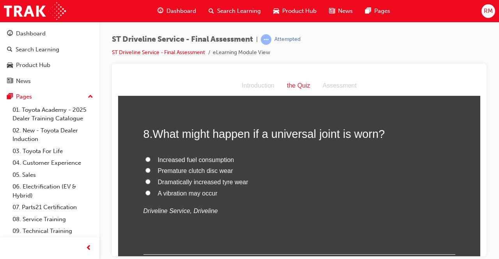
click at [164, 193] on span "A vibration may occur" at bounding box center [188, 193] width 60 height 7
click at [149, 192] on label "A vibration may occur" at bounding box center [300, 193] width 312 height 11
click at [149, 192] on input "A vibration may occur" at bounding box center [147, 192] width 5 height 5
radio input "true"
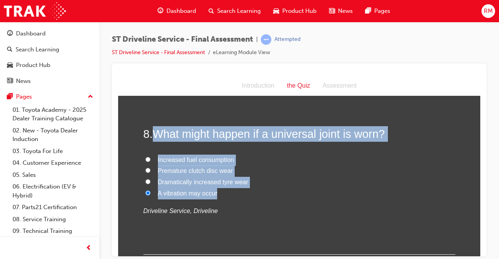
drag, startPoint x: 154, startPoint y: 135, endPoint x: 225, endPoint y: 196, distance: 92.9
click at [225, 196] on div "8 . What might happen if a universal joint is worn? Increased fuel consumption …" at bounding box center [300, 190] width 312 height 128
copy div "What might happen if a universal joint is worn? Increased fuel consumption Prem…"
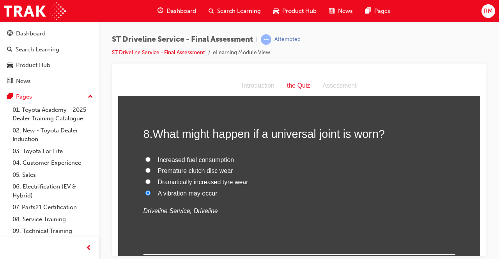
click at [261, 235] on div "8 . What might happen if a universal joint is worn? Increased fuel consumption …" at bounding box center [300, 190] width 312 height 128
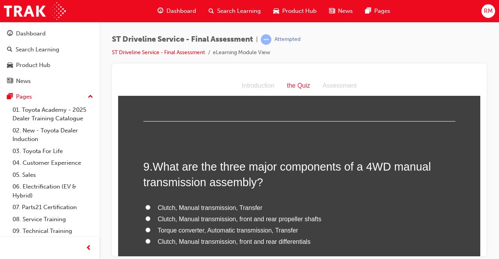
scroll to position [1404, 0]
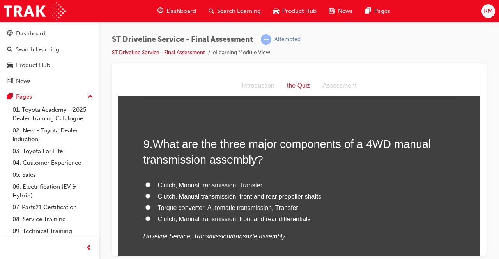
click at [175, 184] on span "Clutch, Manual transmission, Transfer" at bounding box center [210, 185] width 105 height 7
click at [151, 184] on input "Clutch, Manual transmission, Transfer" at bounding box center [147, 184] width 5 height 5
radio input "true"
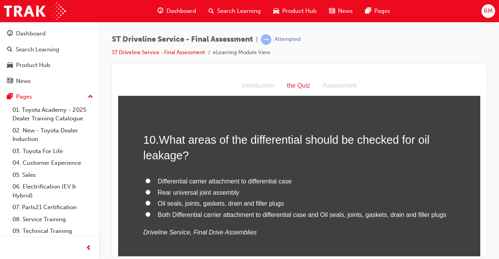
scroll to position [1599, 0]
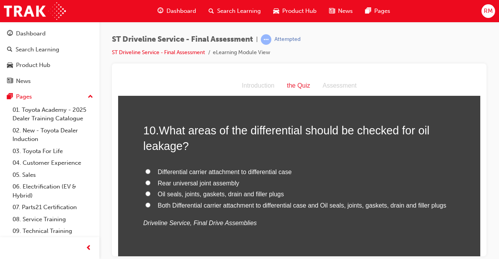
click at [172, 205] on span "Both Differential carrier attachment to differential case and Oil seals, joints…" at bounding box center [302, 205] width 289 height 7
click at [151, 205] on input "Both Differential carrier attachment to differential case and Oil seals, joints…" at bounding box center [147, 204] width 5 height 5
radio input "true"
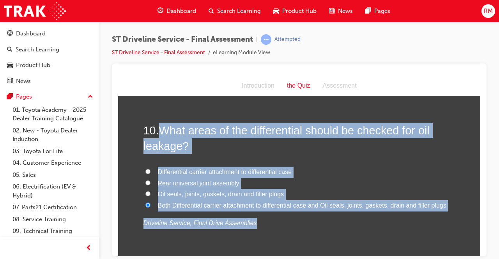
drag, startPoint x: 161, startPoint y: 131, endPoint x: 428, endPoint y: 209, distance: 278.1
click at [429, 212] on div "10 . What areas of the differential should be checked for oil leakage? Differen…" at bounding box center [300, 194] width 312 height 144
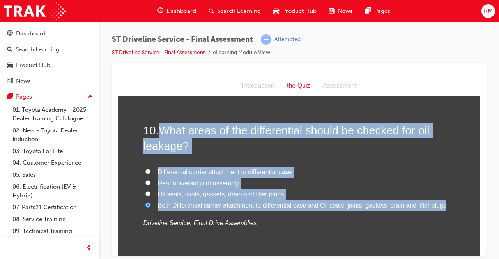
drag, startPoint x: 156, startPoint y: 128, endPoint x: 443, endPoint y: 206, distance: 297.8
click at [443, 206] on div "10 . What areas of the differential should be checked for oil leakage? Differen…" at bounding box center [300, 194] width 312 height 144
copy div "What areas of the differential should be checked for oil leakage? Differential …"
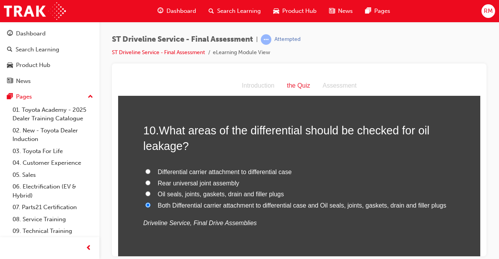
click at [219, 230] on div "10 . What areas of the differential should be checked for oil leakage? Differen…" at bounding box center [300, 194] width 312 height 144
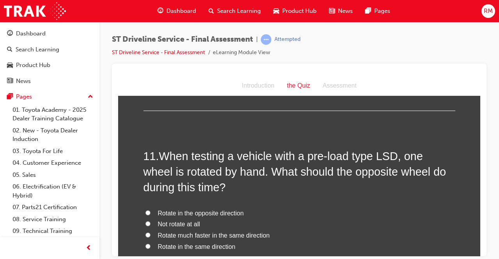
scroll to position [1794, 0]
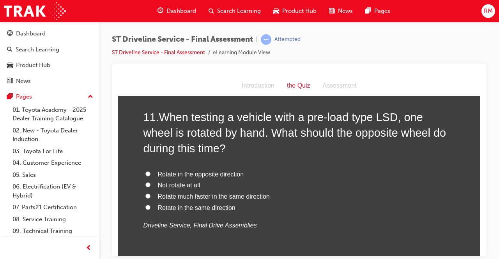
click at [209, 207] on span "Rotate in the same direction" at bounding box center [197, 207] width 78 height 7
click at [151, 207] on input "Rotate in the same direction" at bounding box center [147, 207] width 5 height 5
radio input "true"
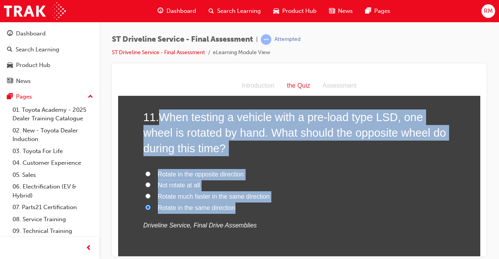
drag, startPoint x: 176, startPoint y: 121, endPoint x: 237, endPoint y: 205, distance: 103.9
click at [237, 205] on div "11 . When testing a vehicle with a pre-load type LSD, one wheel is rotated by h…" at bounding box center [300, 189] width 312 height 160
copy div "When testing a vehicle with a pre-load type LSD, one wheel is rotated by hand. …"
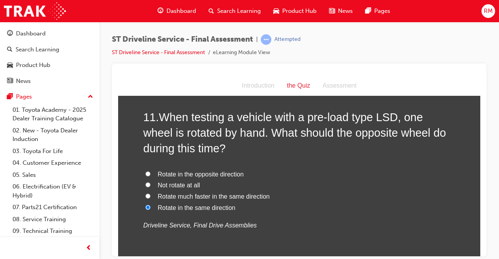
click at [262, 236] on div "11 . When testing a vehicle with a pre-load type LSD, one wheel is rotated by h…" at bounding box center [300, 189] width 312 height 160
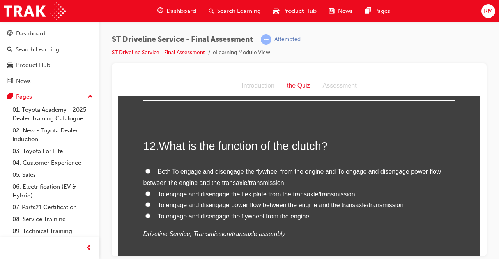
scroll to position [1989, 0]
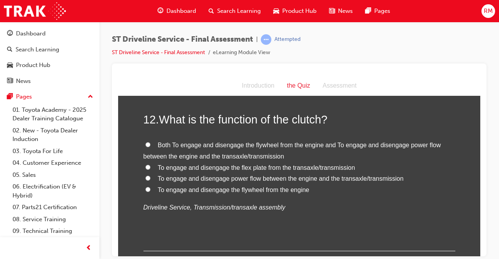
click at [173, 147] on span "Both To engage and disengage the flywheel from the engine and To engage and dis…" at bounding box center [293, 151] width 298 height 18
click at [151, 147] on input "Both To engage and disengage the flywheel from the engine and To engage and dis…" at bounding box center [147, 144] width 5 height 5
radio input "true"
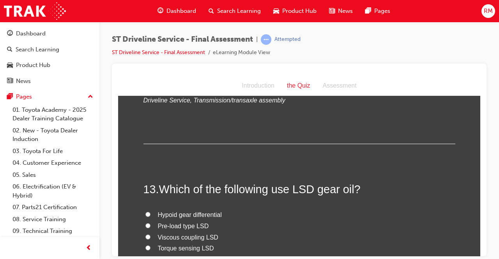
scroll to position [2145, 0]
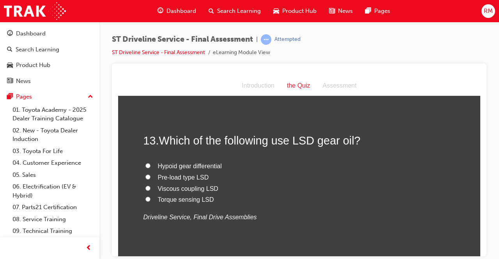
click at [175, 175] on span "Pre-load type LSD" at bounding box center [183, 177] width 51 height 7
click at [151, 175] on input "Pre-load type LSD" at bounding box center [147, 176] width 5 height 5
radio input "true"
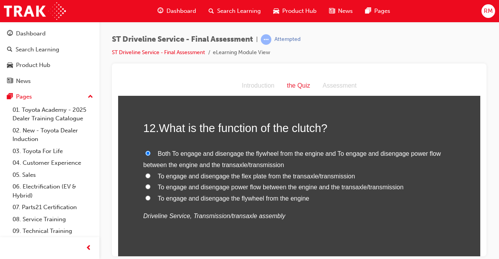
scroll to position [1989, 0]
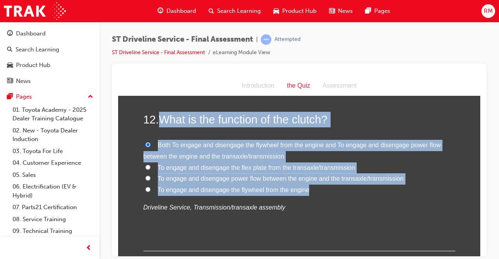
drag, startPoint x: 161, startPoint y: 119, endPoint x: 307, endPoint y: 188, distance: 161.4
click at [307, 188] on div "12 . What is the function of the clutch? Both To engage and disengage the flywh…" at bounding box center [300, 182] width 312 height 140
copy div "What is the function of the clutch? Both To engage and disengage the flywheel f…"
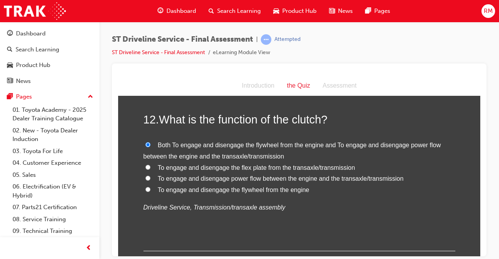
click at [315, 224] on div "12 . What is the function of the clutch? Both To engage and disengage the flywh…" at bounding box center [300, 182] width 312 height 140
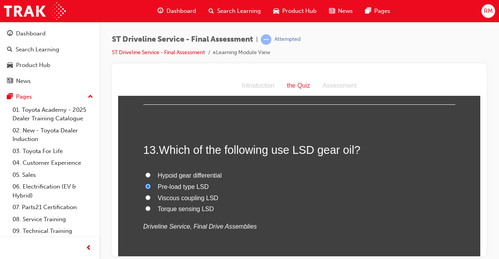
scroll to position [2145, 0]
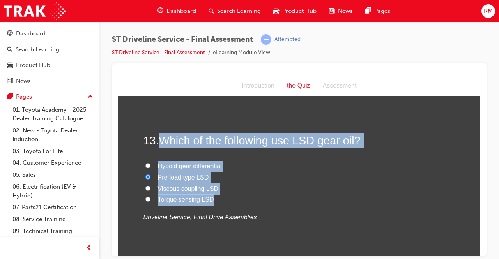
drag, startPoint x: 160, startPoint y: 138, endPoint x: 212, endPoint y: 202, distance: 82.0
click at [212, 202] on div "13 . Which of the following use LSD gear oil? Hypoid gear differential Pre-load…" at bounding box center [300, 197] width 312 height 128
copy div "Which of the following use LSD gear oil? Hypoid gear differential Pre-load type…"
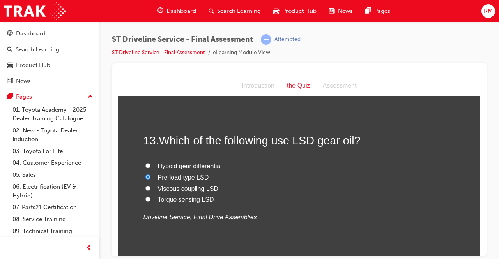
click at [281, 236] on div "13 . Which of the following use LSD gear oil? Hypoid gear differential Pre-load…" at bounding box center [300, 197] width 312 height 128
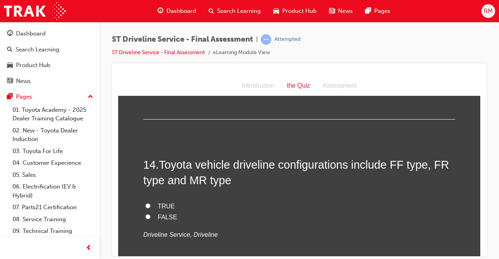
scroll to position [2301, 0]
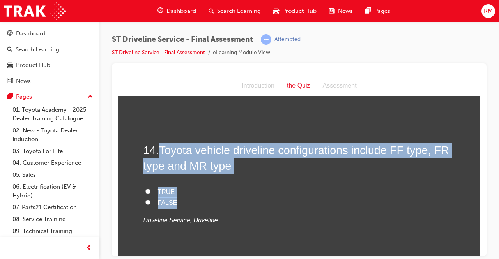
drag, startPoint x: 159, startPoint y: 151, endPoint x: 192, endPoint y: 202, distance: 60.6
click at [192, 202] on div "14 . Toyota vehicle driveline configurations include FF type, FR type and MR ty…" at bounding box center [300, 203] width 312 height 122
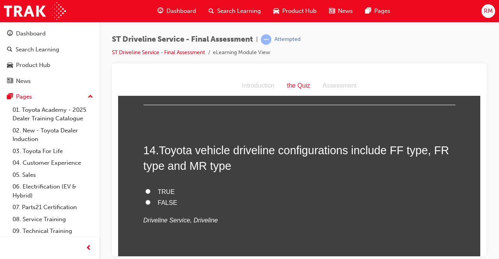
click at [253, 235] on div "14 . Toyota vehicle driveline configurations include FF type, FR type and MR ty…" at bounding box center [300, 203] width 312 height 122
click at [144, 191] on label "TRUE" at bounding box center [300, 191] width 312 height 11
click at [145, 191] on input "TRUE" at bounding box center [147, 191] width 5 height 5
radio input "true"
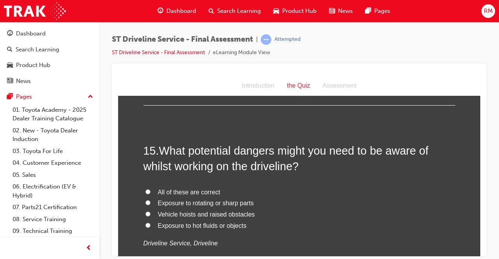
scroll to position [2457, 0]
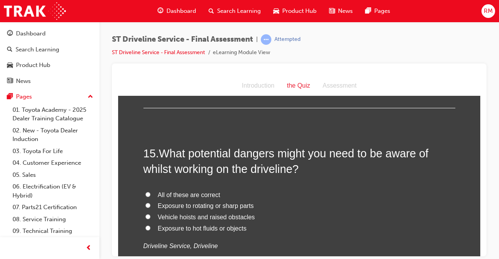
click at [188, 196] on span "All of these are correct" at bounding box center [189, 194] width 62 height 7
click at [151, 196] on input "All of these are correct" at bounding box center [147, 194] width 5 height 5
radio input "true"
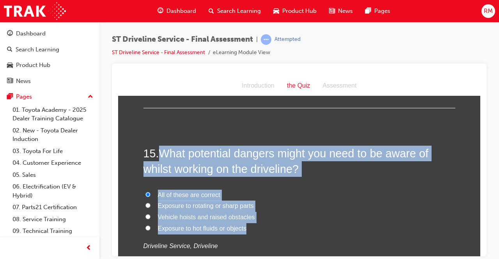
drag, startPoint x: 161, startPoint y: 160, endPoint x: 242, endPoint y: 227, distance: 105.5
click at [242, 227] on div "15 . What potential dangers might you need to be aware of whilst working on the…" at bounding box center [300, 217] width 312 height 144
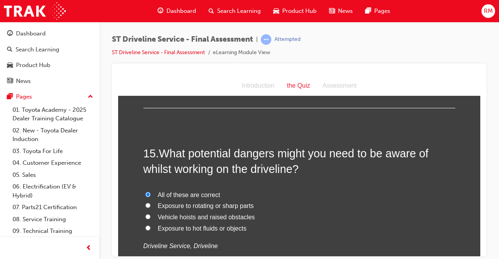
click at [308, 235] on div "All of these are correct Exposure to rotating or sharp parts Vehicle hoists and…" at bounding box center [300, 221] width 312 height 62
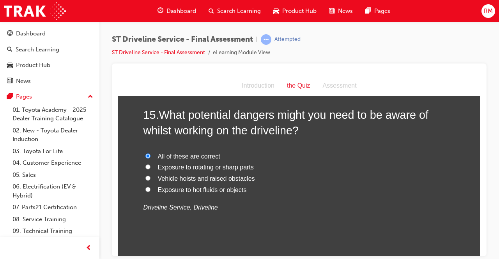
scroll to position [2549, 0]
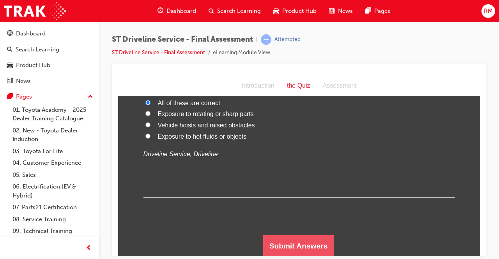
click at [307, 248] on button "Submit Answers" at bounding box center [298, 246] width 71 height 22
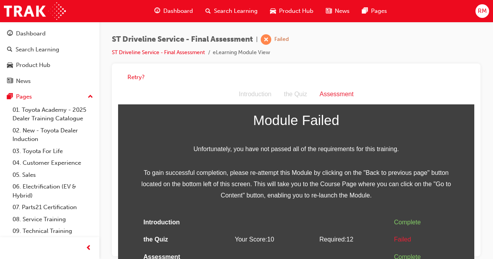
scroll to position [23, 0]
click at [137, 73] on button "Retry?" at bounding box center [136, 77] width 17 height 9
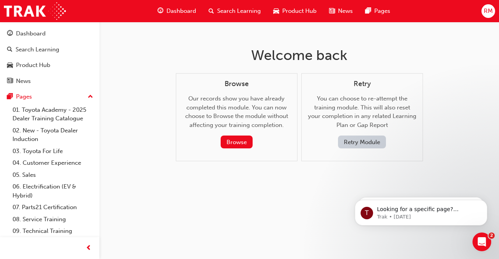
click at [357, 141] on button "Retry Module" at bounding box center [362, 142] width 48 height 13
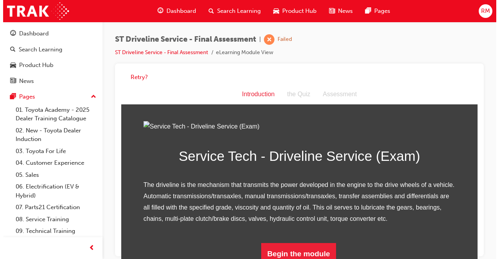
scroll to position [90, 0]
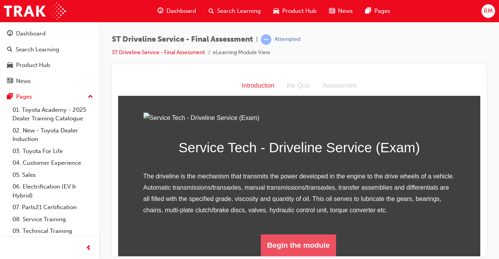
click at [320, 239] on button "Begin the module" at bounding box center [298, 245] width 75 height 22
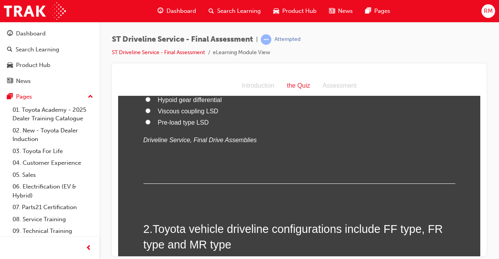
scroll to position [0, 0]
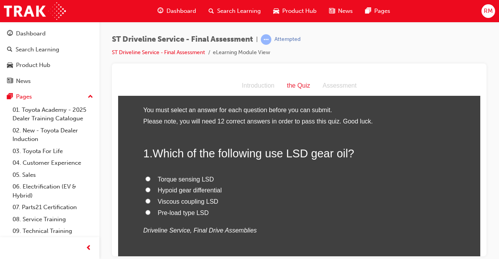
click at [175, 216] on label "Pre-load type LSD" at bounding box center [300, 212] width 312 height 11
click at [151, 215] on input "Pre-load type LSD" at bounding box center [147, 212] width 5 height 5
radio input "true"
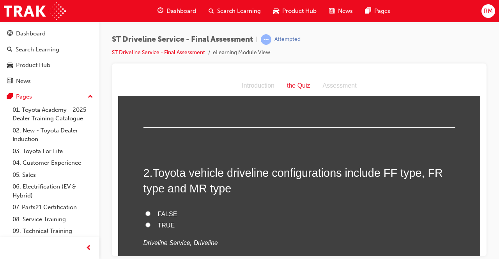
scroll to position [156, 0]
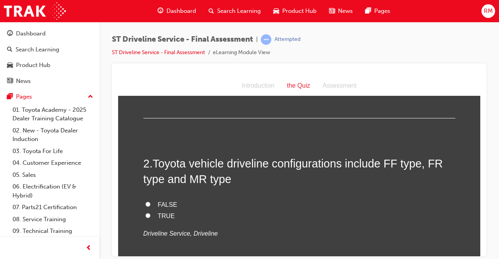
click at [168, 215] on span "TRUE" at bounding box center [166, 216] width 17 height 7
click at [151, 215] on input "TRUE" at bounding box center [147, 215] width 5 height 5
radio input "true"
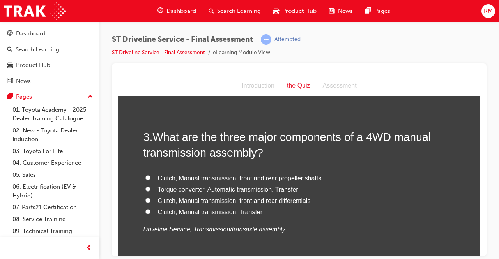
scroll to position [351, 0]
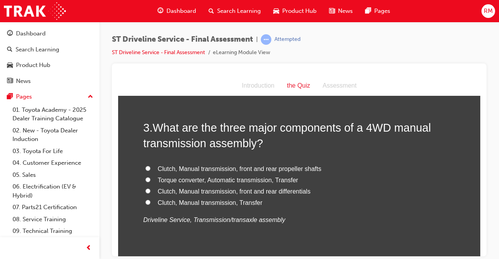
click at [158, 200] on span "Clutch, Manual transmission, Transfer" at bounding box center [210, 202] width 105 height 7
click at [151, 200] on input "Clutch, Manual transmission, Transfer" at bounding box center [147, 202] width 5 height 5
radio input "true"
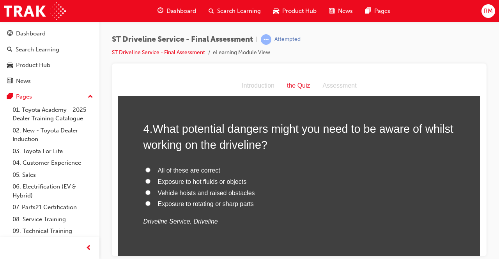
scroll to position [546, 0]
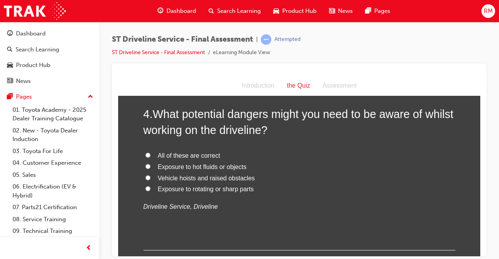
click at [220, 153] on label "All of these are correct" at bounding box center [300, 155] width 312 height 11
click at [151, 153] on input "All of these are correct" at bounding box center [147, 154] width 5 height 5
radio input "true"
click at [264, 155] on label "All of these are correct" at bounding box center [300, 155] width 312 height 11
click at [151, 155] on input "All of these are correct" at bounding box center [147, 154] width 5 height 5
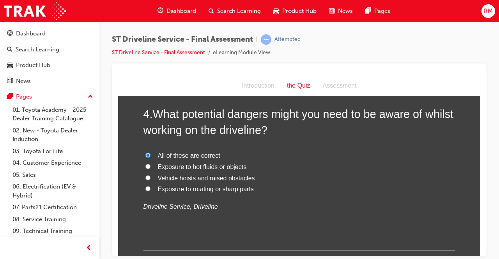
click at [212, 160] on label "All of these are correct" at bounding box center [300, 155] width 312 height 11
click at [151, 158] on input "All of these are correct" at bounding box center [147, 154] width 5 height 5
click at [181, 159] on span "All of these are correct" at bounding box center [189, 155] width 62 height 7
click at [151, 158] on input "All of these are correct" at bounding box center [147, 154] width 5 height 5
click at [147, 156] on input "All of these are correct" at bounding box center [147, 154] width 5 height 5
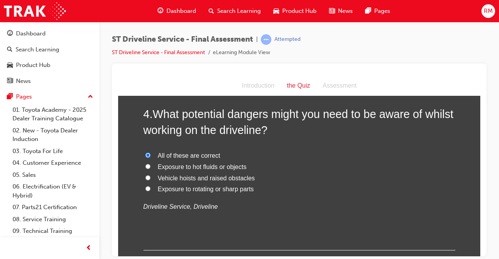
click at [145, 156] on input "All of these are correct" at bounding box center [147, 154] width 5 height 5
click at [145, 175] on input "Vehicle hoists and raised obstacles" at bounding box center [147, 177] width 5 height 5
radio input "true"
click at [146, 151] on label "All of these are correct" at bounding box center [300, 155] width 312 height 11
click at [146, 152] on input "All of these are correct" at bounding box center [147, 154] width 5 height 5
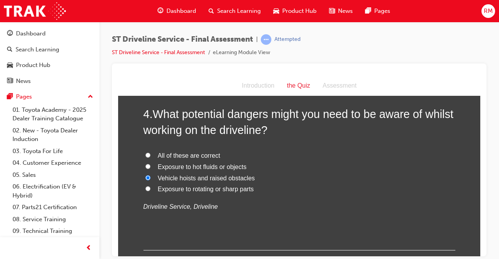
radio input "true"
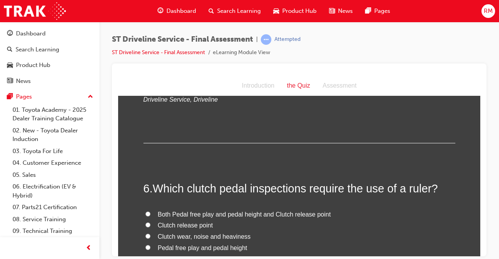
scroll to position [897, 0]
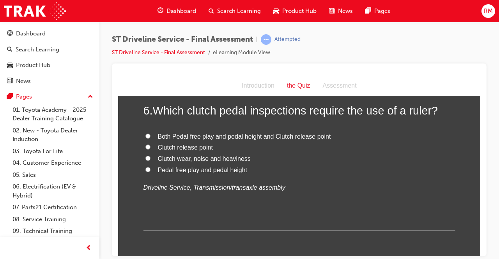
click at [158, 172] on span "Pedal free play and pedal height" at bounding box center [203, 170] width 90 height 7
click at [151, 172] on input "Pedal free play and pedal height" at bounding box center [147, 169] width 5 height 5
radio input "true"
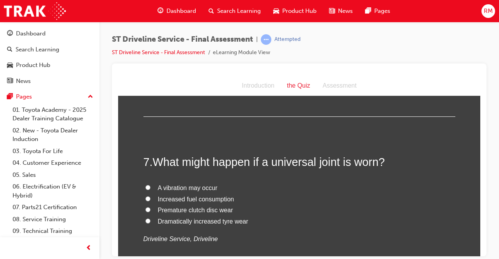
scroll to position [1014, 0]
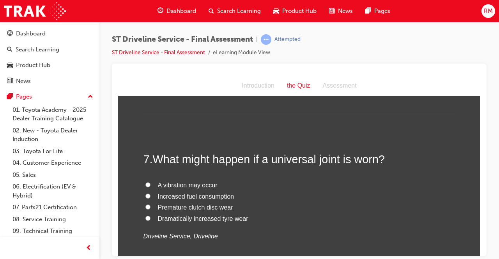
click at [194, 182] on span "A vibration may occur" at bounding box center [188, 185] width 60 height 7
click at [151, 182] on input "A vibration may occur" at bounding box center [147, 184] width 5 height 5
radio input "true"
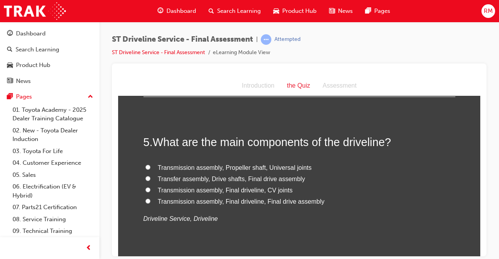
scroll to position [702, 0]
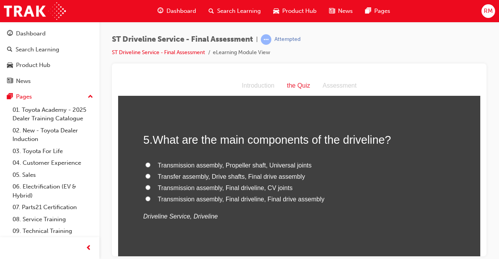
click at [255, 177] on span "Transfer assembly, Drive shafts, Final drive assembly" at bounding box center [231, 176] width 147 height 7
click at [151, 177] on input "Transfer assembly, Drive shafts, Final drive assembly" at bounding box center [147, 176] width 5 height 5
radio input "true"
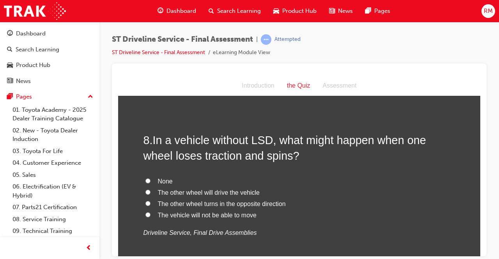
scroll to position [1209, 0]
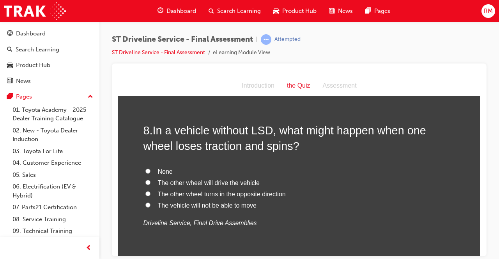
click at [239, 207] on span "The vehicle will not be able to move" at bounding box center [207, 205] width 99 height 7
click at [151, 207] on input "The vehicle will not be able to move" at bounding box center [147, 204] width 5 height 5
radio input "true"
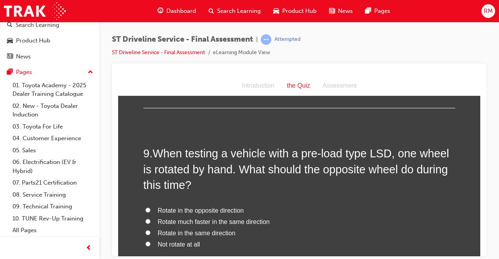
scroll to position [1404, 0]
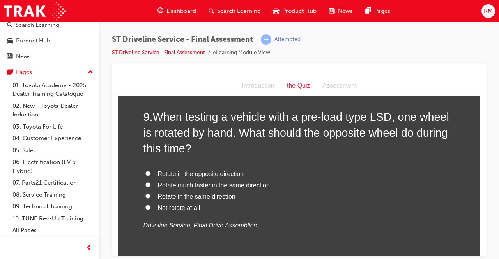
click at [190, 197] on span "Rotate in the same direction" at bounding box center [197, 196] width 78 height 7
click at [151, 197] on input "Rotate in the same direction" at bounding box center [147, 195] width 5 height 5
radio input "true"
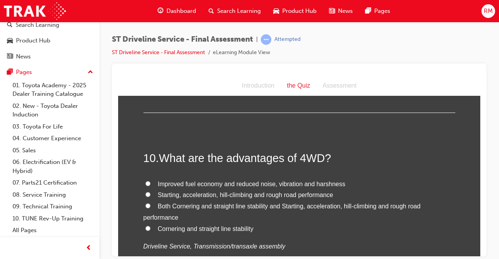
scroll to position [1599, 0]
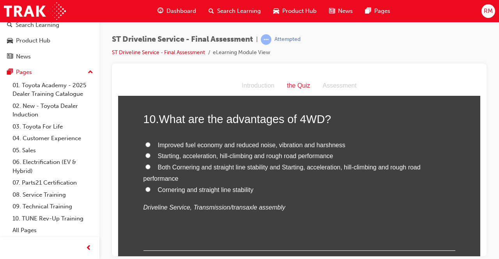
click at [294, 153] on span "Starting, acceleration, hill-climbing and rough road performance" at bounding box center [245, 155] width 175 height 7
click at [151, 153] on input "Starting, acceleration, hill-climbing and rough road performance" at bounding box center [147, 155] width 5 height 5
radio input "true"
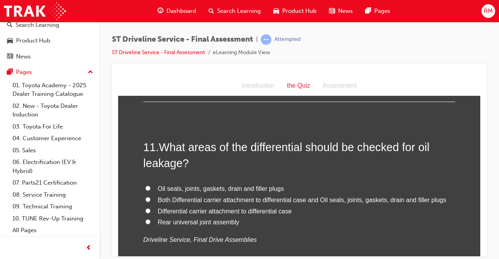
scroll to position [1755, 0]
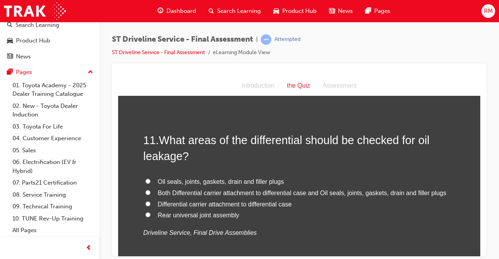
click at [273, 192] on span "Both Differential carrier attachment to differential case and Oil seals, joints…" at bounding box center [302, 193] width 289 height 7
click at [151, 192] on input "Both Differential carrier attachment to differential case and Oil seals, joints…" at bounding box center [147, 192] width 5 height 5
radio input "true"
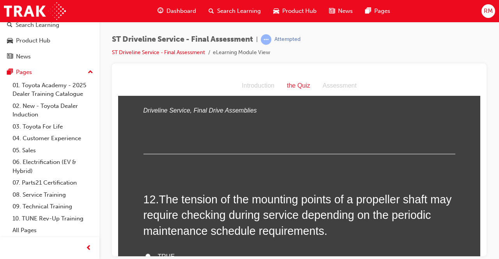
scroll to position [1911, 0]
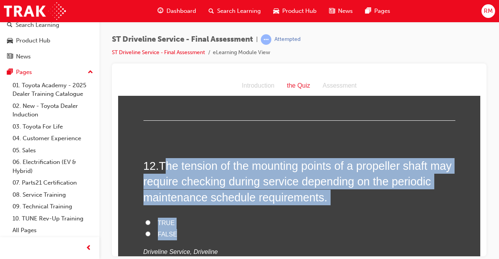
drag, startPoint x: 170, startPoint y: 167, endPoint x: 217, endPoint y: 232, distance: 80.2
click at [217, 232] on div "12 . The tension of the mounting points of a propeller shaft may require checki…" at bounding box center [300, 226] width 312 height 137
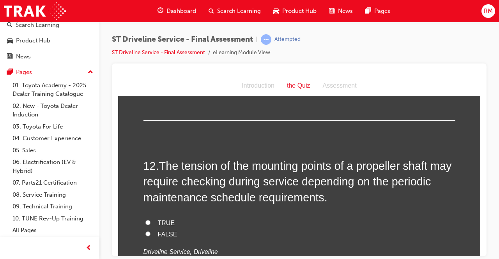
drag, startPoint x: 211, startPoint y: 227, endPoint x: 289, endPoint y: 239, distance: 79.0
click at [290, 240] on div "TRUE FALSE Driveline Service, Driveline" at bounding box center [300, 238] width 312 height 40
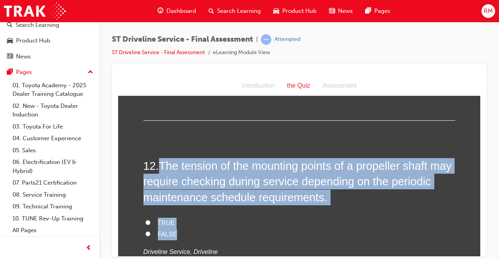
drag, startPoint x: 157, startPoint y: 169, endPoint x: 173, endPoint y: 231, distance: 63.9
click at [173, 231] on div "12 . The tension of the mounting points of a propeller shaft may require checki…" at bounding box center [300, 226] width 312 height 137
click at [145, 221] on input "TRUE" at bounding box center [147, 222] width 5 height 5
radio input "true"
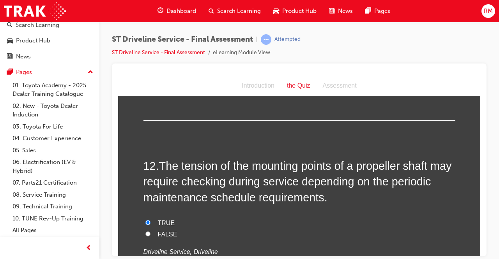
click at [261, 240] on div "TRUE FALSE Driveline Service, Driveline" at bounding box center [300, 238] width 312 height 40
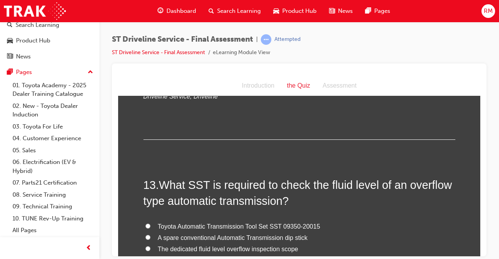
scroll to position [2106, 0]
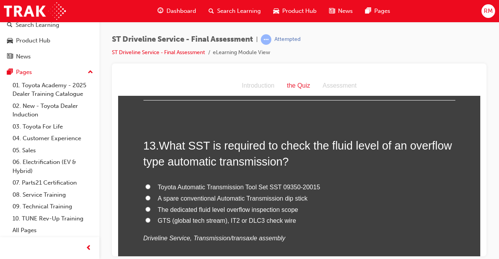
click at [180, 186] on span "Toyota Automatic Transmission Tool Set SST 09350-20015" at bounding box center [239, 187] width 163 height 7
click at [151, 186] on input "Toyota Automatic Transmission Tool Set SST 09350-20015" at bounding box center [147, 186] width 5 height 5
radio input "true"
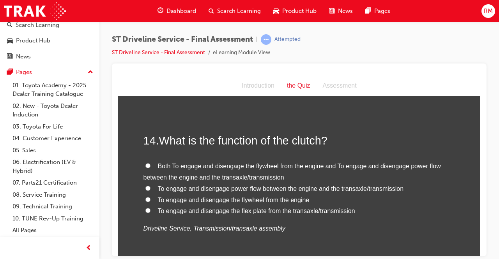
scroll to position [2301, 0]
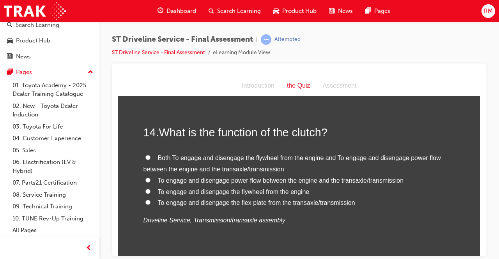
click at [168, 161] on span "Both To engage and disengage the flywheel from the engine and To engage and dis…" at bounding box center [293, 163] width 298 height 18
click at [151, 160] on input "Both To engage and disengage the flywheel from the engine and To engage and dis…" at bounding box center [147, 157] width 5 height 5
radio input "true"
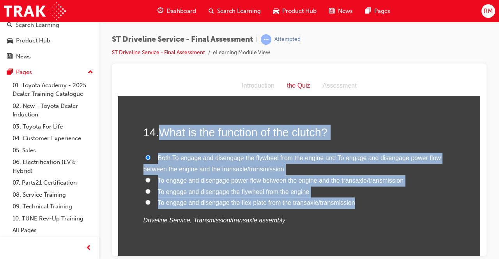
drag, startPoint x: 169, startPoint y: 137, endPoint x: 358, endPoint y: 202, distance: 200.5
click at [358, 202] on div "14 . What is the function of the clutch? Both To engage and disengage the flywh…" at bounding box center [300, 194] width 312 height 140
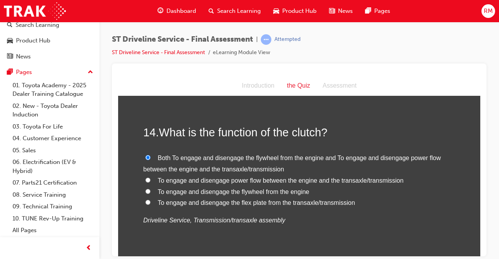
click at [256, 236] on div "14 . What is the function of the clutch? Both To engage and disengage the flywh…" at bounding box center [300, 194] width 312 height 140
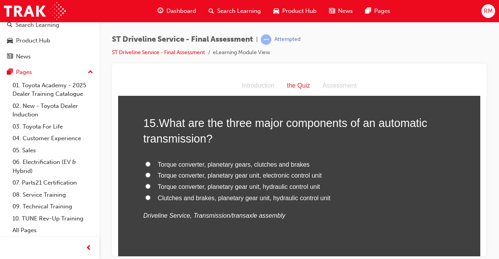
scroll to position [2496, 0]
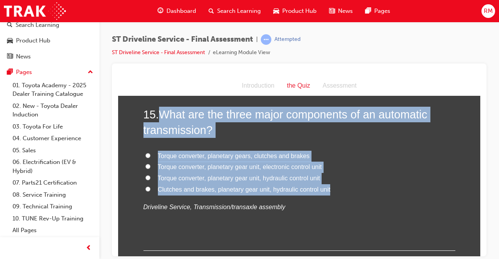
drag, startPoint x: 162, startPoint y: 115, endPoint x: 337, endPoint y: 188, distance: 189.5
click at [339, 188] on div "15 . What are the three major components of an automatic transmission? Torque c…" at bounding box center [300, 178] width 312 height 144
click at [200, 175] on span "Torque converter, planetary gear unit, hydraulic control unit" at bounding box center [239, 178] width 162 height 7
click at [151, 175] on input "Torque converter, planetary gear unit, hydraulic control unit" at bounding box center [147, 177] width 5 height 5
radio input "true"
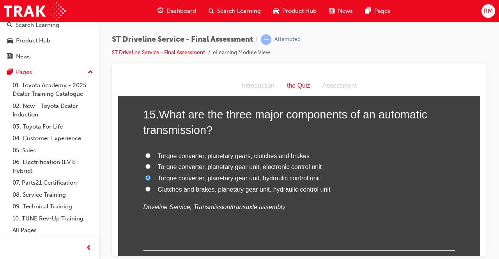
click at [183, 228] on div "15 . What are the three major components of an automatic transmission? Torque c…" at bounding box center [300, 178] width 312 height 144
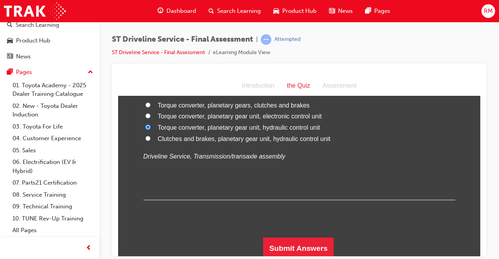
scroll to position [2549, 0]
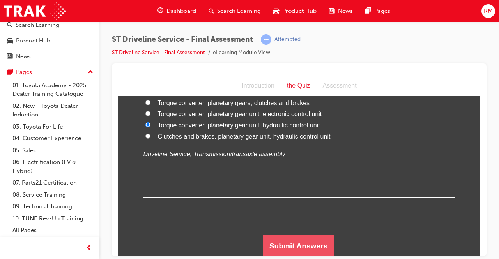
click at [304, 245] on button "Submit Answers" at bounding box center [298, 246] width 71 height 22
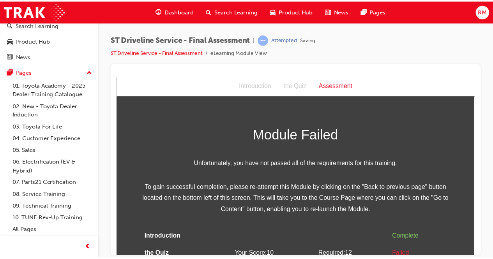
scroll to position [23, 0]
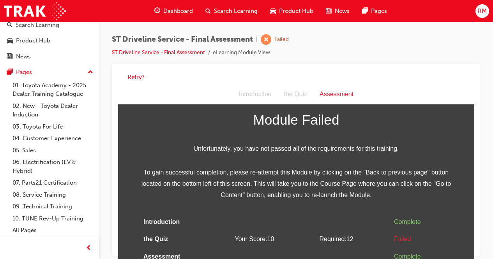
drag, startPoint x: 514, startPoint y: 159, endPoint x: 167, endPoint y: 89, distance: 354.1
click at [167, 89] on div "Introduction the Quiz Assessment" at bounding box center [296, 95] width 356 height 20
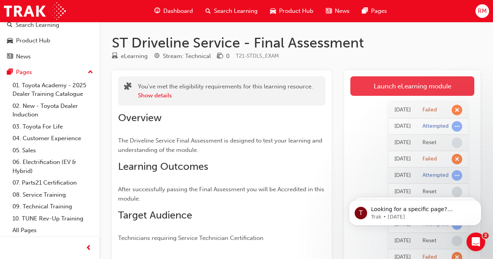
click at [421, 83] on link "Launch eLearning module" at bounding box center [413, 85] width 124 height 19
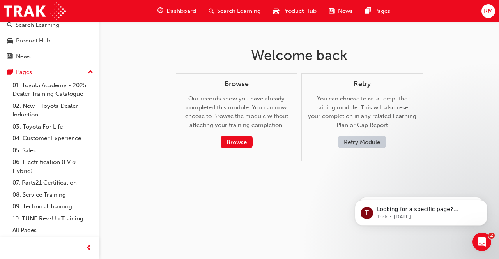
click at [365, 145] on button "Retry Module" at bounding box center [362, 142] width 48 height 13
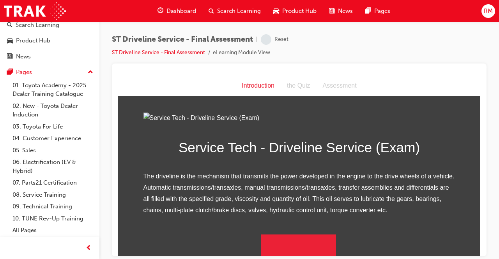
scroll to position [90, 0]
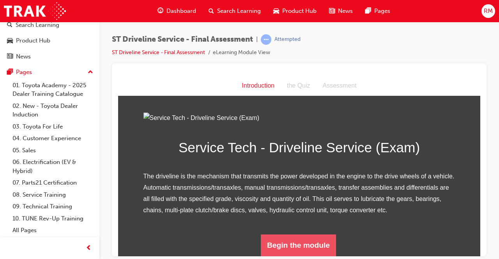
click at [296, 246] on button "Begin the module" at bounding box center [298, 245] width 75 height 22
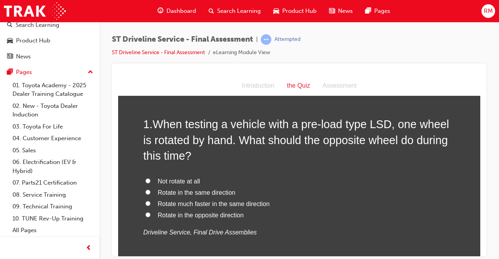
scroll to position [39, 0]
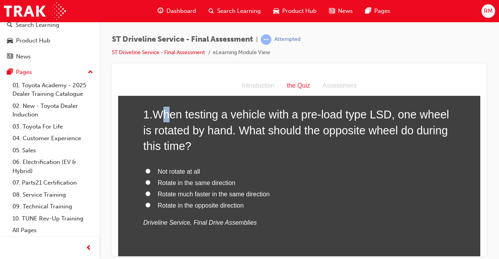
drag, startPoint x: 166, startPoint y: 118, endPoint x: 162, endPoint y: 110, distance: 8.9
click at [167, 117] on span "When testing a vehicle with a pre-load type LSD, one wheel is rotated by hand. …" at bounding box center [297, 130] width 306 height 44
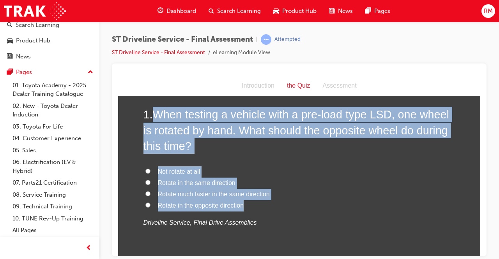
drag, startPoint x: 153, startPoint y: 110, endPoint x: 261, endPoint y: 206, distance: 143.7
click at [261, 206] on div "1 . When testing a vehicle with a pre-load type LSD, one wheel is rotated by ha…" at bounding box center [300, 186] width 312 height 160
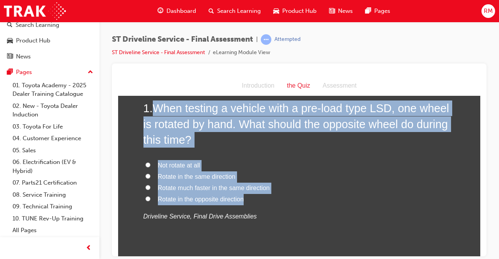
scroll to position [78, 0]
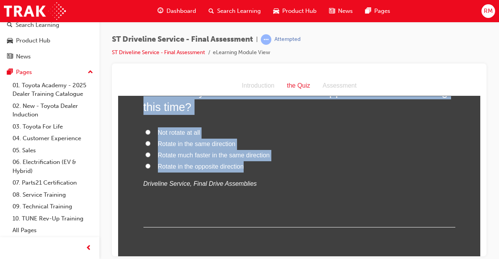
click at [145, 144] on input "Rotate in the same direction" at bounding box center [147, 143] width 5 height 5
radio input "true"
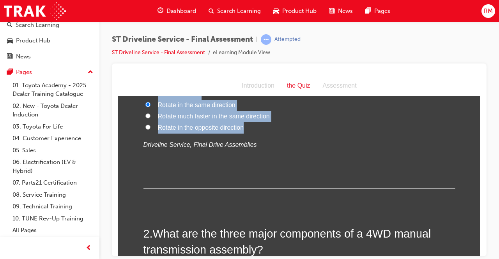
scroll to position [234, 0]
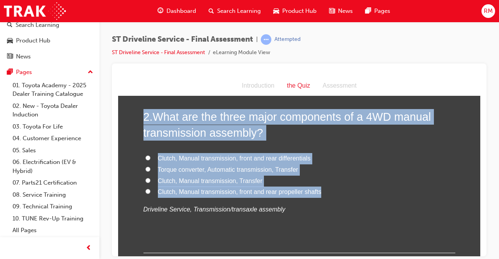
drag, startPoint x: 140, startPoint y: 116, endPoint x: 321, endPoint y: 190, distance: 194.8
click at [321, 190] on div "2 . What are the three major components of a 4WD manual transmission assembly? …" at bounding box center [300, 181] width 312 height 144
click at [144, 177] on label "Clutch, Manual transmission, Transfer" at bounding box center [300, 180] width 312 height 11
click at [145, 178] on input "Clutch, Manual transmission, Transfer" at bounding box center [147, 180] width 5 height 5
radio input "true"
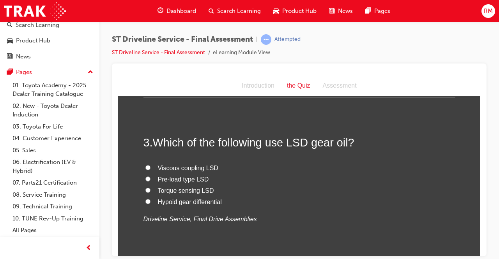
scroll to position [429, 0]
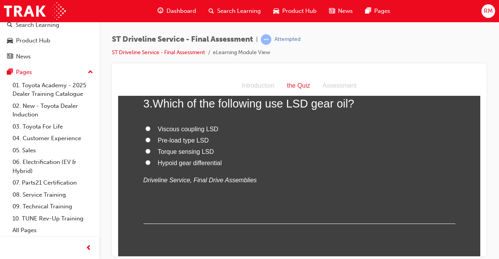
click at [145, 140] on input "Pre-load type LSD" at bounding box center [147, 139] width 5 height 5
radio input "true"
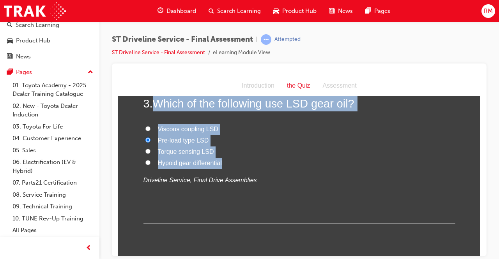
drag, startPoint x: 149, startPoint y: 99, endPoint x: 223, endPoint y: 162, distance: 97.7
click at [223, 162] on div "3 . Which of the following use LSD gear oil? Viscous coupling LSD Pre-load type…" at bounding box center [300, 160] width 312 height 128
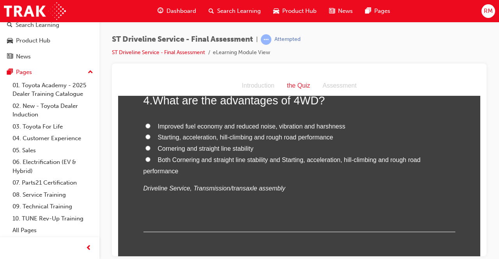
scroll to position [585, 0]
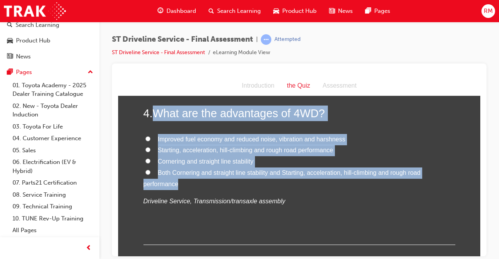
drag, startPoint x: 149, startPoint y: 108, endPoint x: 415, endPoint y: 177, distance: 275.3
click at [414, 182] on div "4 . What are the advantages of 4WD? Improved fuel economy and reduced noise, vi…" at bounding box center [300, 175] width 312 height 140
click at [146, 174] on input "Both Cornering and straight line stability and Starting, acceleration, hill-cli…" at bounding box center [147, 172] width 5 height 5
radio input "true"
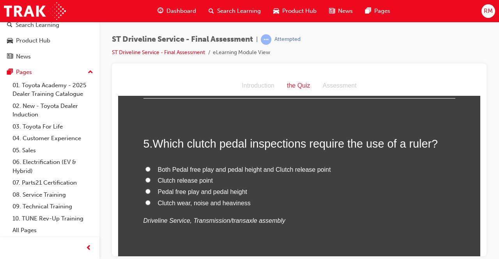
scroll to position [741, 0]
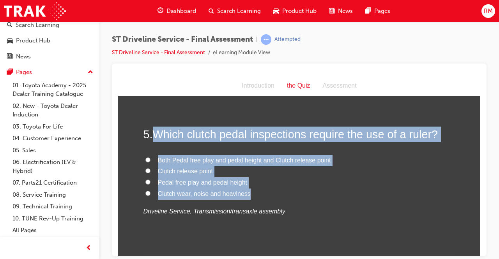
drag, startPoint x: 150, startPoint y: 131, endPoint x: 230, endPoint y: 187, distance: 98.2
click at [253, 192] on div "5 . Which clutch pedal inspections require the use of a ruler? Both Pedal free …" at bounding box center [300, 190] width 312 height 128
click at [146, 181] on input "Pedal free play and pedal height" at bounding box center [147, 181] width 5 height 5
radio input "true"
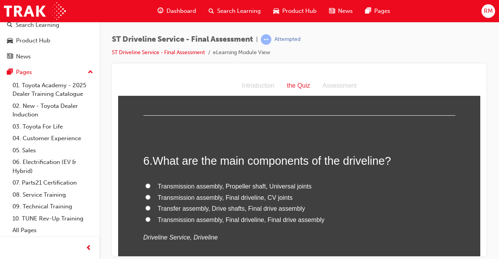
scroll to position [897, 0]
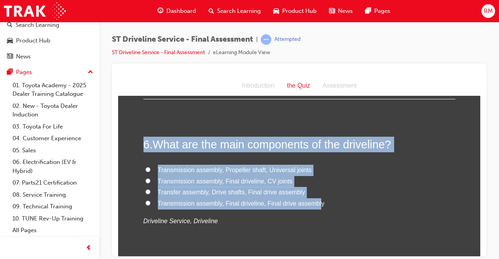
drag, startPoint x: 142, startPoint y: 141, endPoint x: 315, endPoint y: 206, distance: 185.2
click at [315, 206] on div "6 . What are the main components of the driveline? Transmission assembly, Prope…" at bounding box center [300, 200] width 312 height 128
click at [146, 191] on input "Transfer assembly, Drive shafts, Final drive assembly" at bounding box center [147, 191] width 5 height 5
radio input "true"
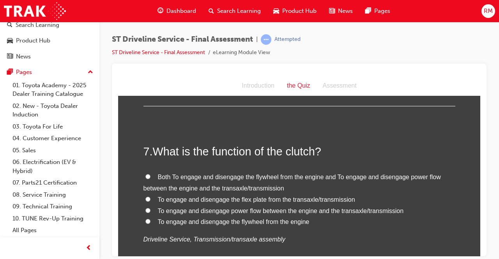
scroll to position [1053, 0]
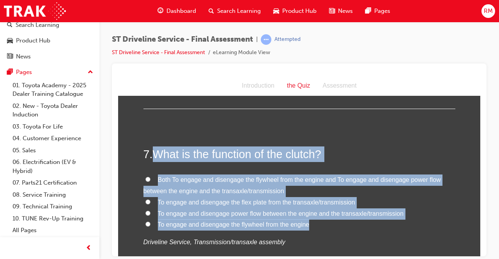
drag, startPoint x: 152, startPoint y: 151, endPoint x: 306, endPoint y: 226, distance: 170.6
click at [306, 226] on div "7 . What is the function of the clutch? Both To engage and disengage the flywhe…" at bounding box center [300, 216] width 312 height 140
click at [145, 179] on input "Both To engage and disengage the flywheel from the engine and To engage and dis…" at bounding box center [147, 179] width 5 height 5
radio input "true"
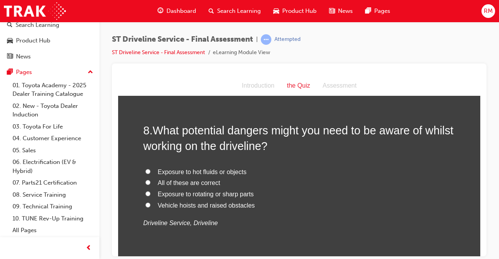
scroll to position [1248, 0]
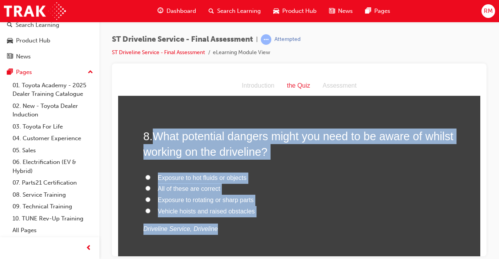
drag, startPoint x: 149, startPoint y: 131, endPoint x: 255, endPoint y: 218, distance: 136.7
click at [255, 218] on div "8 . What potential dangers might you need to be aware of whilst working on the …" at bounding box center [300, 200] width 312 height 144
click at [276, 180] on label "Exposure to hot fluids or objects" at bounding box center [300, 177] width 312 height 11
click at [151, 180] on input "Exposure to hot fluids or objects" at bounding box center [147, 177] width 5 height 5
radio input "true"
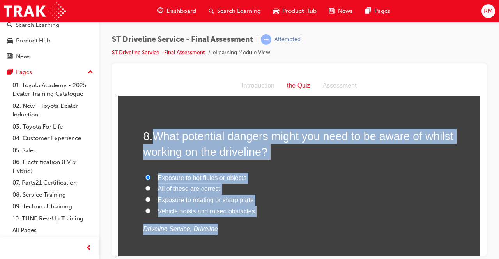
click at [317, 154] on h2 "8 . What potential dangers might you need to be aware of whilst working on the …" at bounding box center [300, 144] width 312 height 32
drag, startPoint x: 151, startPoint y: 130, endPoint x: 254, endPoint y: 213, distance: 132.0
click at [254, 213] on div "8 . What potential dangers might you need to be aware of whilst working on the …" at bounding box center [300, 200] width 312 height 144
click at [145, 187] on input "All of these are correct" at bounding box center [147, 188] width 5 height 5
radio input "true"
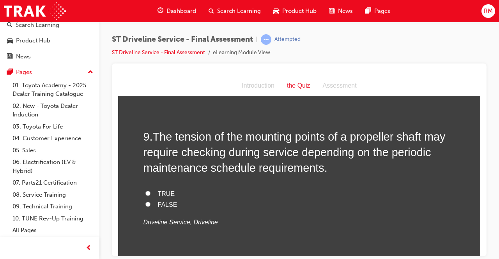
scroll to position [1443, 0]
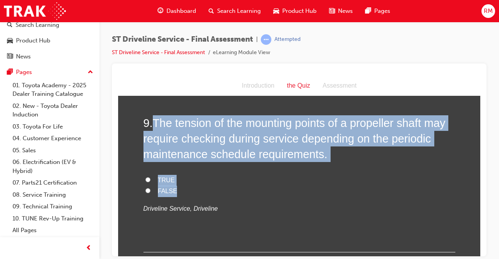
drag, startPoint x: 151, startPoint y: 115, endPoint x: 188, endPoint y: 189, distance: 82.8
click at [188, 189] on div "9 . The tension of the mounting points of a propeller shaft may require checkin…" at bounding box center [300, 183] width 312 height 137
click at [147, 179] on input "TRUE" at bounding box center [147, 179] width 5 height 5
radio input "true"
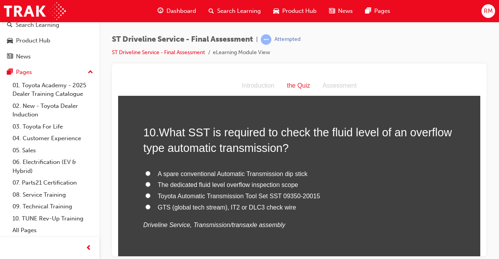
scroll to position [1599, 0]
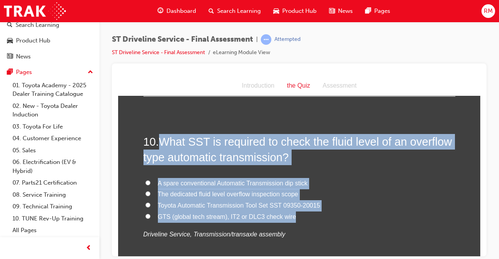
drag, startPoint x: 157, startPoint y: 139, endPoint x: 291, endPoint y: 217, distance: 154.8
click at [291, 217] on div "10 . What SST is required to check the fluid level of an overflow type automati…" at bounding box center [300, 206] width 312 height 144
click at [146, 203] on input "Toyota Automatic Transmission Tool Set SST 09350-20015" at bounding box center [147, 204] width 5 height 5
radio input "true"
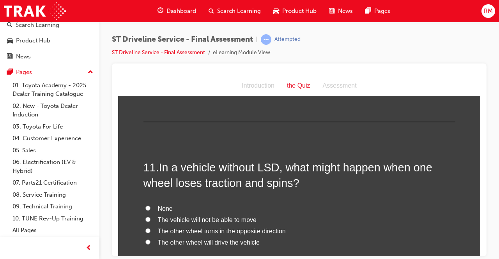
scroll to position [1794, 0]
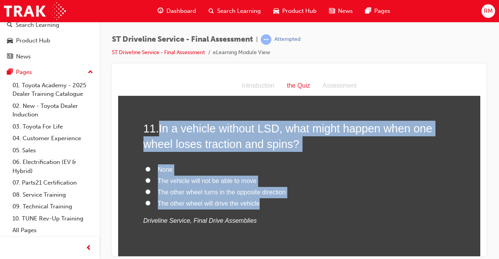
drag, startPoint x: 156, startPoint y: 124, endPoint x: 278, endPoint y: 205, distance: 145.7
click at [278, 205] on div "11 . In a vehicle without LSD, what might happen when one wheel loses traction …" at bounding box center [300, 193] width 312 height 144
click at [145, 181] on input "The vehicle will not be able to move" at bounding box center [147, 180] width 5 height 5
radio input "true"
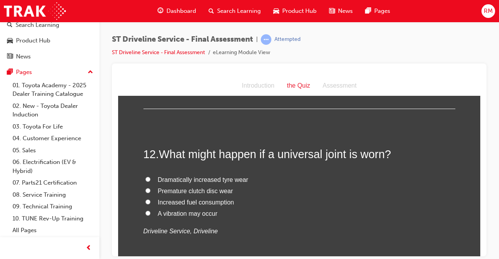
scroll to position [1950, 0]
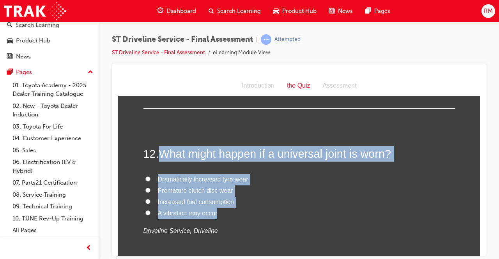
drag, startPoint x: 156, startPoint y: 149, endPoint x: 227, endPoint y: 209, distance: 92.4
click at [227, 209] on div "12 . What might happen if a universal joint is worn? Dramatically increased tyr…" at bounding box center [300, 210] width 312 height 128
click at [145, 212] on input "A vibration may occur" at bounding box center [147, 212] width 5 height 5
radio input "true"
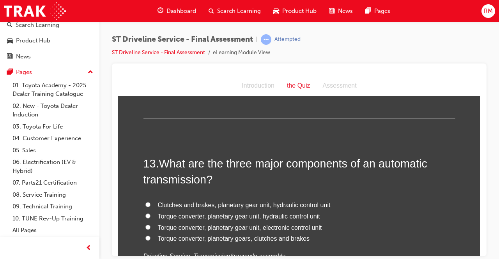
scroll to position [2145, 0]
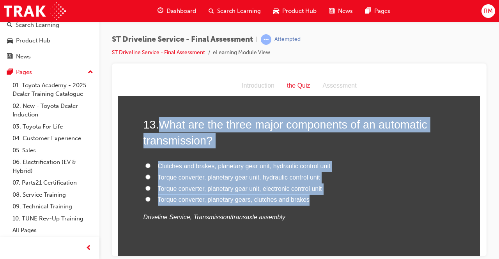
drag, startPoint x: 157, startPoint y: 119, endPoint x: 304, endPoint y: 204, distance: 169.5
click at [304, 204] on div "13 . What are the three major components of an automatic transmission? Clutches…" at bounding box center [300, 189] width 312 height 144
click at [145, 176] on input "Torque converter, planetary gear unit, hydraulic control unit" at bounding box center [147, 176] width 5 height 5
radio input "true"
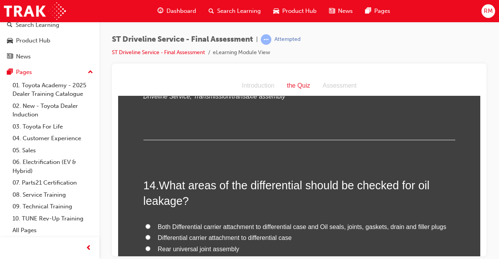
scroll to position [2301, 0]
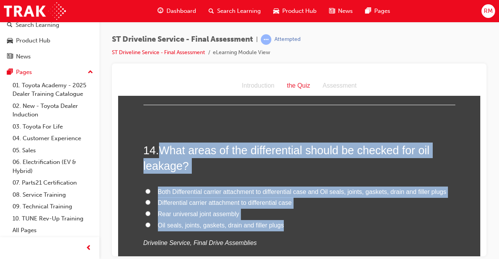
drag, startPoint x: 157, startPoint y: 145, endPoint x: 281, endPoint y: 225, distance: 147.9
click at [281, 225] on div "14 . What areas of the differential should be checked for oil leakage? Both Dif…" at bounding box center [300, 214] width 312 height 144
click at [145, 191] on input "Both Differential carrier attachment to differential case and Oil seals, joints…" at bounding box center [147, 191] width 5 height 5
radio input "true"
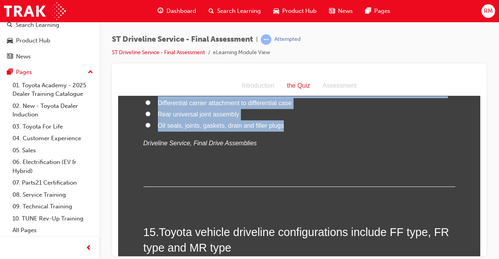
scroll to position [2496, 0]
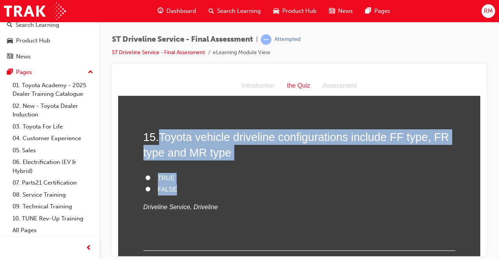
drag, startPoint x: 158, startPoint y: 133, endPoint x: 178, endPoint y: 190, distance: 60.9
click at [178, 190] on div "15 . Toyota vehicle driveline configurations include FF type, FR type and MR ty…" at bounding box center [300, 190] width 312 height 122
click at [146, 177] on input "TRUE" at bounding box center [147, 177] width 5 height 5
radio input "true"
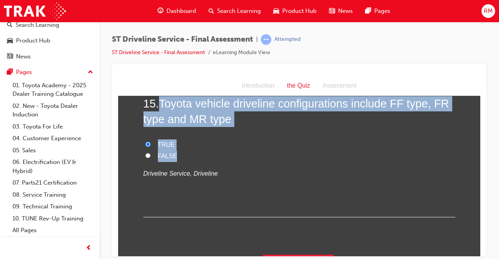
scroll to position [2549, 0]
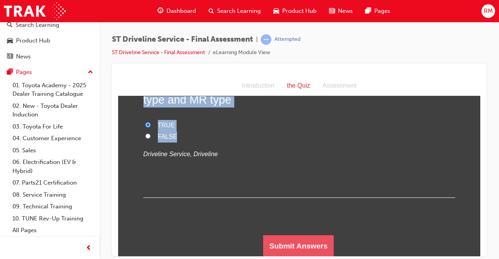
click at [286, 242] on button "Submit Answers" at bounding box center [298, 246] width 71 height 22
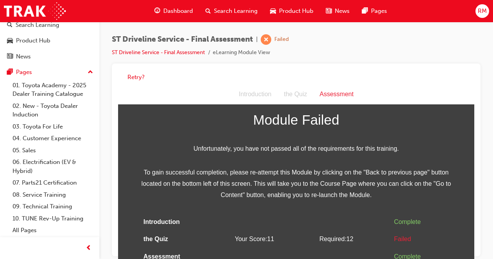
scroll to position [5, 0]
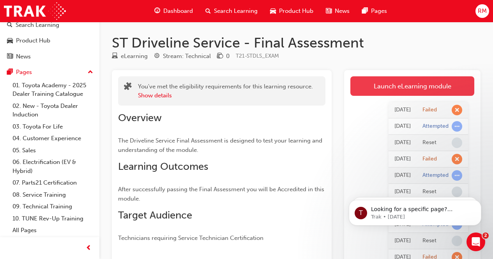
click at [382, 83] on link "Launch eLearning module" at bounding box center [413, 85] width 124 height 19
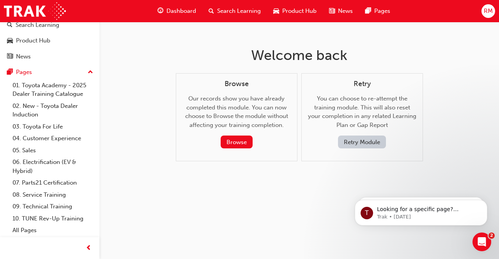
click at [366, 140] on button "Retry Module" at bounding box center [362, 142] width 48 height 13
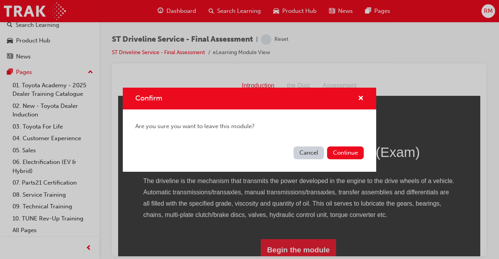
click at [360, 92] on div "Confirm" at bounding box center [249, 99] width 253 height 22
click at [304, 150] on button "Cancel" at bounding box center [309, 153] width 30 height 13
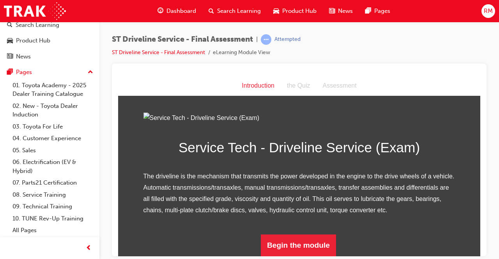
scroll to position [90, 0]
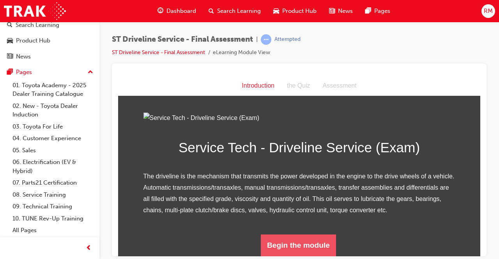
click at [296, 248] on button "Begin the module" at bounding box center [298, 245] width 75 height 22
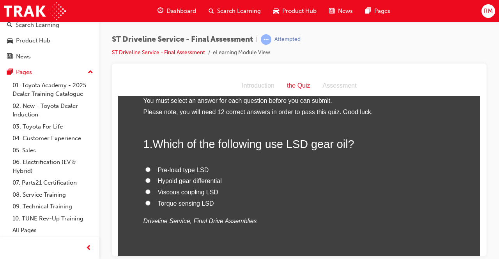
scroll to position [0, 0]
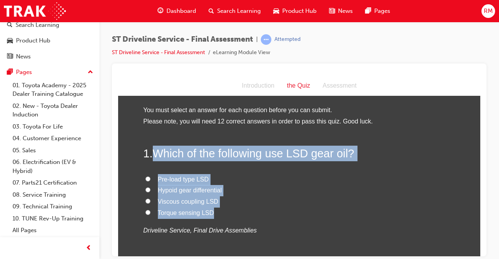
drag, startPoint x: 150, startPoint y: 149, endPoint x: 212, endPoint y: 213, distance: 89.4
click at [212, 213] on div "1 . Which of the following use LSD gear oil? Pre-load type LSD Hypoid gear diff…" at bounding box center [300, 209] width 312 height 128
click at [147, 178] on input "Pre-load type LSD" at bounding box center [147, 178] width 5 height 5
radio input "true"
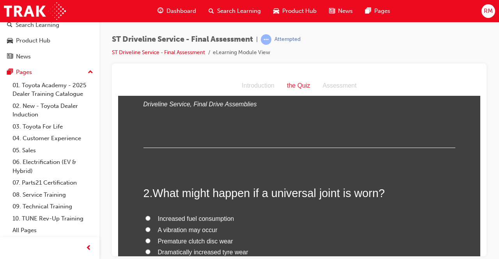
scroll to position [117, 0]
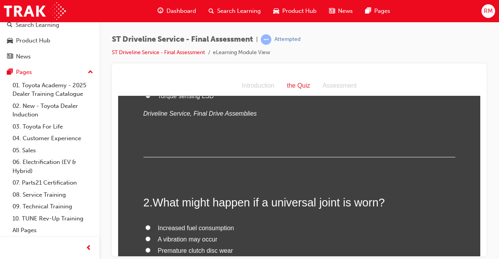
click at [311, 106] on div "Pre-load type LSD Hypoid gear differential Viscous coupling LSD Torque sensing …" at bounding box center [300, 88] width 312 height 62
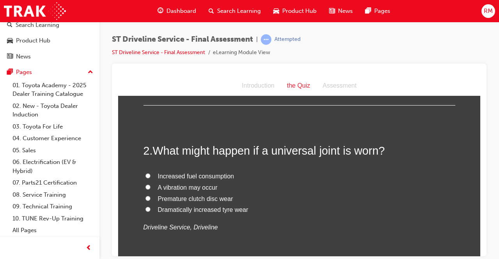
scroll to position [195, 0]
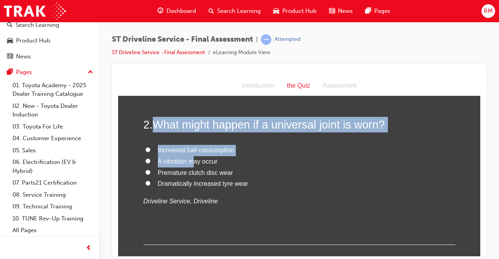
drag, startPoint x: 153, startPoint y: 118, endPoint x: 205, endPoint y: 168, distance: 72.3
click at [194, 162] on div "2 . What might happen if a universal joint is worn? Increased fuel consumption …" at bounding box center [300, 181] width 312 height 128
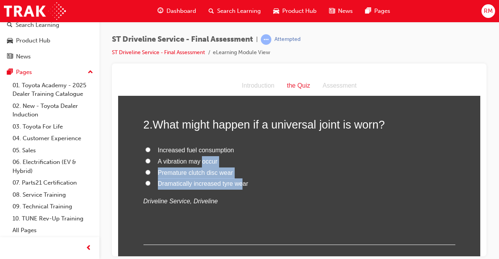
drag, startPoint x: 205, startPoint y: 168, endPoint x: 238, endPoint y: 179, distance: 34.8
click at [238, 179] on div "Increased fuel consumption A vibration may occur Premature clutch disc wear Dra…" at bounding box center [300, 176] width 312 height 62
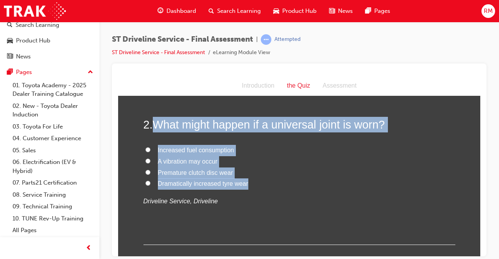
drag, startPoint x: 149, startPoint y: 119, endPoint x: 243, endPoint y: 182, distance: 113.9
click at [244, 183] on div "2 . What might happen if a universal joint is worn? Increased fuel consumption …" at bounding box center [300, 181] width 312 height 128
click at [145, 159] on input "A vibration may occur" at bounding box center [147, 160] width 5 height 5
radio input "true"
click at [292, 173] on label "Premature clutch disc wear" at bounding box center [300, 172] width 312 height 11
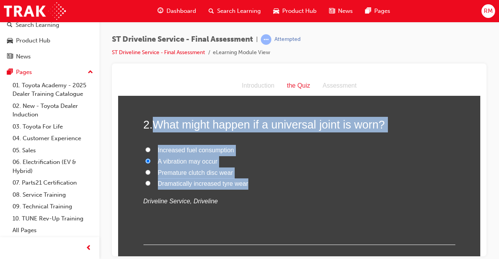
click at [151, 173] on input "Premature clutch disc wear" at bounding box center [147, 172] width 5 height 5
radio input "true"
click at [145, 159] on input "A vibration may occur" at bounding box center [147, 160] width 5 height 5
radio input "true"
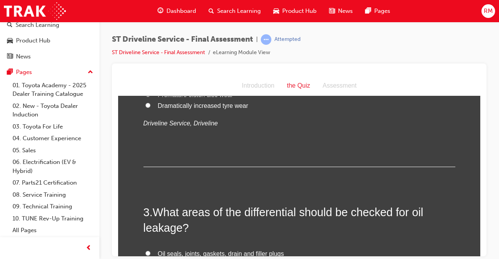
click at [248, 158] on div "2 . What might happen if a universal joint is worn? Increased fuel consumption …" at bounding box center [300, 103] width 312 height 128
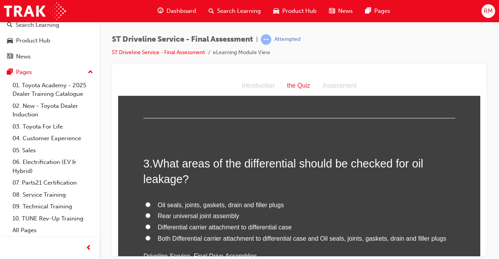
scroll to position [351, 0]
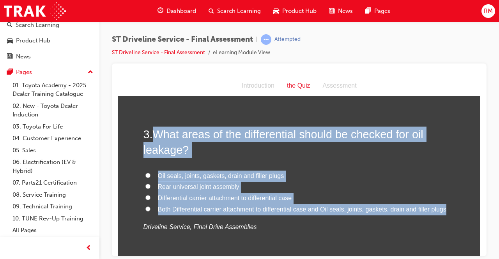
drag, startPoint x: 153, startPoint y: 132, endPoint x: 444, endPoint y: 210, distance: 301.2
click at [444, 210] on div "3 . What areas of the differential should be checked for oil leakage? Oil seals…" at bounding box center [300, 198] width 312 height 144
click at [145, 208] on input "Both Differential carrier attachment to differential case and Oil seals, joints…" at bounding box center [147, 208] width 5 height 5
radio input "true"
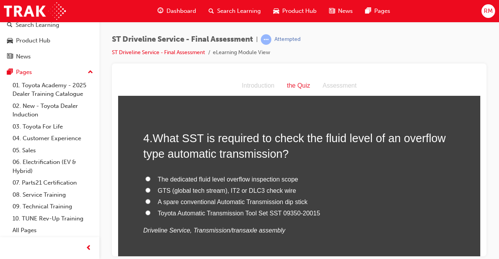
scroll to position [546, 0]
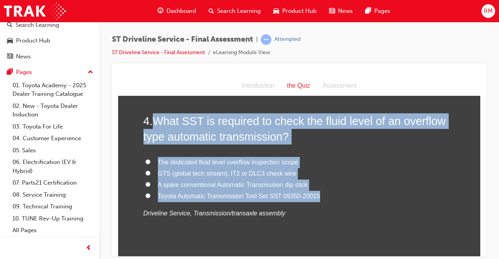
drag, startPoint x: 150, startPoint y: 116, endPoint x: 268, endPoint y: 205, distance: 147.6
click at [320, 193] on div "4 . What SST is required to check the fluid level of an overflow type automatic…" at bounding box center [300, 185] width 312 height 144
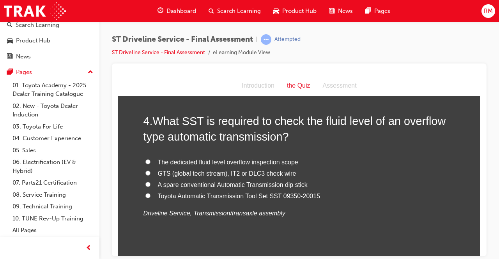
click at [149, 165] on label "The dedicated fluid level overflow inspection scope" at bounding box center [300, 162] width 312 height 11
click at [149, 164] on input "The dedicated fluid level overflow inspection scope" at bounding box center [147, 161] width 5 height 5
radio input "true"
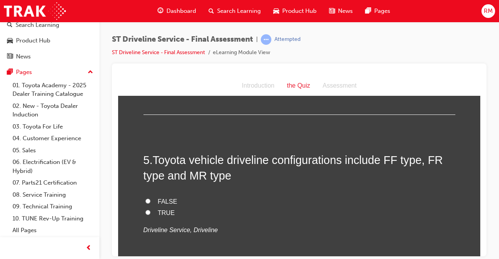
scroll to position [702, 0]
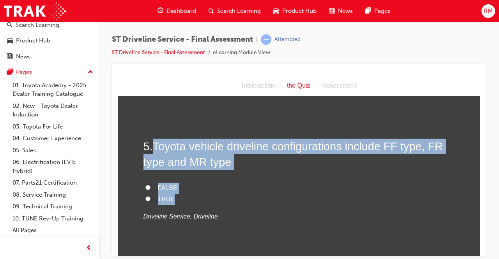
drag, startPoint x: 152, startPoint y: 143, endPoint x: 177, endPoint y: 195, distance: 57.7
click at [177, 195] on div "5 . Toyota vehicle driveline configurations include FF type, FR type and MR typ…" at bounding box center [300, 199] width 312 height 122
click at [146, 200] on input "TRUE" at bounding box center [147, 198] width 5 height 5
radio input "true"
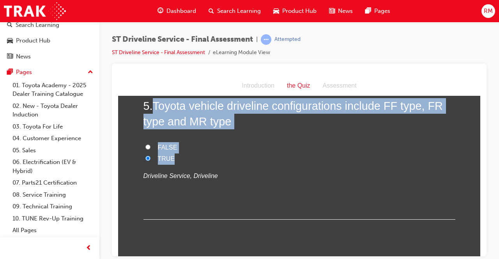
scroll to position [780, 0]
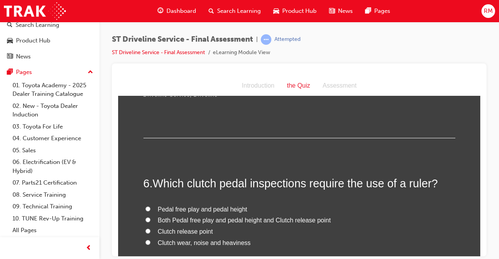
scroll to position [858, 0]
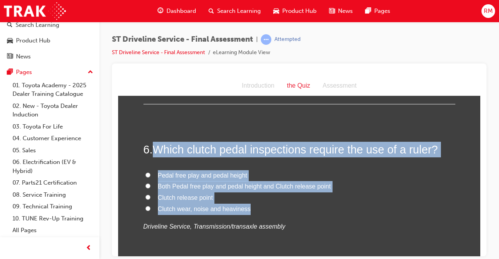
drag, startPoint x: 152, startPoint y: 144, endPoint x: 247, endPoint y: 207, distance: 114.0
click at [247, 207] on div "6 . Which clutch pedal inspections require the use of a ruler? Pedal free play …" at bounding box center [300, 206] width 312 height 128
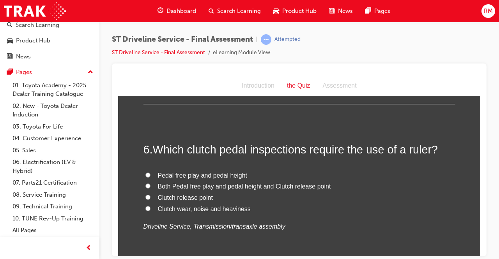
click at [145, 174] on input "Pedal free play and pedal height" at bounding box center [147, 174] width 5 height 5
radio input "true"
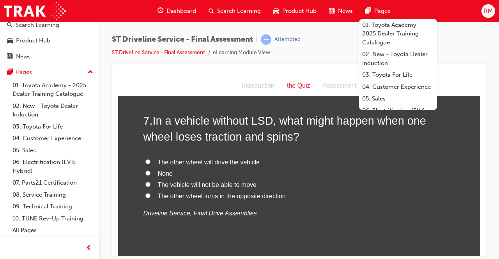
scroll to position [1053, 0]
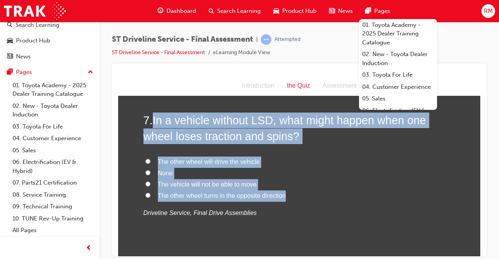
drag, startPoint x: 151, startPoint y: 119, endPoint x: 284, endPoint y: 196, distance: 153.6
click at [284, 196] on div "7 . In a vehicle without LSD, what might happen when one wheel loses traction a…" at bounding box center [300, 184] width 312 height 144
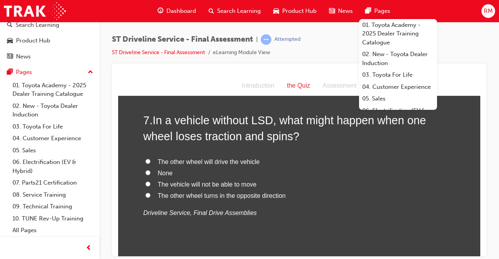
click at [146, 183] on input "The vehicle will not be able to move" at bounding box center [147, 183] width 5 height 5
radio input "true"
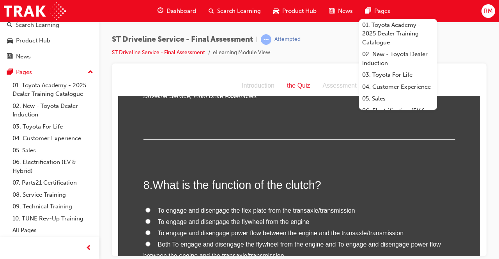
scroll to position [1209, 0]
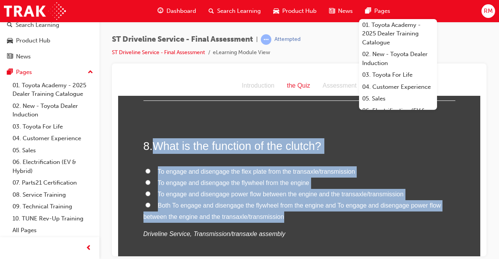
drag, startPoint x: 152, startPoint y: 142, endPoint x: 288, endPoint y: 217, distance: 155.7
click at [288, 217] on div "8 . What is the function of the clutch? To engage and disengage the flex plate …" at bounding box center [300, 208] width 312 height 140
click at [347, 145] on h2 "8 . What is the function of the clutch?" at bounding box center [300, 146] width 312 height 16
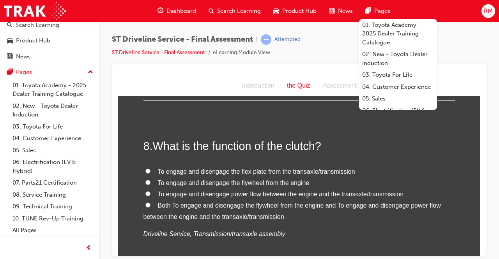
click at [146, 196] on input "To engage and disengage power flow between the engine and the transaxle/transmi…" at bounding box center [147, 193] width 5 height 5
radio input "true"
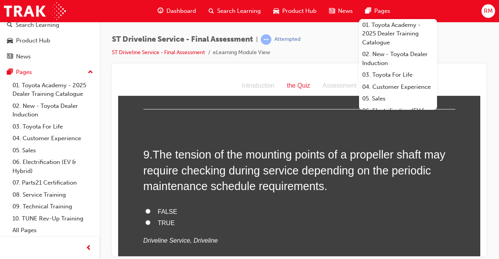
scroll to position [1404, 0]
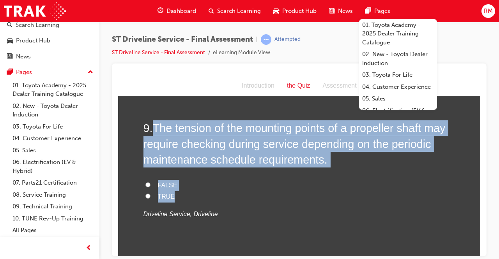
drag, startPoint x: 152, startPoint y: 125, endPoint x: 188, endPoint y: 199, distance: 81.6
click at [188, 199] on div "9 . The tension of the mounting points of a propeller shaft may require checkin…" at bounding box center [300, 188] width 312 height 137
click at [195, 174] on div "9 . The tension of the mounting points of a propeller shaft may require checkin…" at bounding box center [300, 188] width 312 height 137
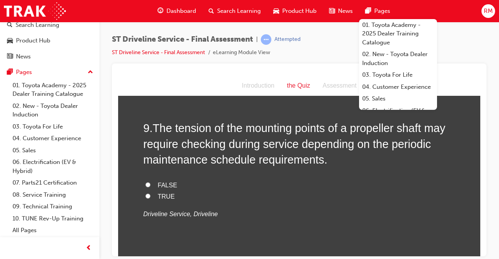
click at [145, 197] on input "TRUE" at bounding box center [147, 195] width 5 height 5
radio input "true"
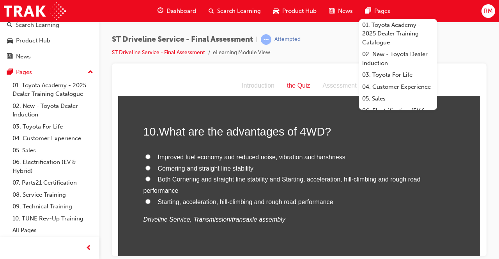
scroll to position [1560, 0]
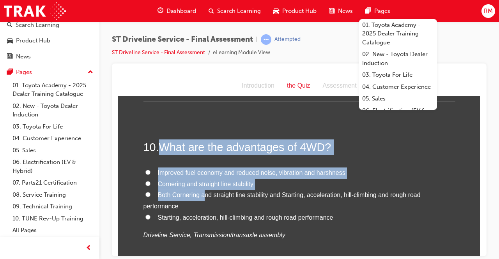
drag, startPoint x: 157, startPoint y: 143, endPoint x: 258, endPoint y: 210, distance: 121.8
click at [258, 210] on div "10 . What are the advantages of 4WD? Improved fuel economy and reduced noise, v…" at bounding box center [300, 209] width 312 height 140
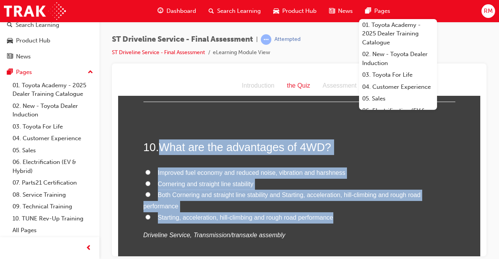
drag, startPoint x: 156, startPoint y: 142, endPoint x: 307, endPoint y: 212, distance: 165.8
click at [331, 217] on div "10 . What are the advantages of 4WD? Improved fuel economy and reduced noise, v…" at bounding box center [300, 209] width 312 height 140
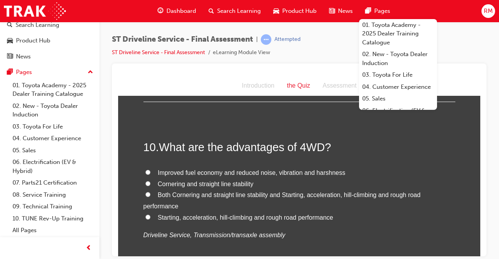
click at [145, 195] on input "Both Cornering and straight line stability and Starting, acceleration, hill-cli…" at bounding box center [147, 194] width 5 height 5
radio input "true"
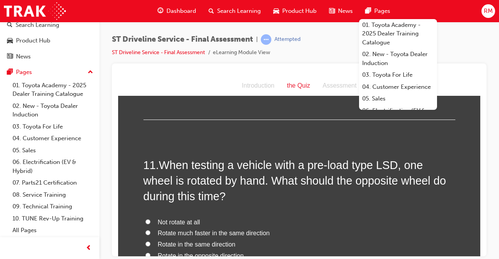
scroll to position [1716, 0]
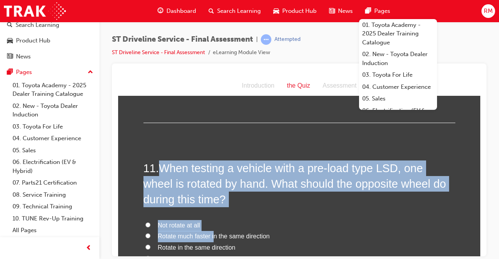
drag, startPoint x: 156, startPoint y: 161, endPoint x: 211, endPoint y: 240, distance: 95.8
click at [211, 240] on div "11 . When testing a vehicle with a pre-load type LSD, one wheel is rotated by h…" at bounding box center [300, 240] width 312 height 160
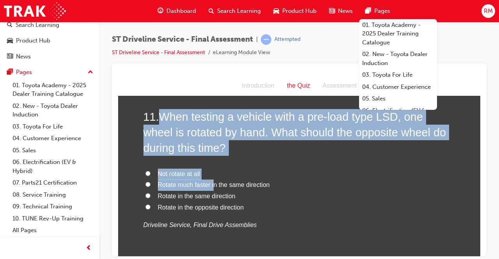
scroll to position [1794, 0]
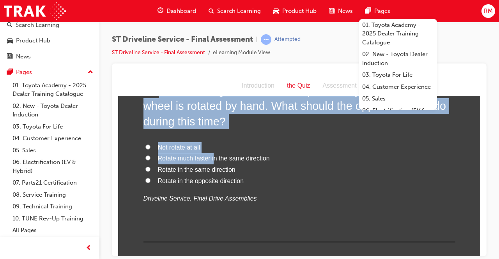
click at [233, 144] on label "Not rotate at all" at bounding box center [300, 147] width 312 height 11
click at [151, 144] on input "Not rotate at all" at bounding box center [147, 146] width 5 height 5
radio input "true"
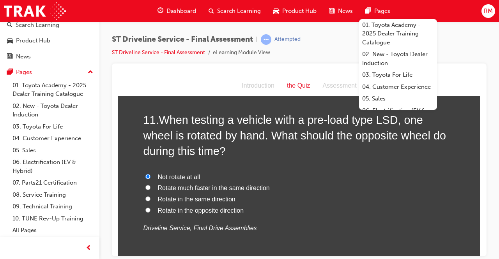
scroll to position [1755, 0]
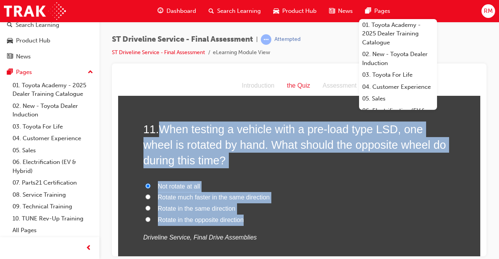
drag, startPoint x: 157, startPoint y: 125, endPoint x: 244, endPoint y: 217, distance: 126.4
click at [245, 221] on div "11 . When testing a vehicle with a pre-load type LSD, one wheel is rotated by h…" at bounding box center [300, 201] width 312 height 160
click at [145, 207] on input "Rotate in the same direction" at bounding box center [147, 208] width 5 height 5
radio input "true"
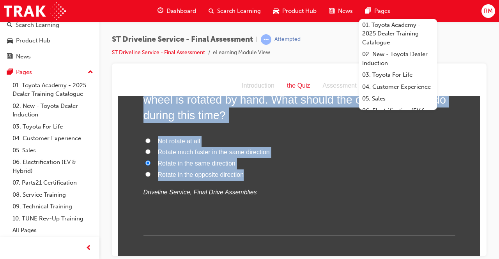
scroll to position [1833, 0]
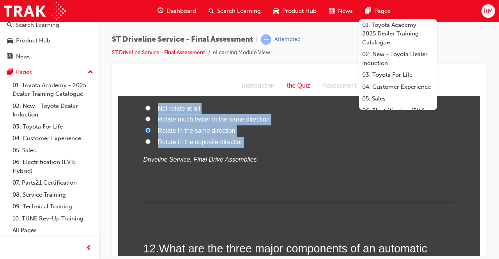
click at [283, 138] on label "Rotate in the opposite direction" at bounding box center [300, 141] width 312 height 11
click at [151, 139] on input "Rotate in the opposite direction" at bounding box center [147, 141] width 5 height 5
radio input "true"
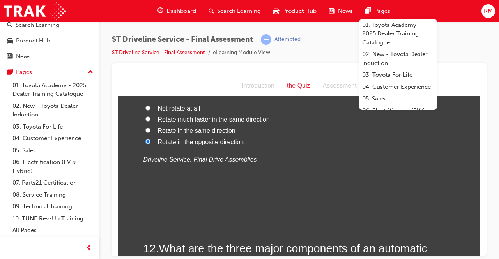
click at [145, 128] on input "Rotate in the same direction" at bounding box center [147, 130] width 5 height 5
radio input "true"
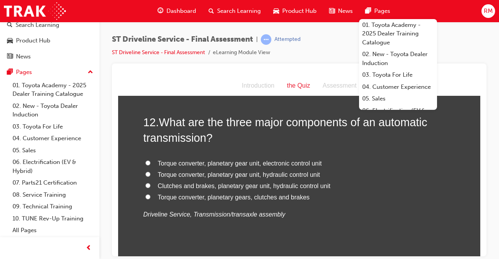
scroll to position [1911, 0]
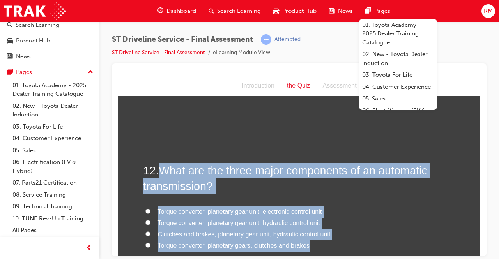
drag, startPoint x: 159, startPoint y: 167, endPoint x: 308, endPoint y: 246, distance: 169.1
click at [308, 246] on div "12 . What are the three major components of an automatic transmission? Torque c…" at bounding box center [300, 235] width 312 height 144
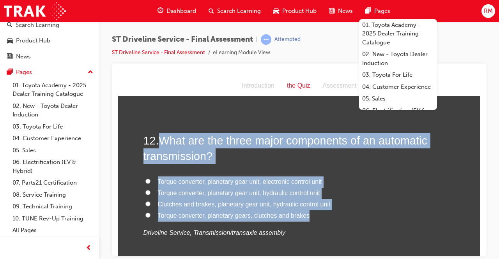
scroll to position [1950, 0]
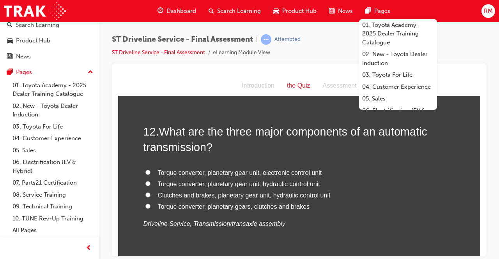
click at [170, 248] on div "12 . What are the three major components of an automatic transmission? Torque c…" at bounding box center [300, 196] width 312 height 144
click at [146, 206] on input "Torque converter, planetary gears, clutches and brakes" at bounding box center [147, 206] width 5 height 5
radio input "true"
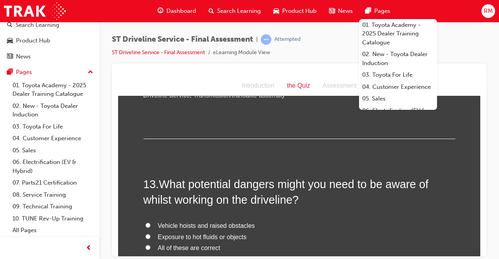
scroll to position [2145, 0]
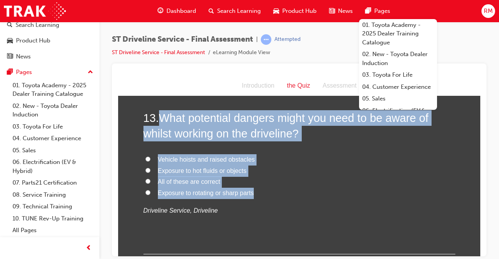
drag, startPoint x: 158, startPoint y: 111, endPoint x: 256, endPoint y: 195, distance: 130.0
click at [256, 195] on div "13 . What potential dangers might you need to be aware of whilst working on the…" at bounding box center [300, 182] width 312 height 144
click at [145, 182] on input "All of these are correct" at bounding box center [147, 181] width 5 height 5
radio input "true"
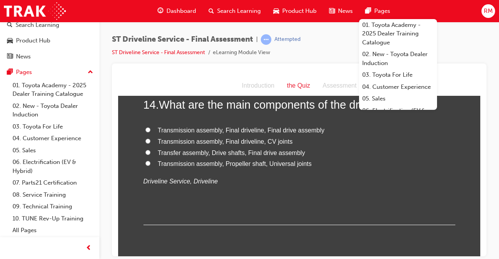
scroll to position [2301, 0]
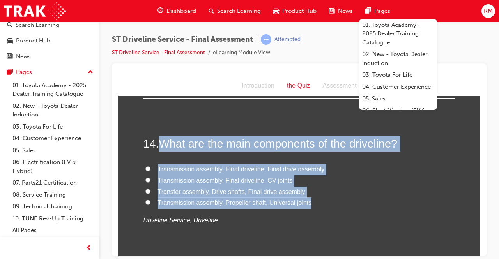
drag, startPoint x: 155, startPoint y: 140, endPoint x: 312, endPoint y: 204, distance: 169.5
click at [312, 204] on div "14 . What are the main components of the driveline? Transmission assembly, Fina…" at bounding box center [300, 200] width 312 height 128
click at [145, 204] on input "Transmission assembly, Propeller shaft, Universal joints" at bounding box center [147, 202] width 5 height 5
radio input "true"
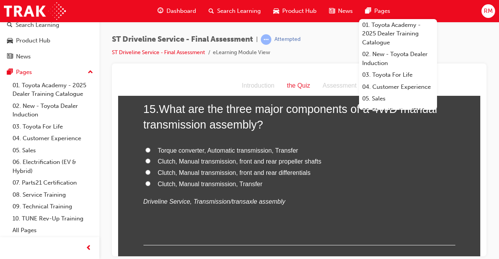
scroll to position [2457, 0]
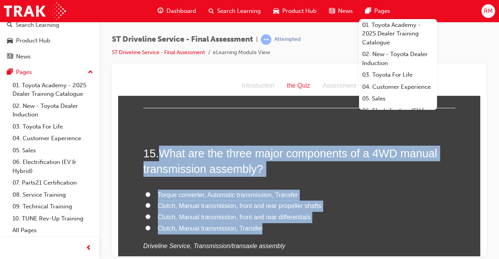
drag, startPoint x: 158, startPoint y: 148, endPoint x: 251, endPoint y: 209, distance: 111.5
click at [263, 228] on div "15 . What are the three major components of a 4WD manual transmission assembly?…" at bounding box center [300, 217] width 312 height 144
click at [145, 227] on input "Clutch, Manual transmission, Transfer" at bounding box center [147, 227] width 5 height 5
radio input "true"
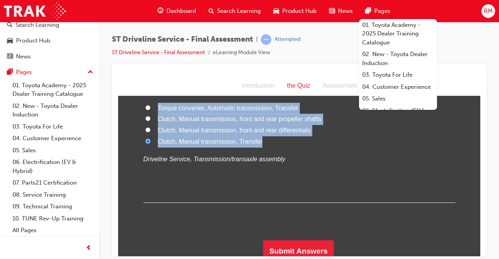
scroll to position [2549, 0]
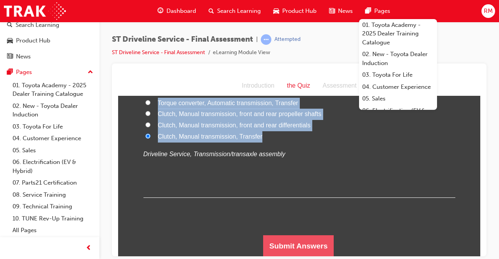
click at [288, 243] on button "Submit Answers" at bounding box center [298, 246] width 71 height 22
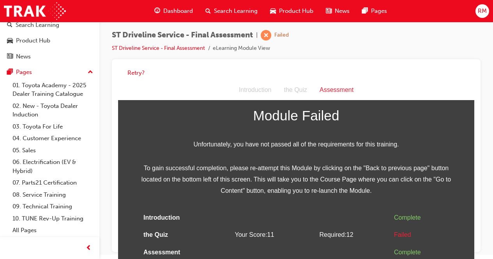
scroll to position [5, 0]
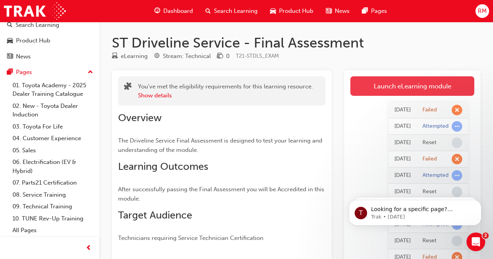
click at [418, 91] on link "Launch eLearning module" at bounding box center [413, 85] width 124 height 19
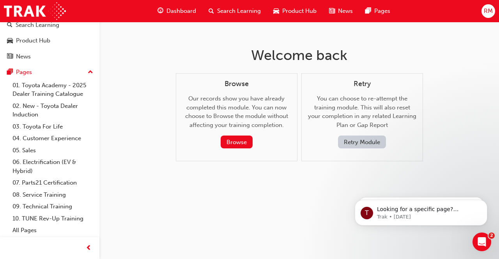
click at [372, 145] on button "Retry Module" at bounding box center [362, 142] width 48 height 13
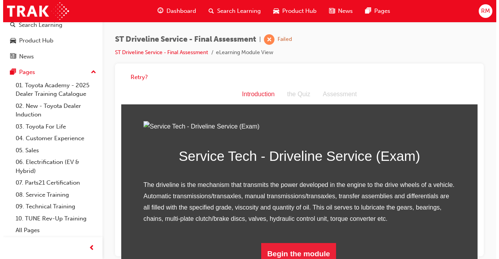
scroll to position [90, 0]
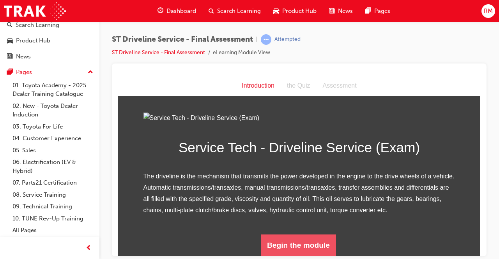
click at [277, 246] on button "Begin the module" at bounding box center [298, 245] width 75 height 22
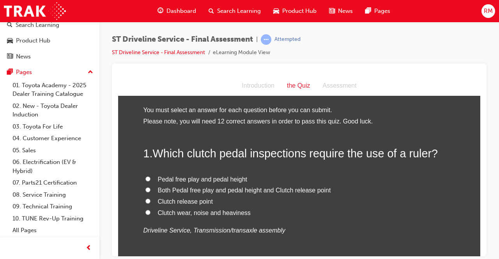
click at [182, 178] on span "Pedal free play and pedal height" at bounding box center [203, 179] width 90 height 7
click at [151, 178] on input "Pedal free play and pedal height" at bounding box center [147, 178] width 5 height 5
radio input "true"
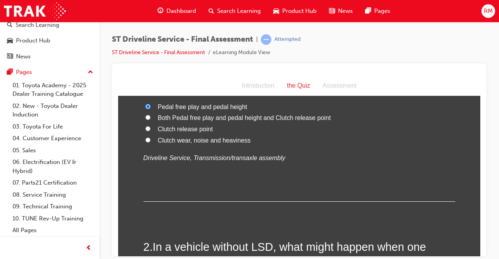
scroll to position [39, 0]
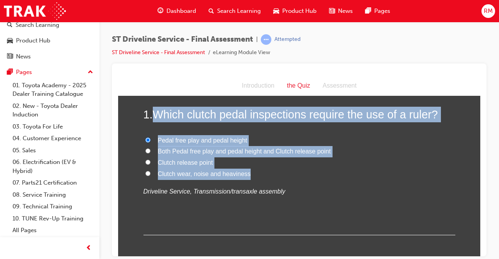
drag, startPoint x: 151, startPoint y: 115, endPoint x: 249, endPoint y: 171, distance: 112.7
click at [249, 171] on div "1 . Which clutch pedal inspections require the use of a ruler? Pedal free play …" at bounding box center [300, 170] width 312 height 128
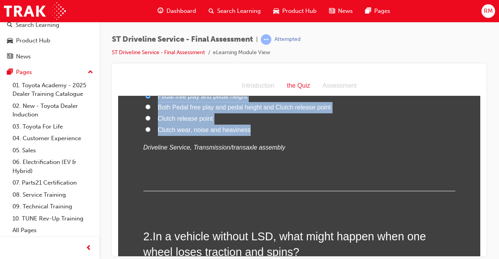
scroll to position [156, 0]
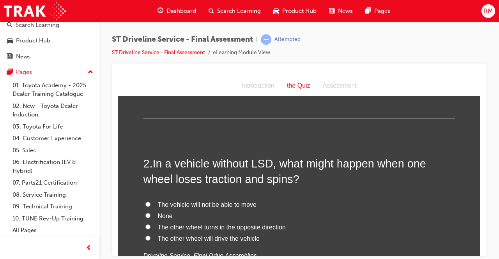
click at [211, 205] on span "The vehicle will not be able to move" at bounding box center [207, 204] width 99 height 7
click at [151, 205] on input "The vehicle will not be able to move" at bounding box center [147, 204] width 5 height 5
radio input "true"
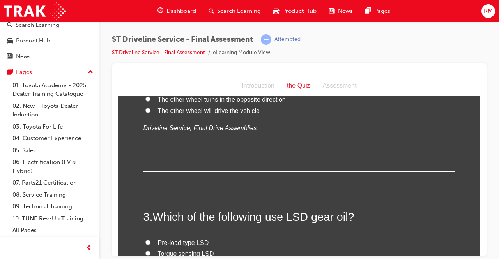
scroll to position [351, 0]
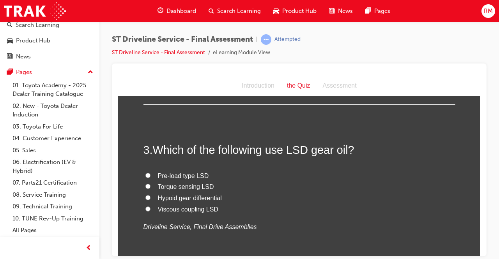
click at [178, 175] on span "Pre-load type LSD" at bounding box center [183, 175] width 51 height 7
click at [151, 175] on input "Pre-load type LSD" at bounding box center [147, 175] width 5 height 5
radio input "true"
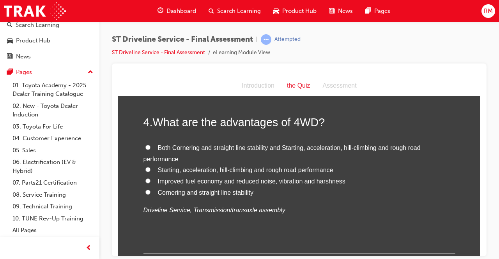
scroll to position [546, 0]
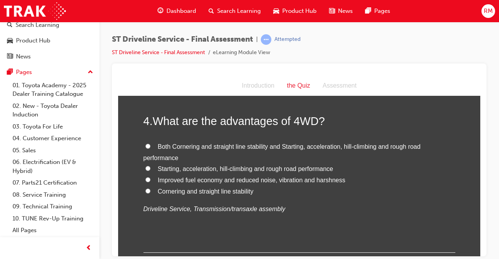
click at [280, 154] on label "Both Cornering and straight line stability and Starting, acceleration, hill-cli…" at bounding box center [300, 152] width 312 height 23
click at [151, 149] on input "Both Cornering and straight line stability and Starting, acceleration, hill-cli…" at bounding box center [147, 146] width 5 height 5
radio input "true"
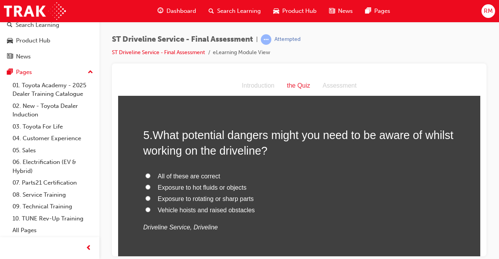
scroll to position [702, 0]
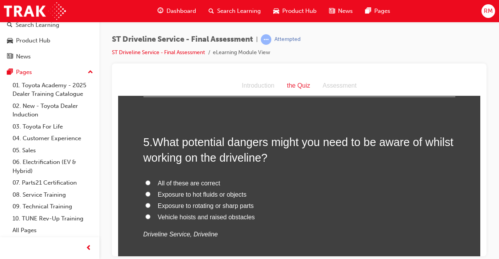
click at [231, 177] on div "5 . What potential dangers might you need to be aware of whilst working on the …" at bounding box center [300, 206] width 312 height 144
click at [198, 182] on span "All of these are correct" at bounding box center [189, 183] width 62 height 7
click at [151, 182] on input "All of these are correct" at bounding box center [147, 182] width 5 height 5
radio input "true"
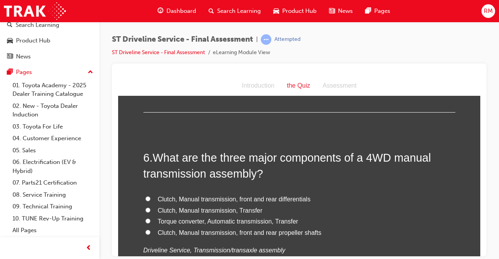
scroll to position [897, 0]
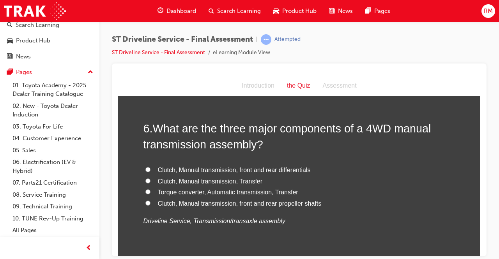
click at [238, 184] on label "Clutch, Manual transmission, Transfer" at bounding box center [300, 181] width 312 height 11
click at [151, 183] on input "Clutch, Manual transmission, Transfer" at bounding box center [147, 180] width 5 height 5
radio input "true"
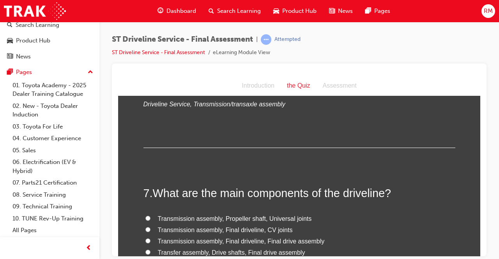
scroll to position [1092, 0]
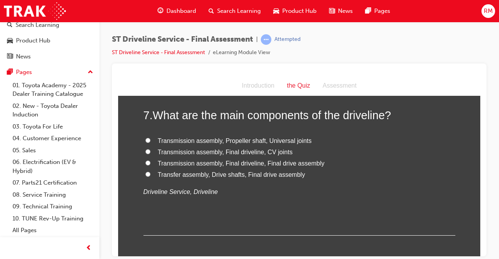
click at [300, 144] on span "Transmission assembly, Propeller shaft, Universal joints" at bounding box center [235, 140] width 154 height 7
click at [151, 143] on input "Transmission assembly, Propeller shaft, Universal joints" at bounding box center [147, 140] width 5 height 5
radio input "true"
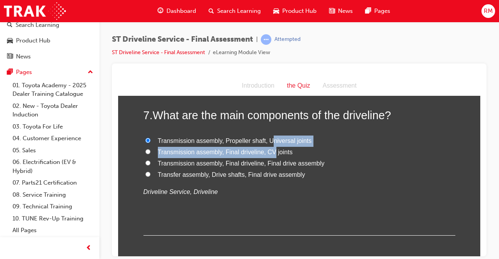
click at [268, 146] on div "Transmission assembly, Propeller shaft, Universal joints Transmission assembly,…" at bounding box center [300, 166] width 312 height 62
click at [269, 144] on span "Transmission assembly, Propeller shaft, Universal joints" at bounding box center [235, 140] width 154 height 7
click at [151, 143] on input "Transmission assembly, Propeller shaft, Universal joints" at bounding box center [147, 140] width 5 height 5
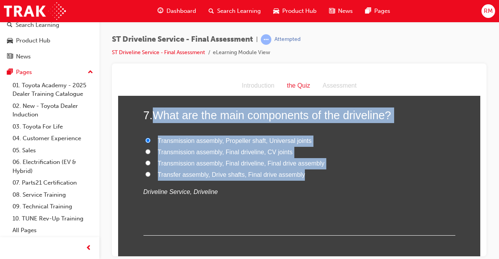
drag, startPoint x: 156, startPoint y: 115, endPoint x: 303, endPoint y: 174, distance: 158.0
click at [303, 174] on div "7 . What are the main components of the driveline? Transmission assembly, Prope…" at bounding box center [300, 171] width 312 height 128
click at [146, 177] on label "Transfer assembly, Drive shafts, Final drive assembly" at bounding box center [300, 174] width 312 height 11
click at [146, 177] on input "Transfer assembly, Drive shafts, Final drive assembly" at bounding box center [147, 174] width 5 height 5
radio input "true"
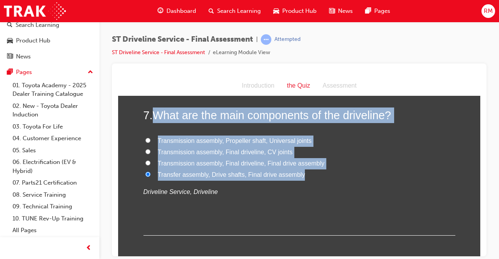
click at [274, 138] on span "Transmission assembly, Propeller shaft, Universal joints" at bounding box center [235, 140] width 154 height 7
click at [151, 138] on input "Transmission assembly, Propeller shaft, Universal joints" at bounding box center [147, 140] width 5 height 5
radio input "true"
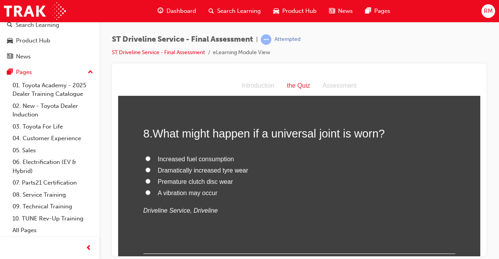
scroll to position [1248, 0]
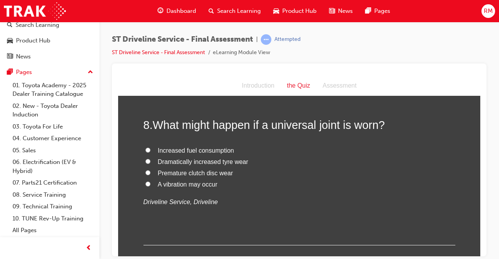
click at [198, 184] on span "A vibration may occur" at bounding box center [188, 184] width 60 height 7
click at [151, 184] on input "A vibration may occur" at bounding box center [147, 183] width 5 height 5
radio input "true"
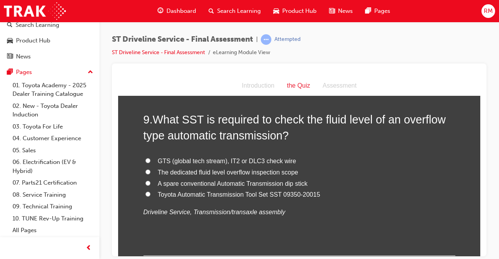
scroll to position [1404, 0]
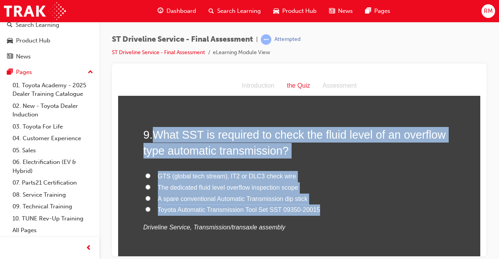
drag, startPoint x: 156, startPoint y: 130, endPoint x: 317, endPoint y: 211, distance: 180.5
click at [323, 212] on div "9 . What SST is required to check the fluid level of an overflow type automatic…" at bounding box center [300, 199] width 312 height 144
click at [213, 205] on label "Toyota Automatic Transmission Tool Set SST 09350-20015" at bounding box center [300, 209] width 312 height 11
click at [151, 207] on input "Toyota Automatic Transmission Tool Set SST 09350-20015" at bounding box center [147, 209] width 5 height 5
radio input "true"
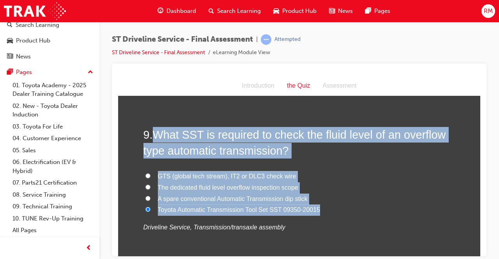
scroll to position [1560, 0]
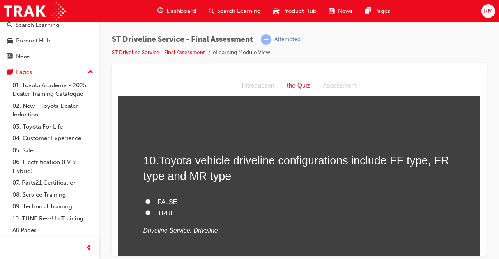
click at [146, 211] on input "TRUE" at bounding box center [147, 212] width 5 height 5
radio input "true"
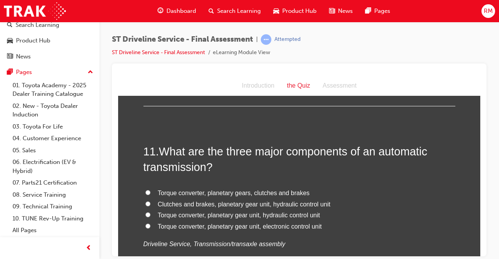
scroll to position [1755, 0]
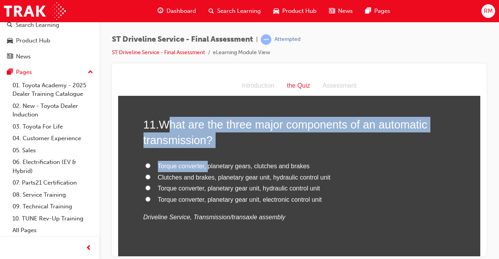
drag, startPoint x: 169, startPoint y: 129, endPoint x: 194, endPoint y: 148, distance: 31.5
click at [201, 156] on div "11 . What are the three major components of an automatic transmission? Torque c…" at bounding box center [300, 189] width 312 height 144
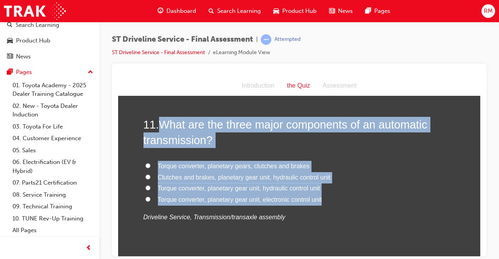
drag, startPoint x: 158, startPoint y: 125, endPoint x: 323, endPoint y: 193, distance: 178.6
click at [324, 195] on div "11 . What are the three major components of an automatic transmission? Torque c…" at bounding box center [300, 189] width 312 height 144
click at [145, 188] on input "Torque converter, planetary gear unit, hydraulic control unit" at bounding box center [147, 187] width 5 height 5
radio input "true"
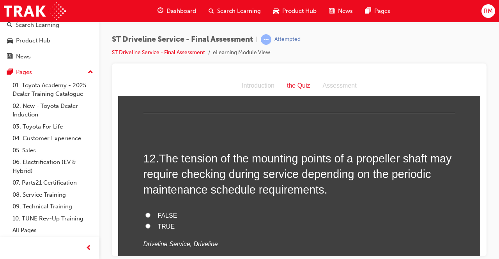
scroll to position [1911, 0]
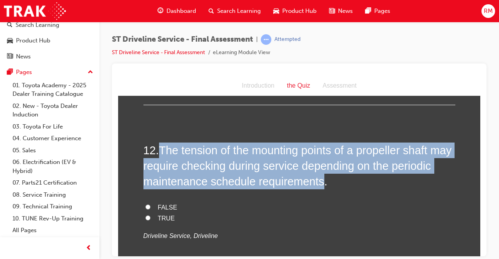
drag, startPoint x: 159, startPoint y: 146, endPoint x: 321, endPoint y: 184, distance: 165.8
click at [321, 184] on span "The tension of the mounting points of a propeller shaft may require checking du…" at bounding box center [298, 166] width 308 height 44
click at [147, 218] on input "TRUE" at bounding box center [147, 217] width 5 height 5
radio input "true"
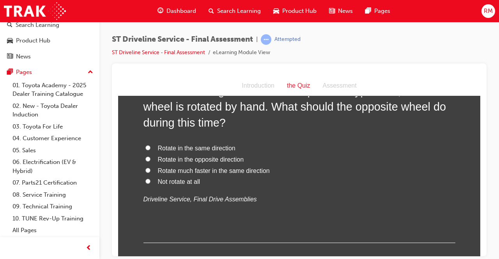
scroll to position [2106, 0]
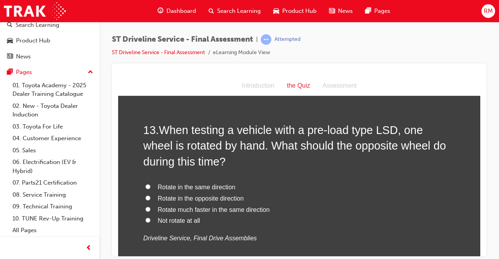
click at [196, 184] on span "Rotate in the same direction" at bounding box center [197, 187] width 78 height 7
click at [151, 184] on input "Rotate in the same direction" at bounding box center [147, 186] width 5 height 5
radio input "true"
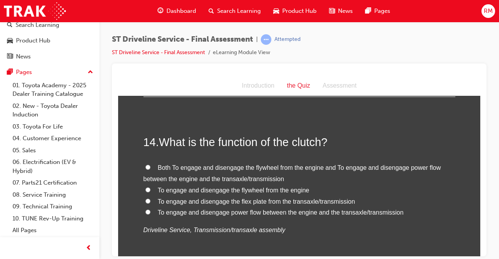
scroll to position [2301, 0]
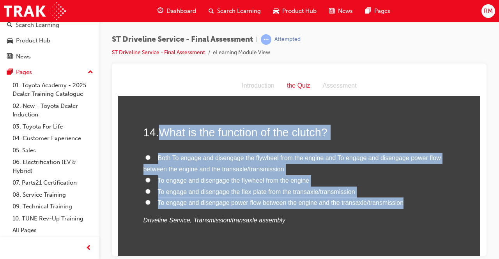
drag, startPoint x: 161, startPoint y: 133, endPoint x: 400, endPoint y: 204, distance: 249.0
click at [400, 204] on div "14 . What is the function of the clutch? Both To engage and disengage the flywh…" at bounding box center [300, 194] width 312 height 140
click at [151, 156] on label "Both To engage and disengage the flywheel from the engine and To engage and dis…" at bounding box center [300, 163] width 312 height 23
click at [151, 156] on input "Both To engage and disengage the flywheel from the engine and To engage and dis…" at bounding box center [147, 157] width 5 height 5
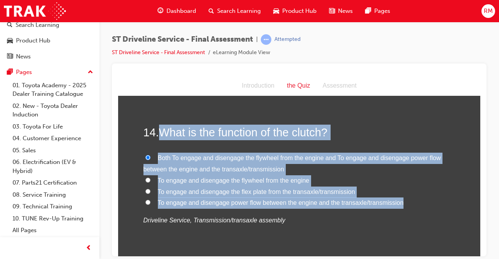
radio input "true"
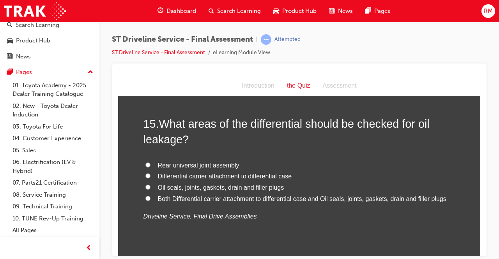
scroll to position [2496, 0]
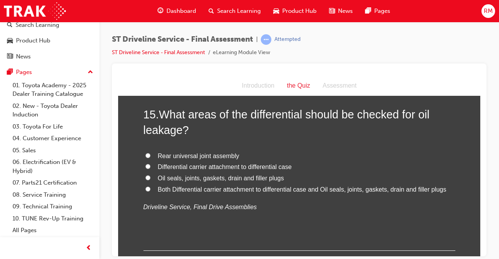
click at [234, 188] on span "Both Differential carrier attachment to differential case and Oil seals, joints…" at bounding box center [302, 189] width 289 height 7
click at [151, 188] on input "Both Differential carrier attachment to differential case and Oil seals, joints…" at bounding box center [147, 188] width 5 height 5
radio input "true"
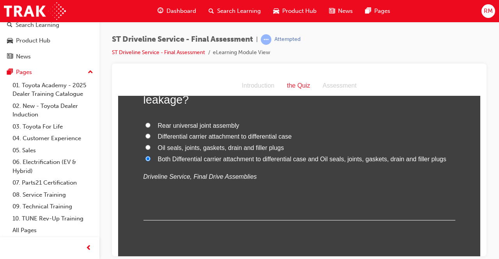
scroll to position [2549, 0]
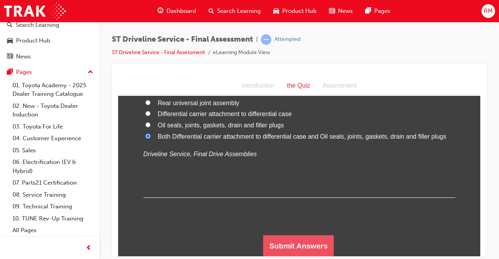
click at [299, 246] on button "Submit Answers" at bounding box center [298, 246] width 71 height 22
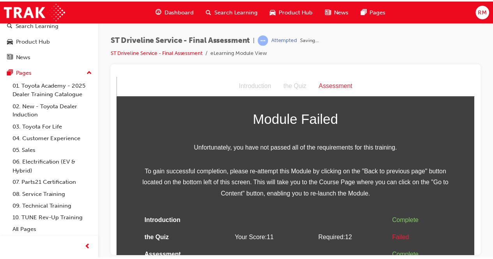
scroll to position [23, 0]
